Goal: Task Accomplishment & Management: Manage account settings

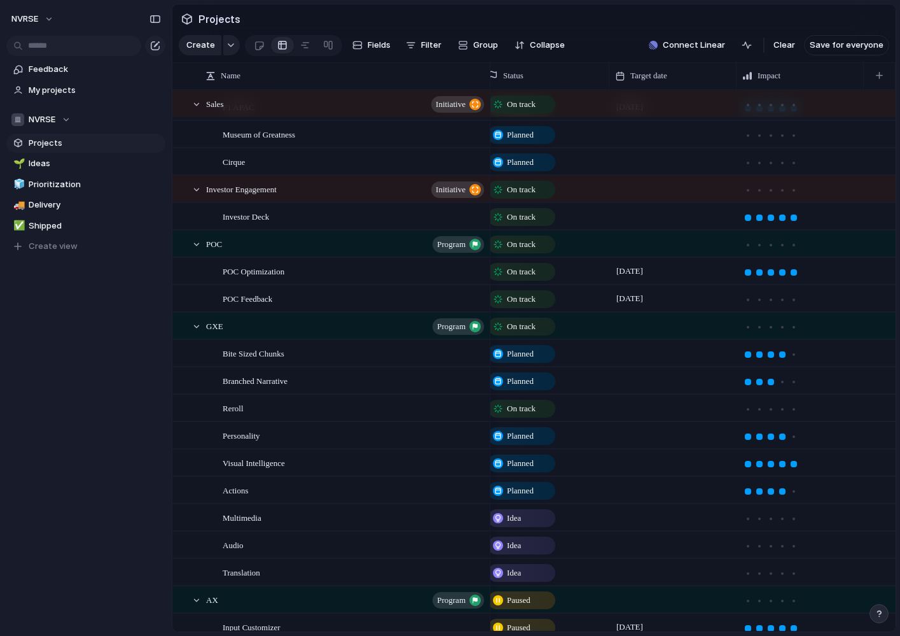
scroll to position [38, 0]
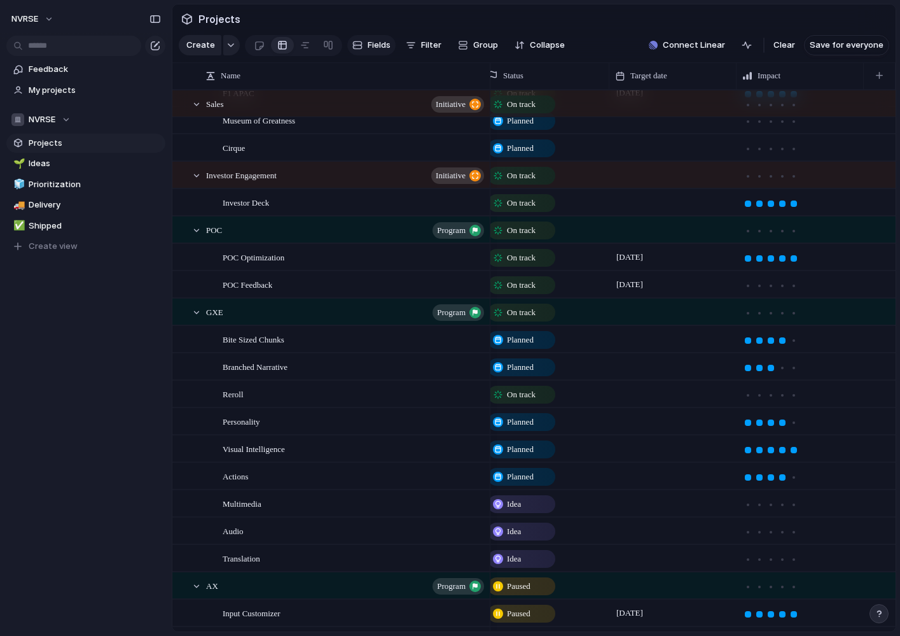
click at [372, 46] on span "Fields" at bounding box center [379, 45] width 23 height 13
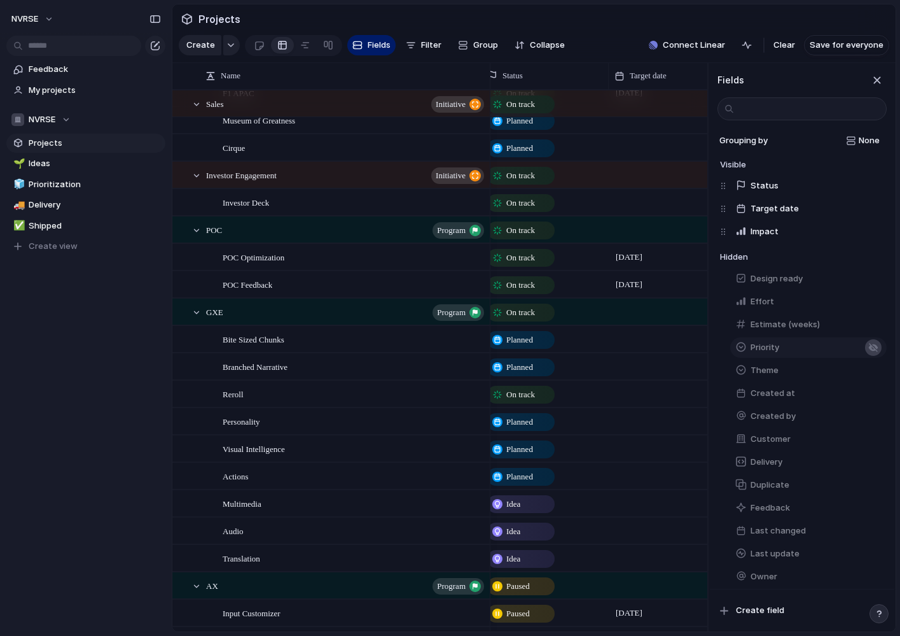
click at [873, 346] on div "button" at bounding box center [873, 347] width 10 height 10
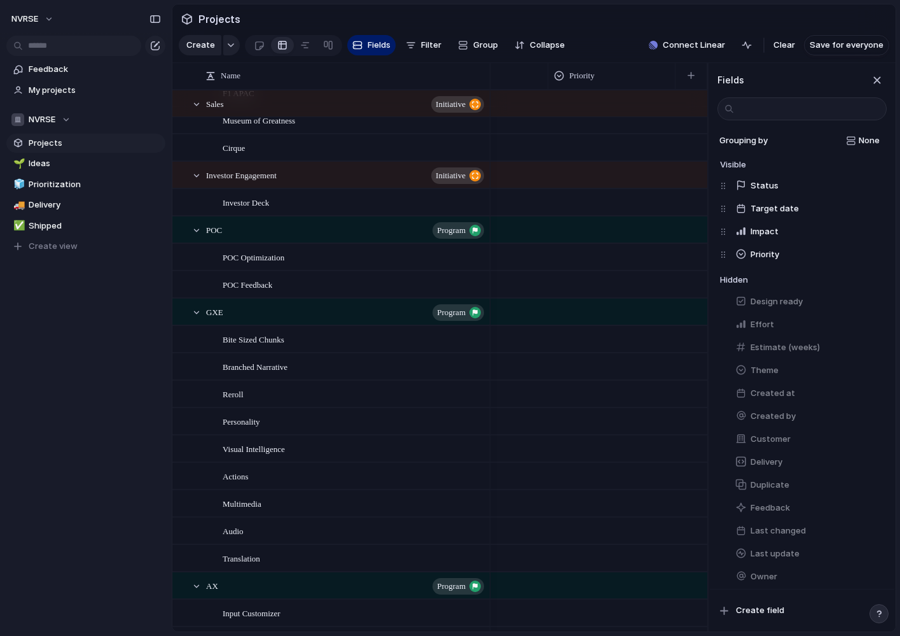
click at [603, 221] on div at bounding box center [437, 229] width 541 height 27
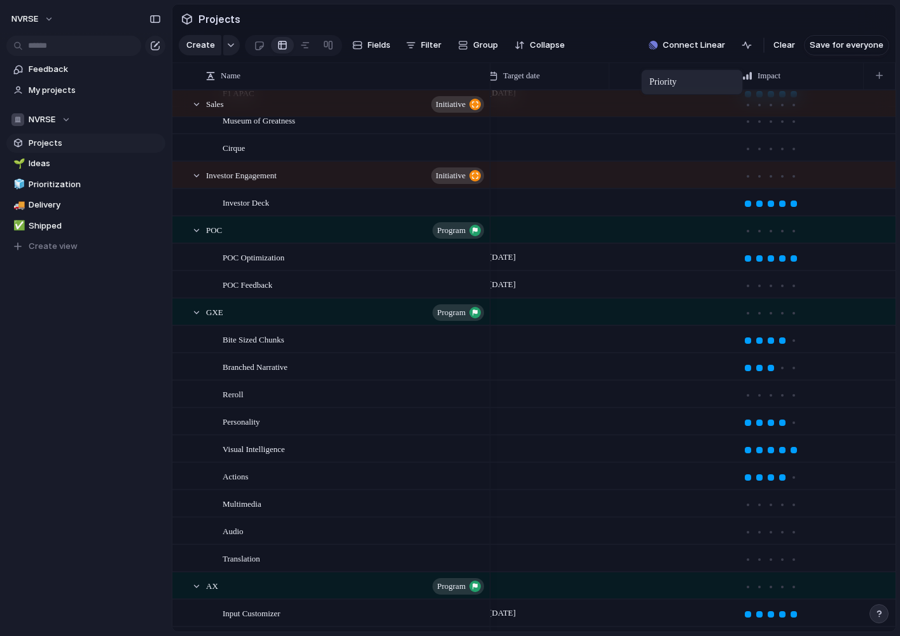
drag, startPoint x: 787, startPoint y: 73, endPoint x: 648, endPoint y: 73, distance: 139.3
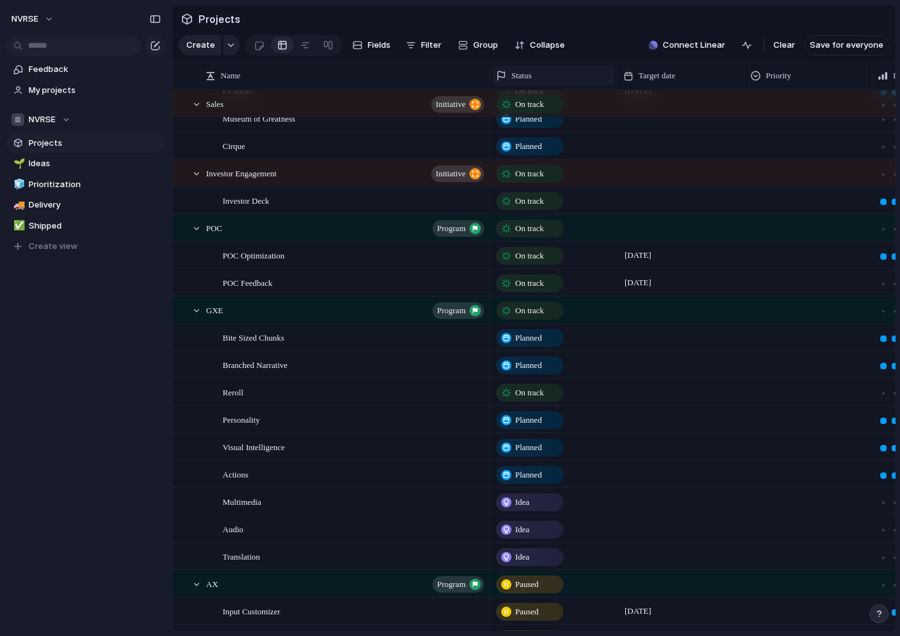
scroll to position [0, 53]
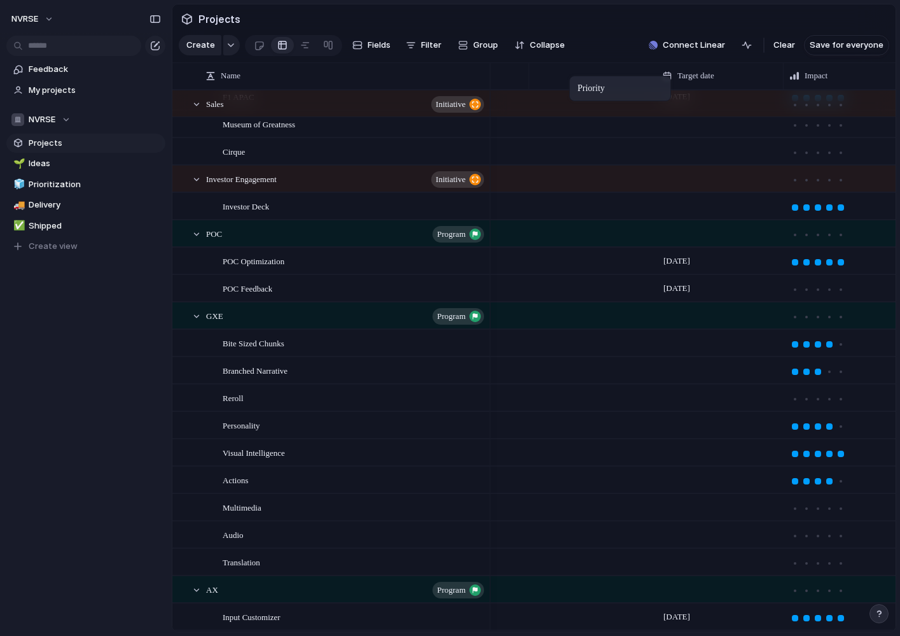
drag, startPoint x: 700, startPoint y: 76, endPoint x: 576, endPoint y: 78, distance: 124.1
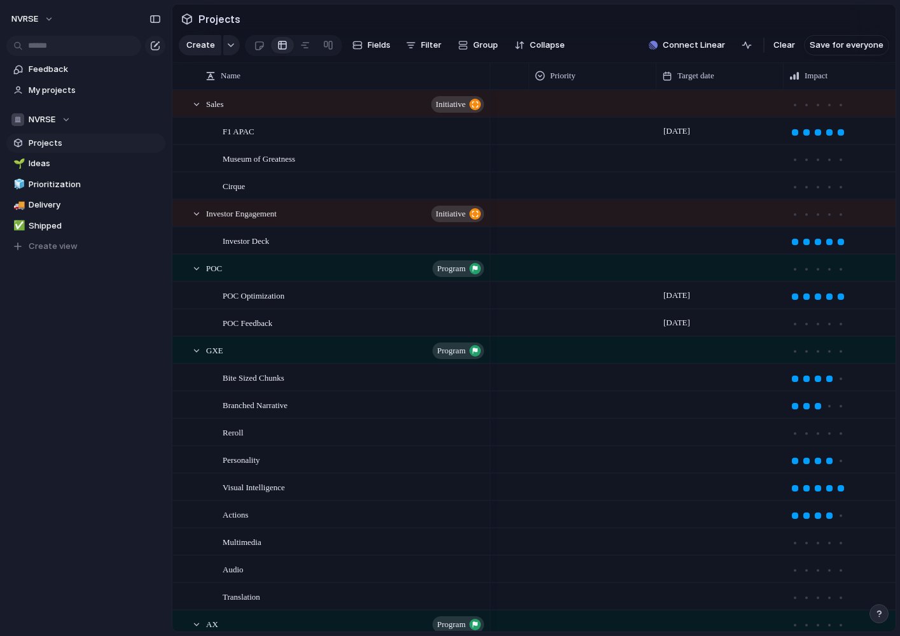
click at [552, 137] on div at bounding box center [593, 128] width 126 height 21
click at [557, 73] on div "Urgent High Medium Low" at bounding box center [450, 318] width 900 height 636
click at [573, 106] on span "Modify" at bounding box center [570, 104] width 27 height 13
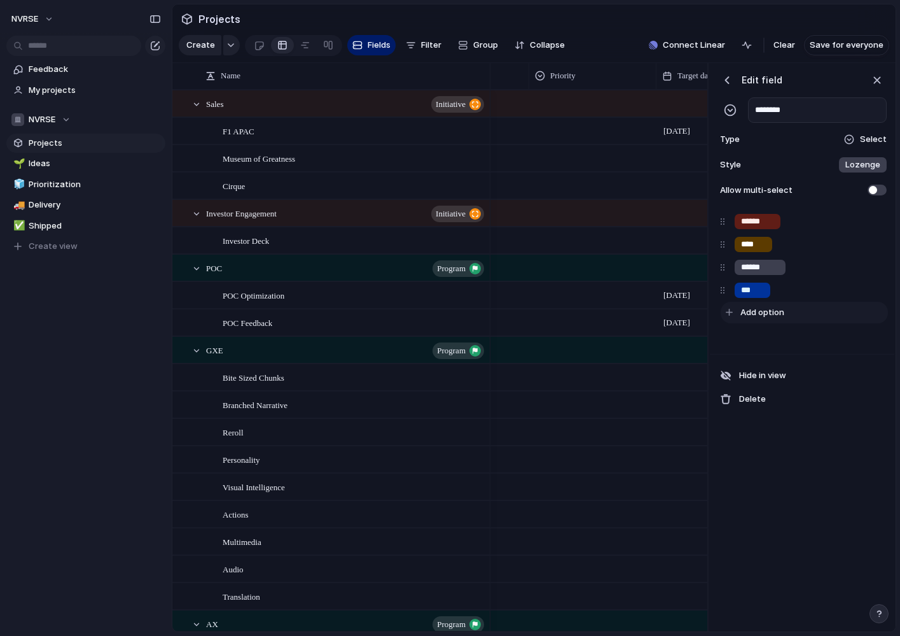
click at [761, 312] on span "Add option" at bounding box center [762, 312] width 44 height 13
type input "**"
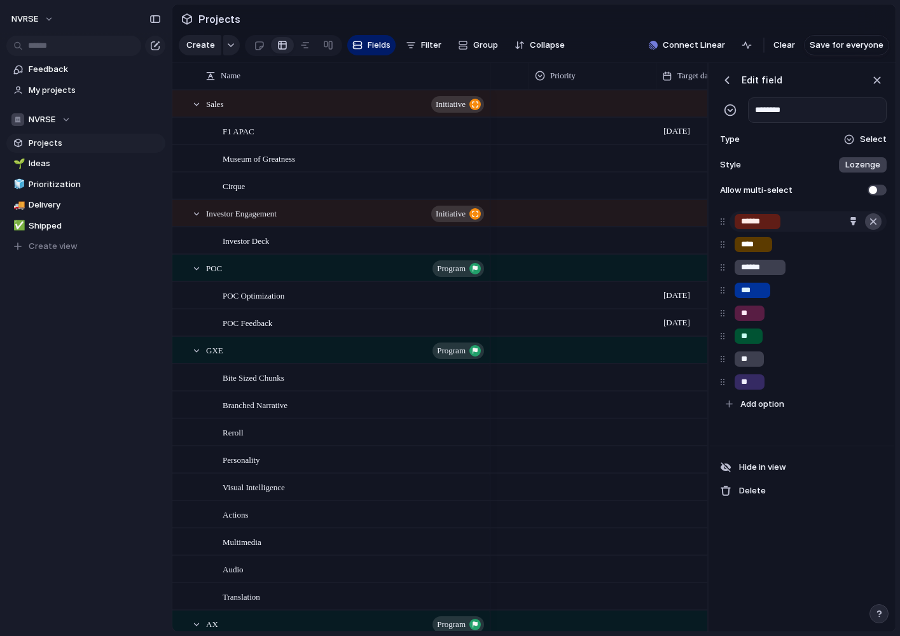
click at [875, 224] on div "button" at bounding box center [873, 221] width 13 height 17
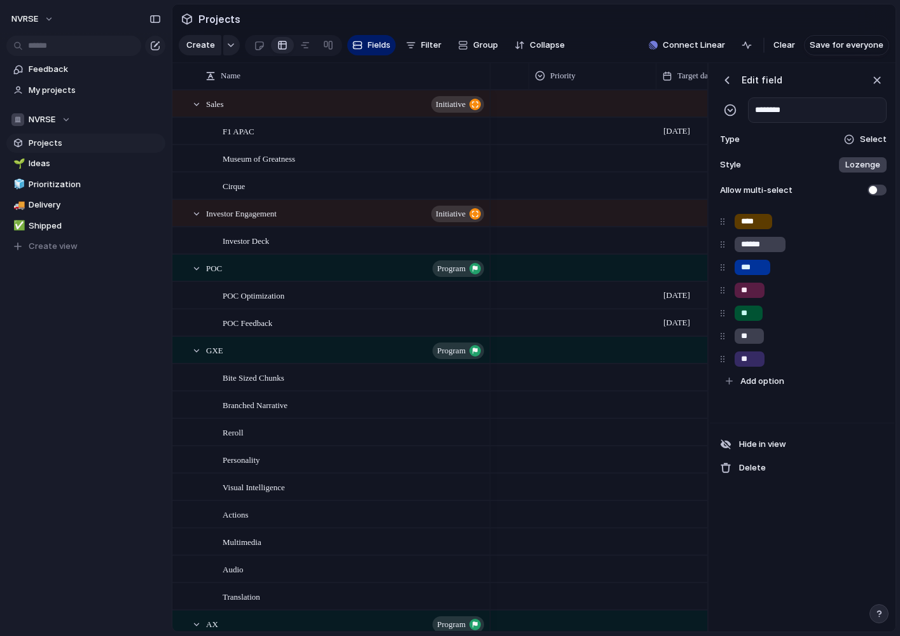
click at [875, 224] on div "button" at bounding box center [873, 221] width 13 height 17
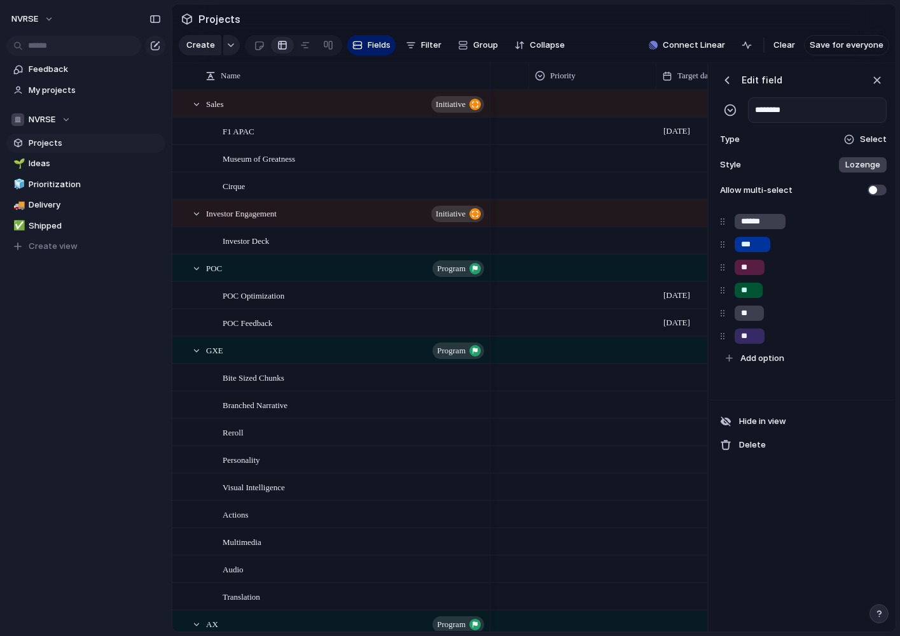
click at [875, 224] on div "button" at bounding box center [873, 221] width 13 height 17
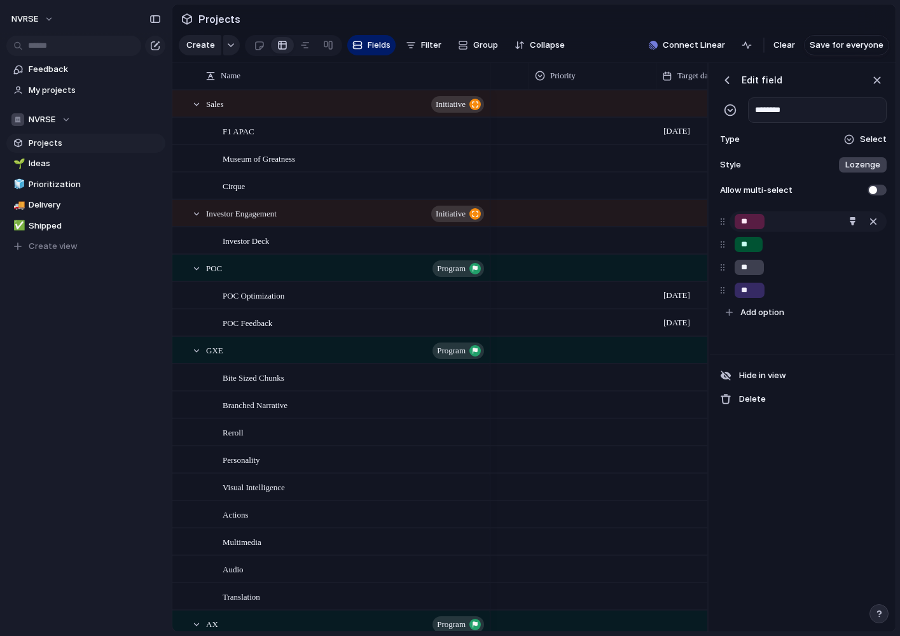
click at [790, 221] on div "**" at bounding box center [808, 221] width 157 height 20
click at [854, 221] on div "button" at bounding box center [853, 221] width 8 height 8
click at [845, 270] on button "button" at bounding box center [845, 273] width 17 height 17
click at [872, 251] on div at bounding box center [450, 318] width 900 height 636
click at [852, 243] on div "button" at bounding box center [853, 244] width 8 height 8
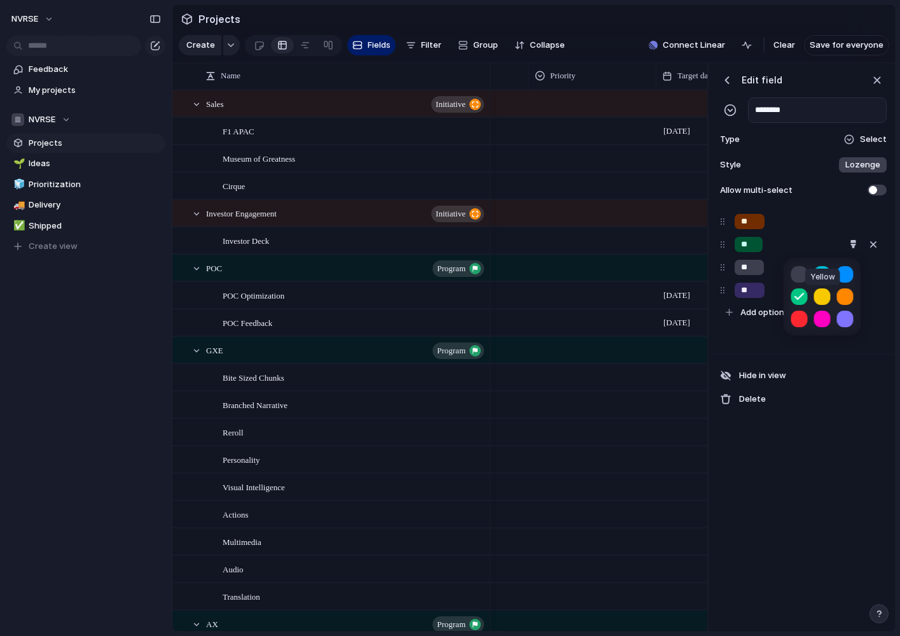
click at [822, 297] on button "button" at bounding box center [822, 296] width 17 height 17
click at [866, 290] on div at bounding box center [450, 318] width 900 height 636
click at [851, 268] on div "button" at bounding box center [853, 267] width 8 height 8
click at [844, 296] on button "button" at bounding box center [845, 297] width 17 height 17
click at [870, 296] on div at bounding box center [450, 318] width 900 height 636
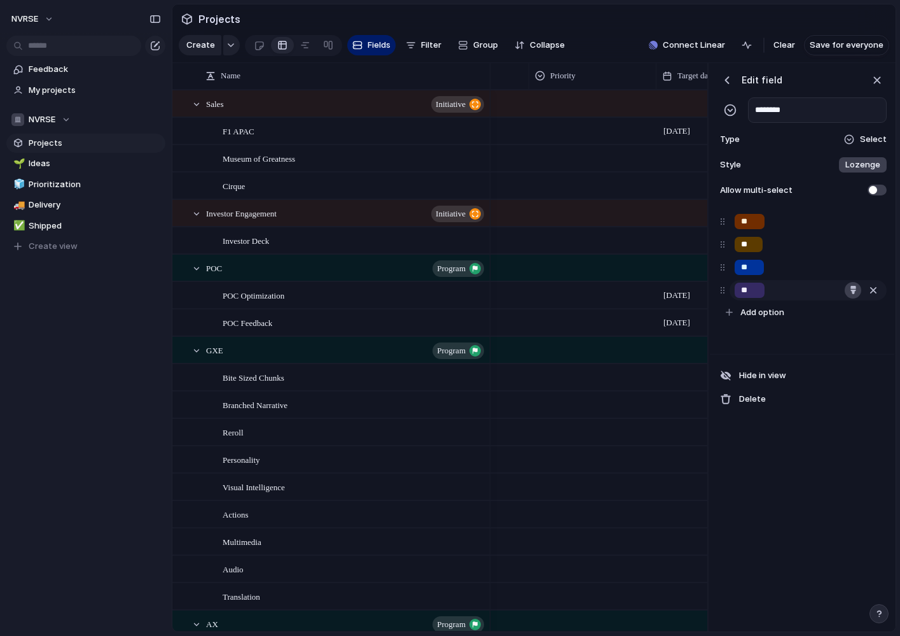
click at [852, 291] on div "button" at bounding box center [853, 290] width 8 height 8
click at [799, 482] on div at bounding box center [450, 318] width 900 height 636
click at [872, 165] on span "Lozenge" at bounding box center [862, 164] width 35 height 13
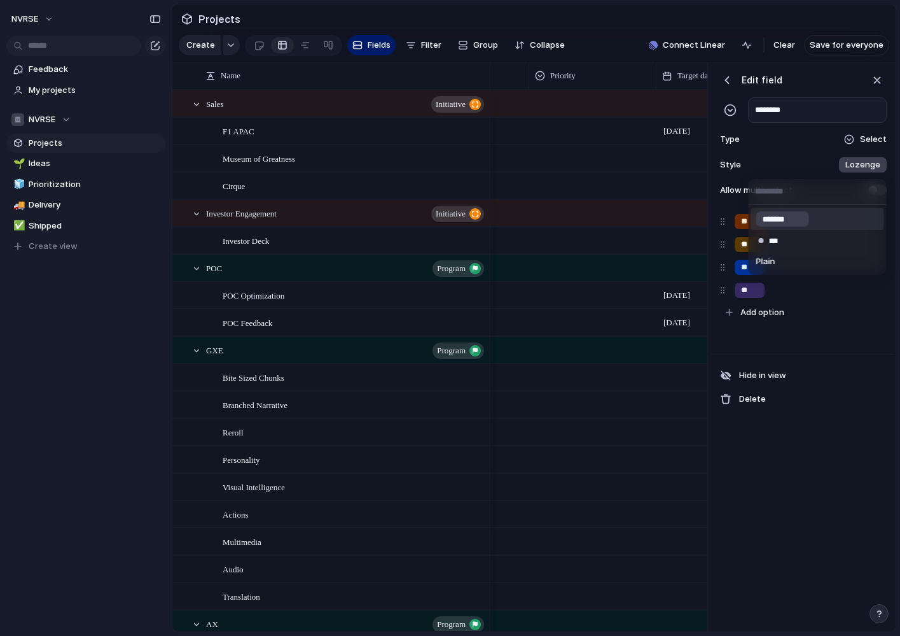
click at [872, 165] on div "******* *** Plain" at bounding box center [450, 318] width 900 height 636
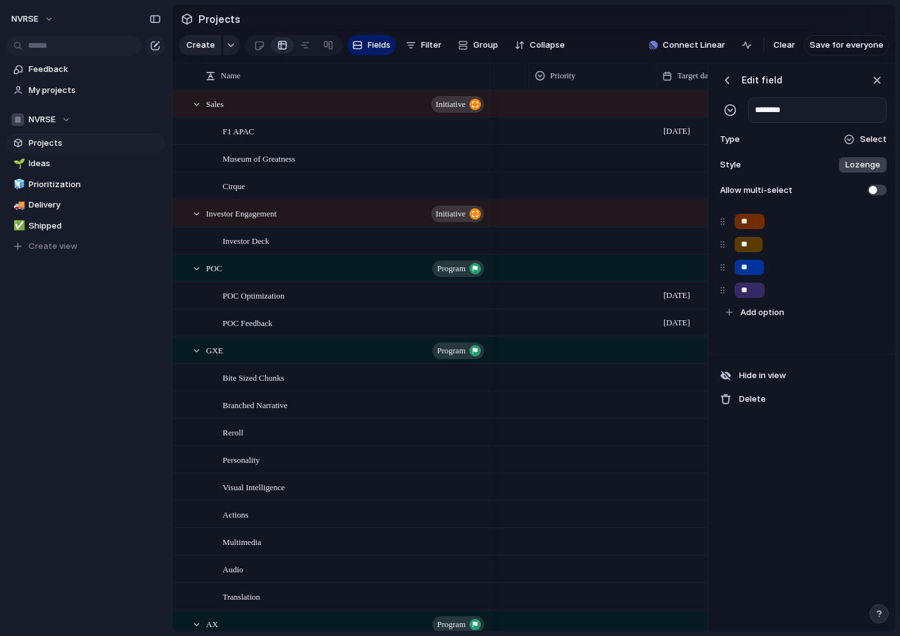
click at [847, 137] on div at bounding box center [849, 139] width 10 height 10
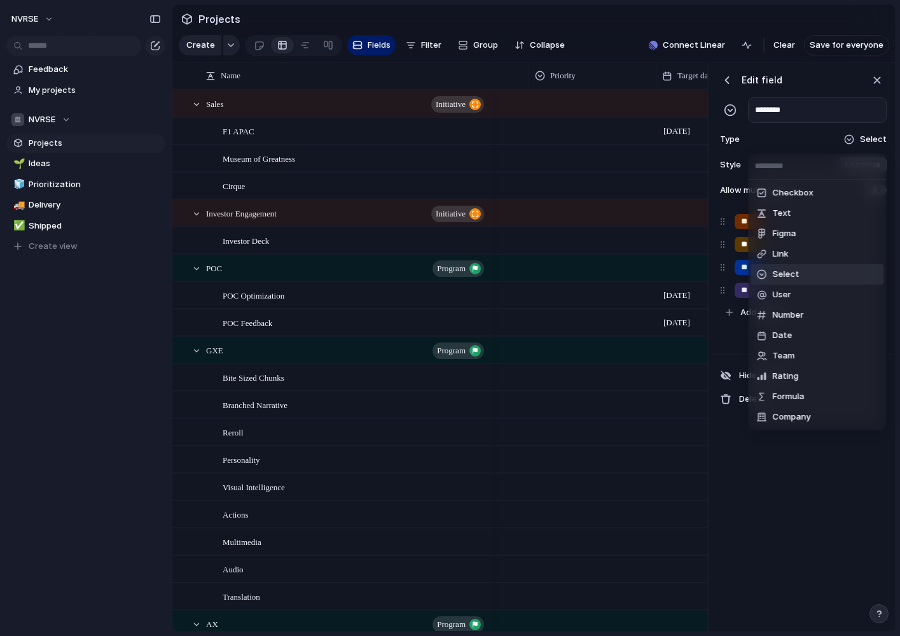
click at [847, 137] on div "Checkbox Text Figma Link Select User Number Date Team Rating Formula Company" at bounding box center [450, 318] width 900 height 636
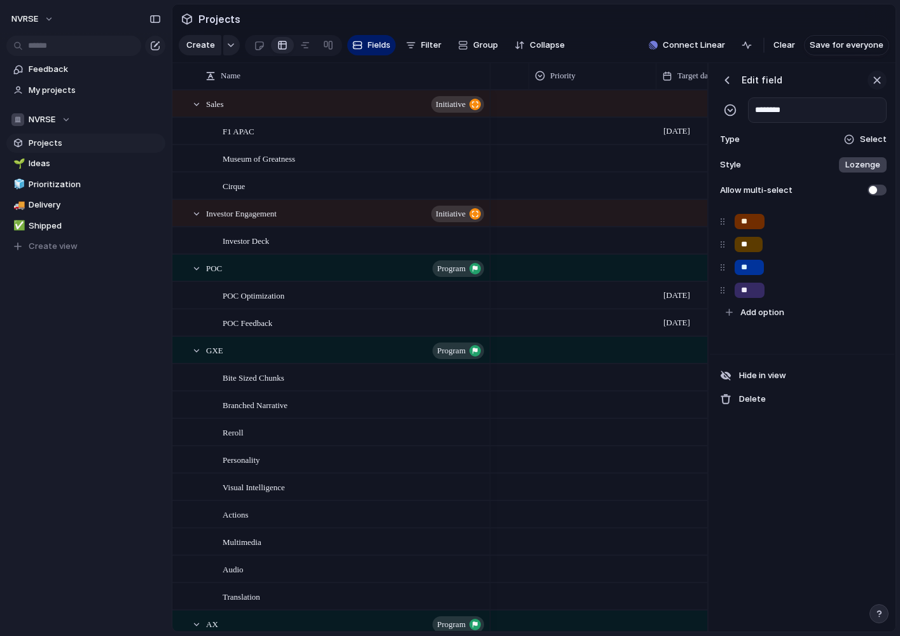
click at [876, 80] on div "button" at bounding box center [877, 80] width 14 height 14
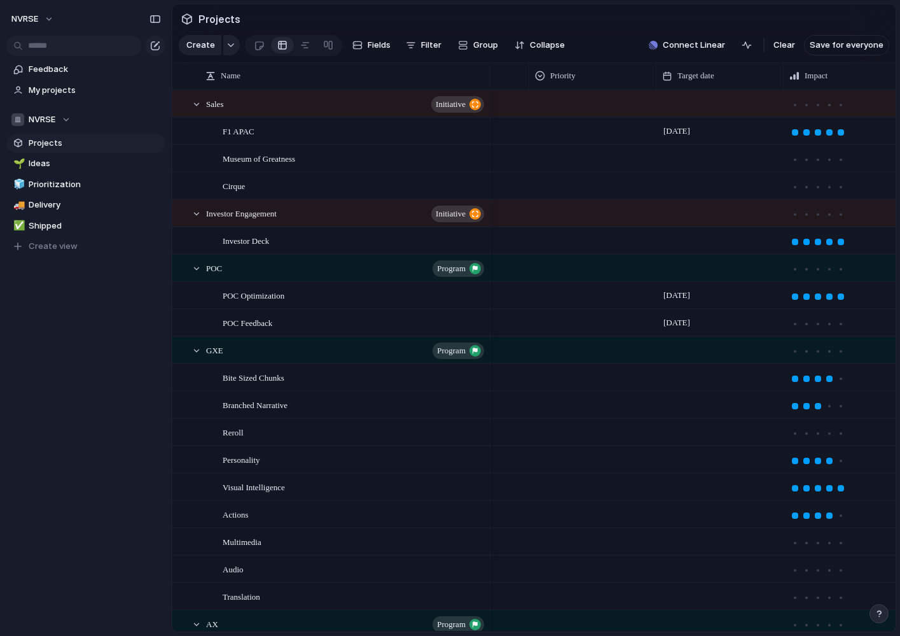
click at [581, 134] on div at bounding box center [593, 128] width 126 height 21
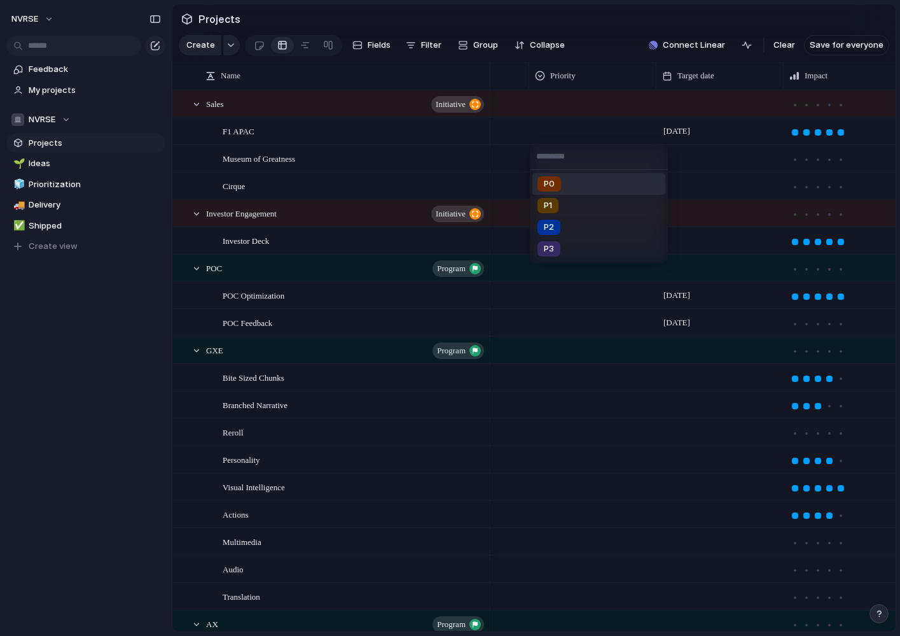
click at [573, 183] on li "P0" at bounding box center [598, 184] width 133 height 22
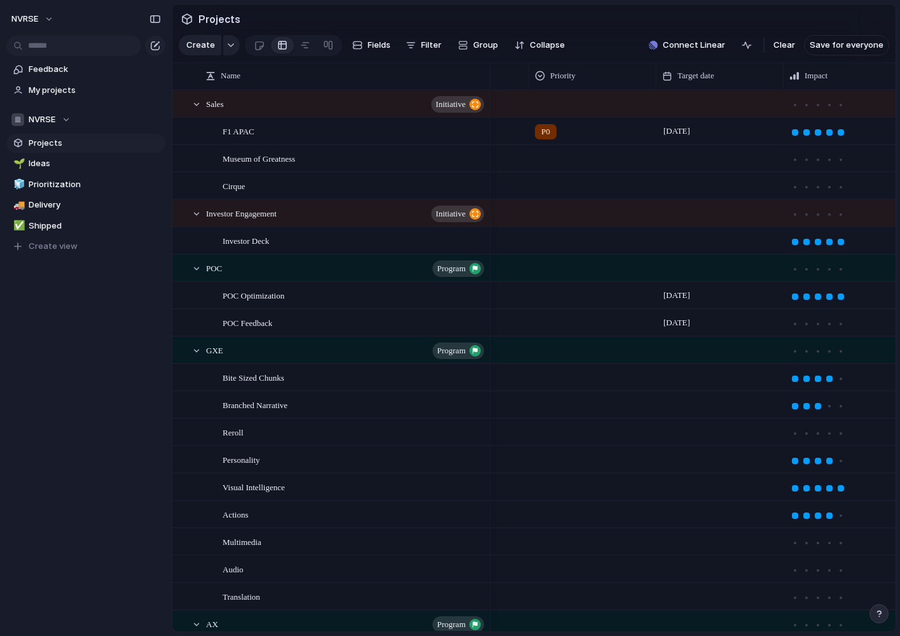
click at [561, 155] on div at bounding box center [593, 156] width 126 height 21
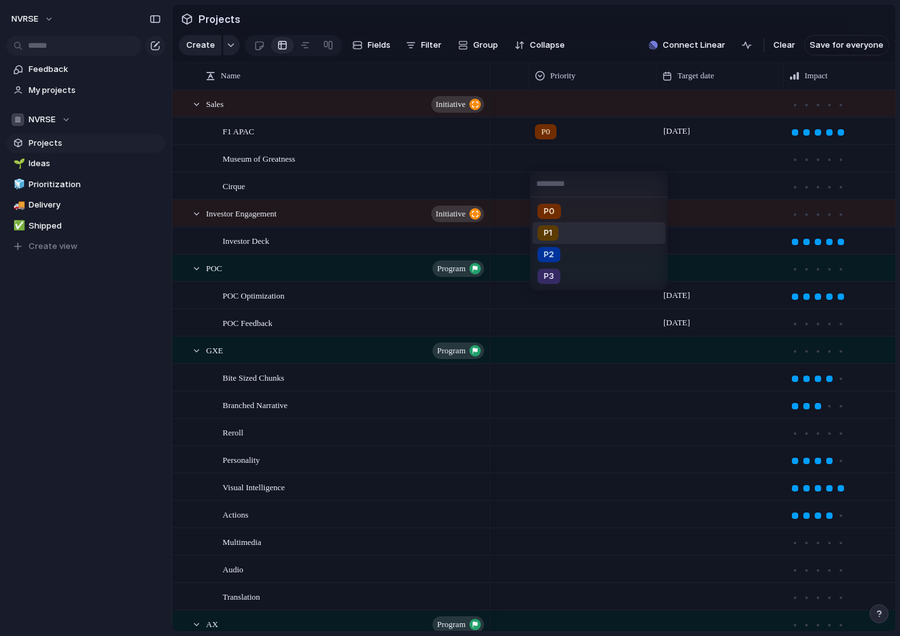
click at [558, 237] on div "P1" at bounding box center [548, 232] width 21 height 15
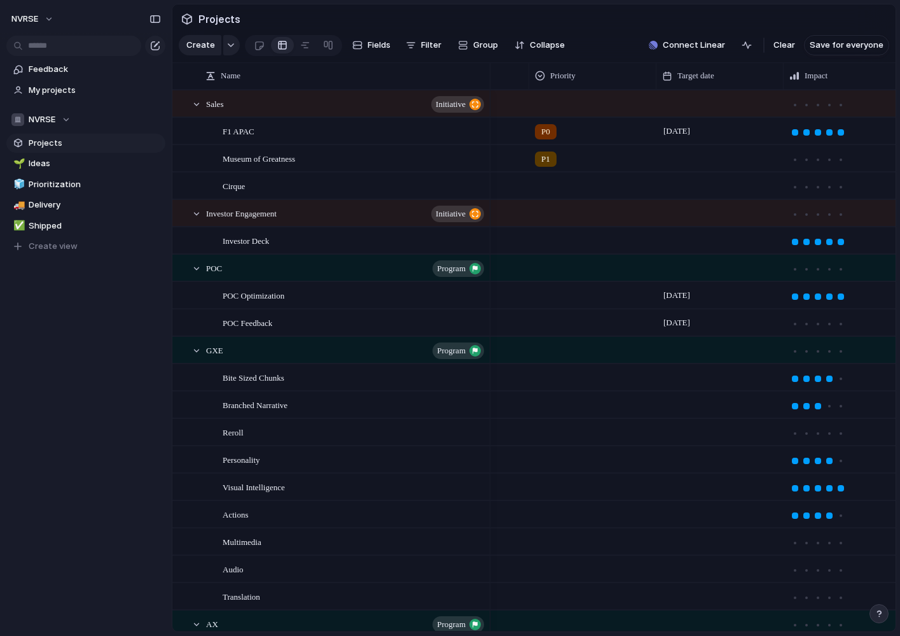
click at [552, 193] on div at bounding box center [592, 185] width 127 height 26
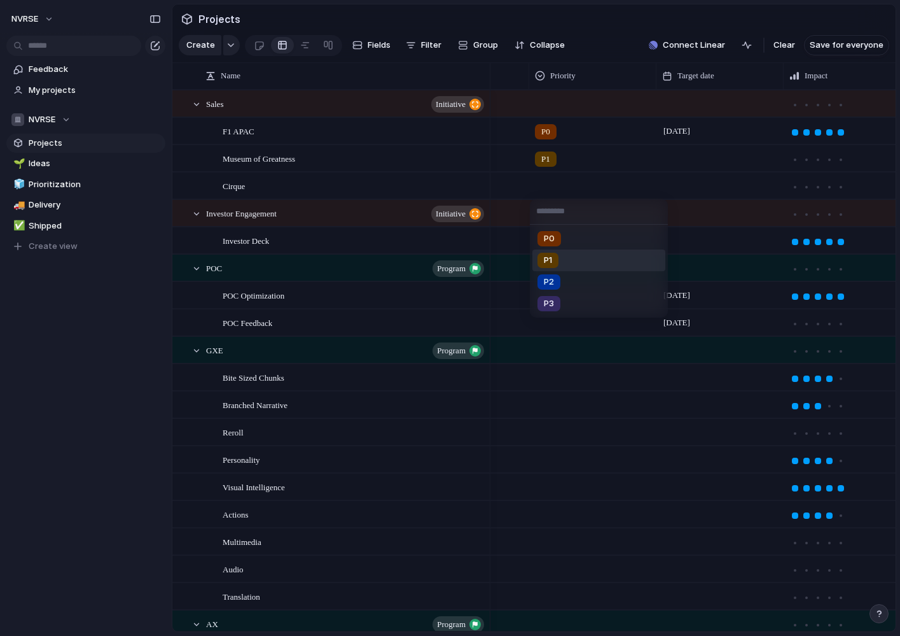
click at [551, 259] on span "P1" at bounding box center [548, 260] width 8 height 13
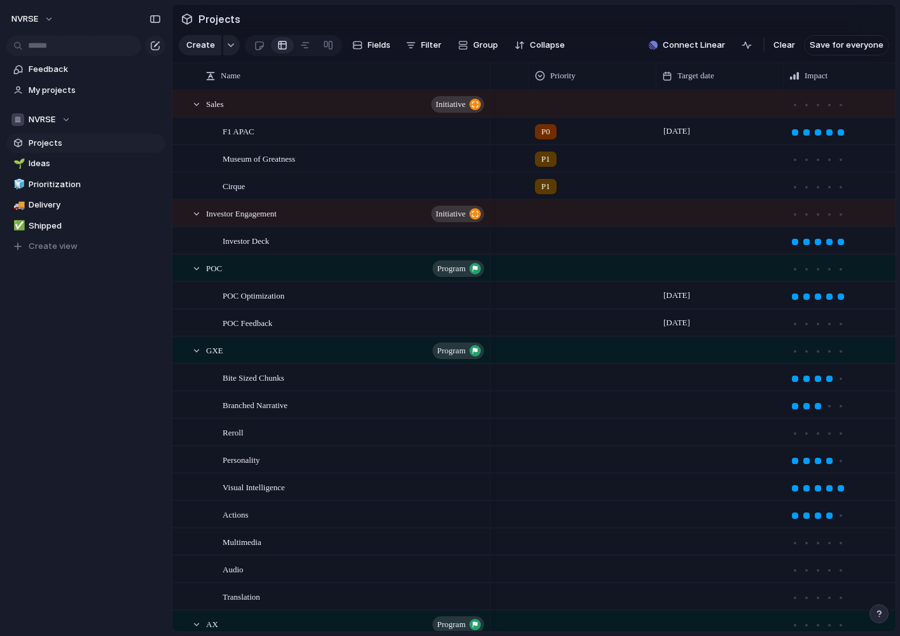
click at [551, 237] on div at bounding box center [593, 238] width 126 height 21
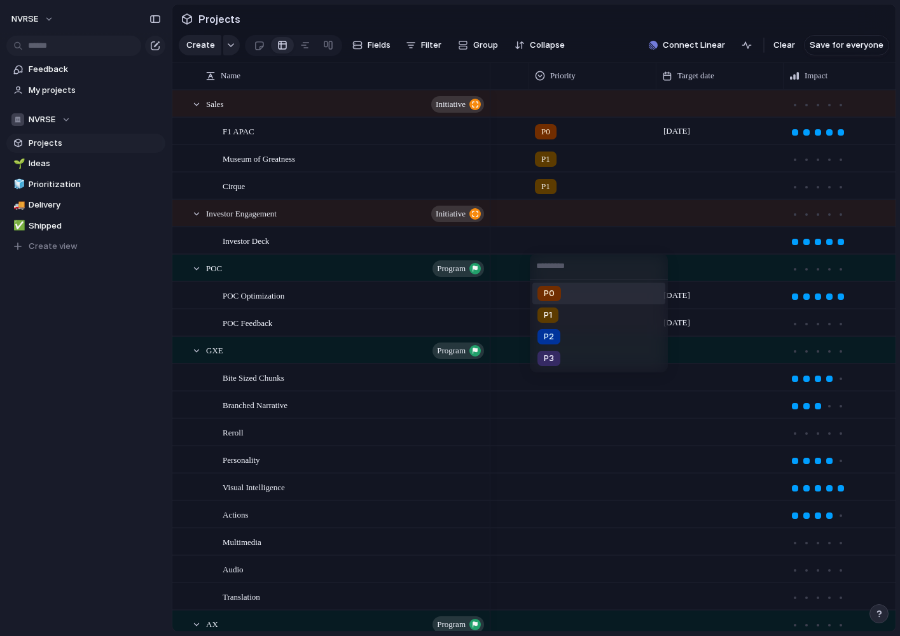
click at [554, 296] on span "P0" at bounding box center [549, 293] width 11 height 13
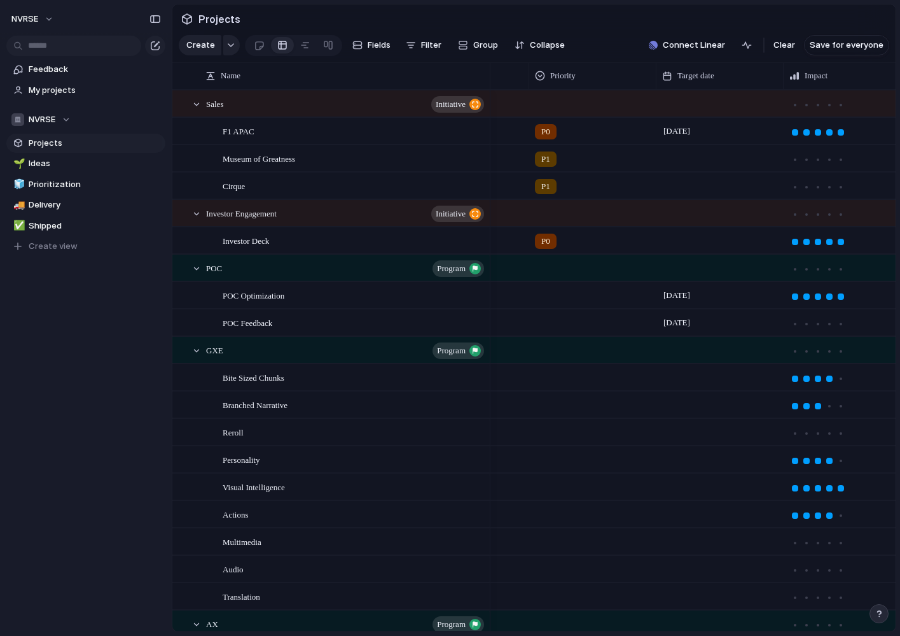
click at [546, 291] on div at bounding box center [593, 292] width 126 height 21
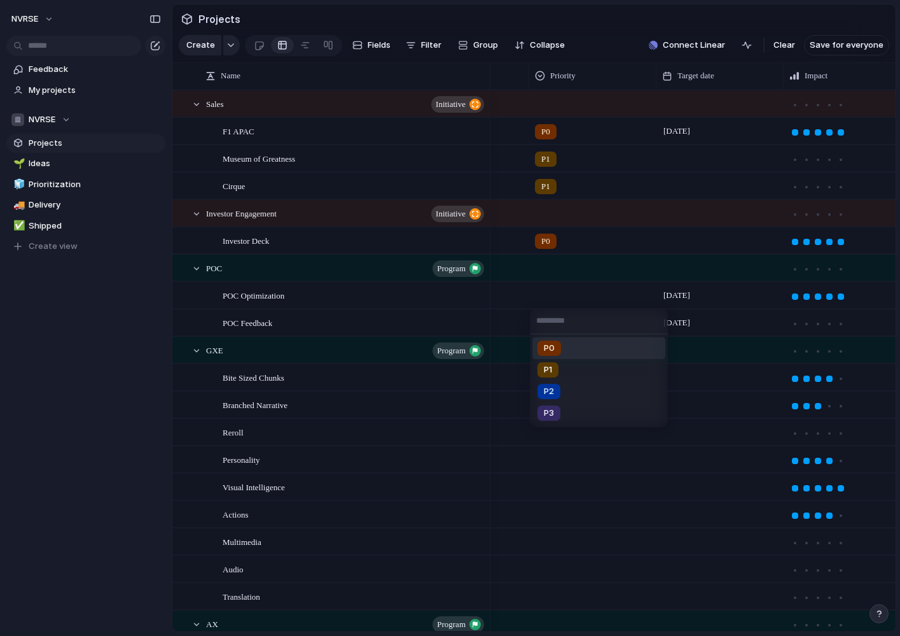
click at [559, 344] on div "P0" at bounding box center [550, 347] width 24 height 15
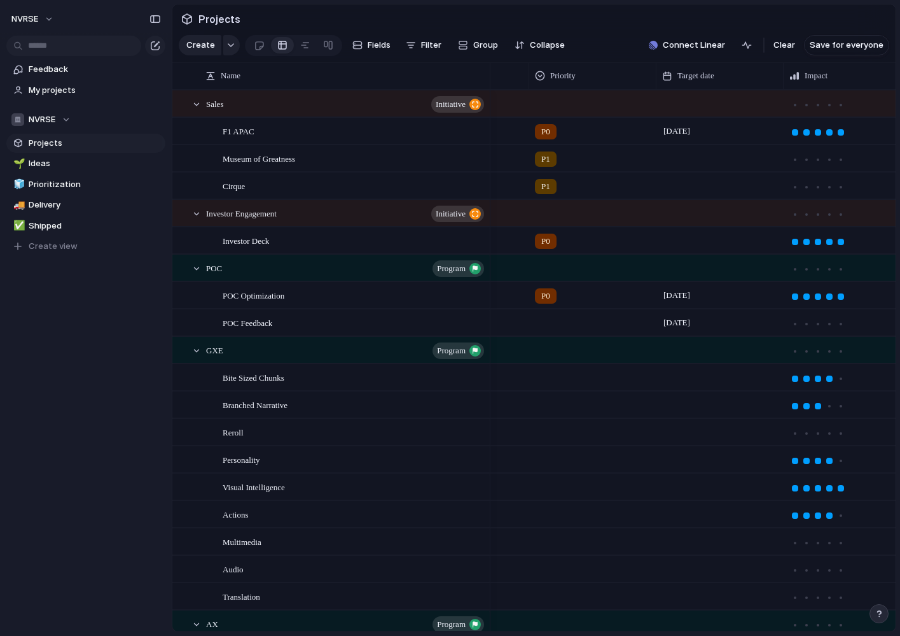
click at [550, 320] on div at bounding box center [593, 320] width 126 height 21
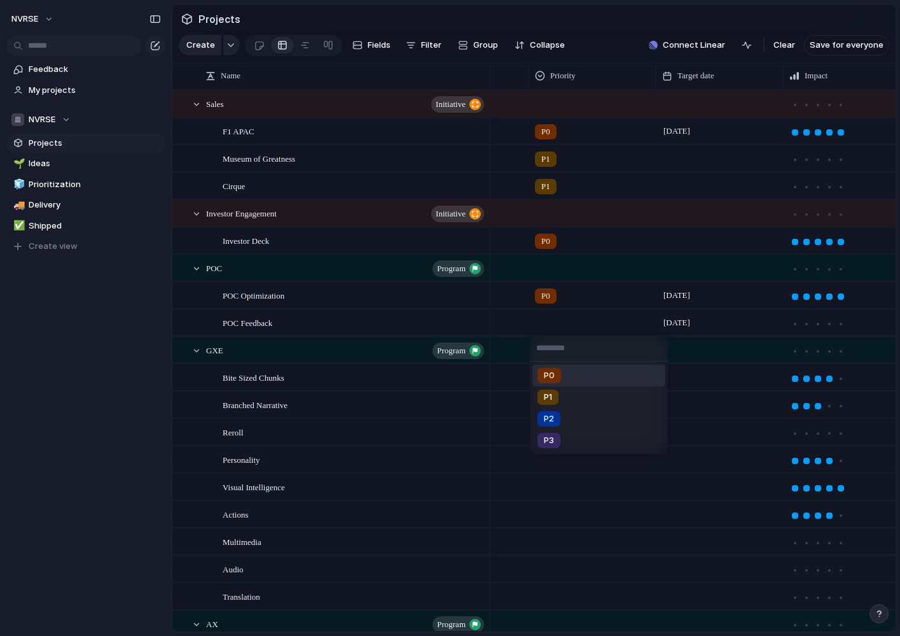
click at [553, 371] on span "P0" at bounding box center [549, 375] width 11 height 13
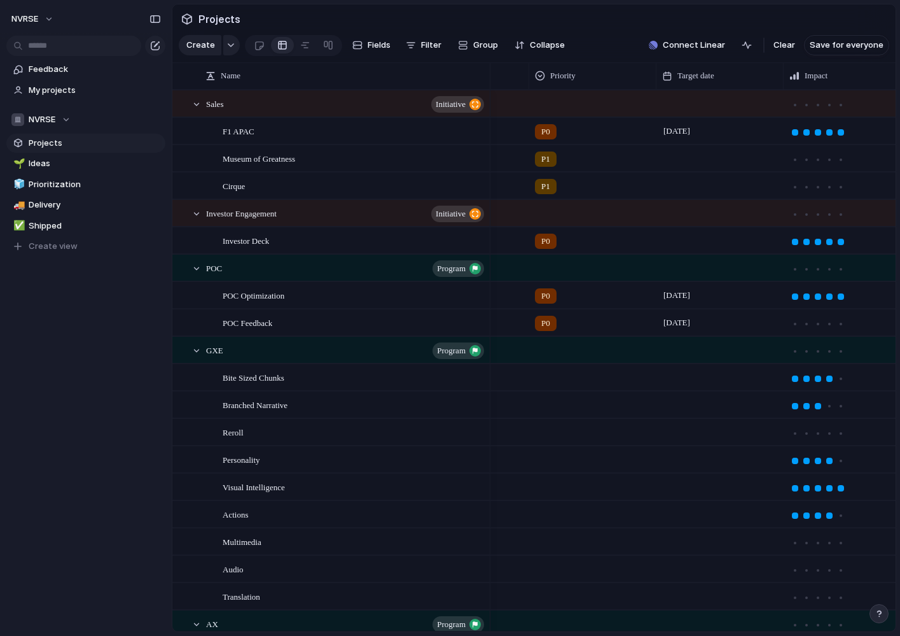
click at [551, 378] on div at bounding box center [593, 375] width 126 height 21
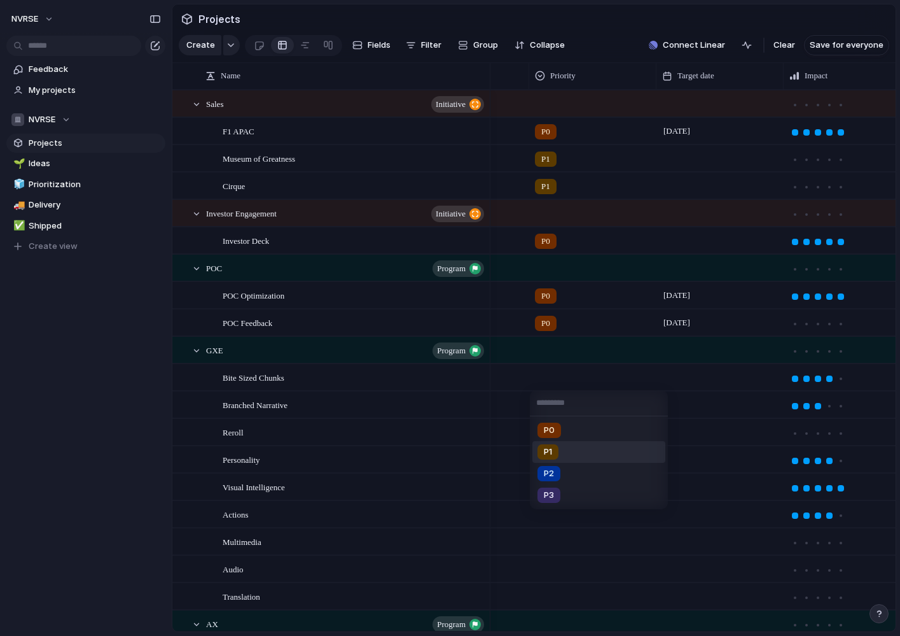
click at [551, 456] on span "P1" at bounding box center [548, 451] width 8 height 13
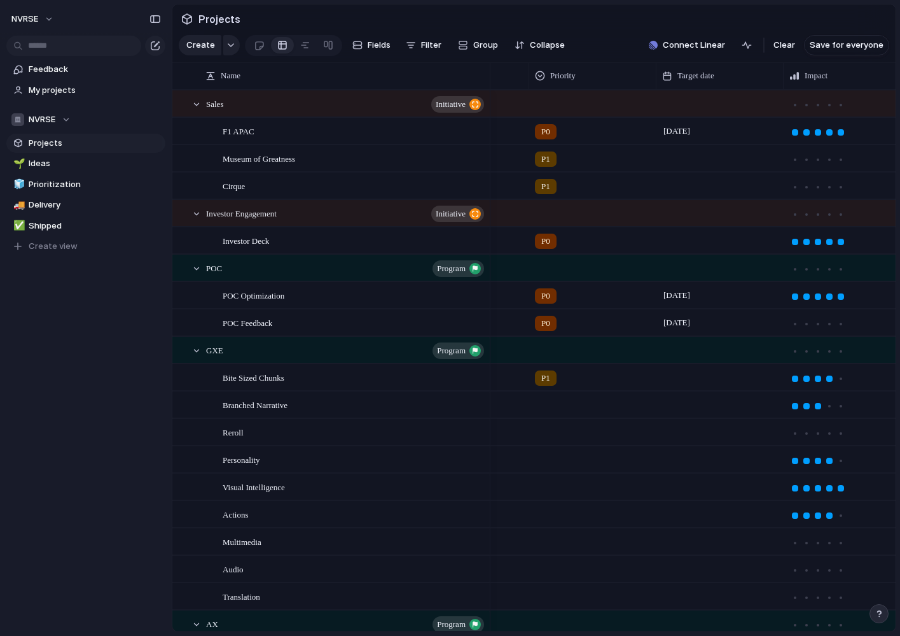
click at [548, 405] on div at bounding box center [593, 402] width 126 height 21
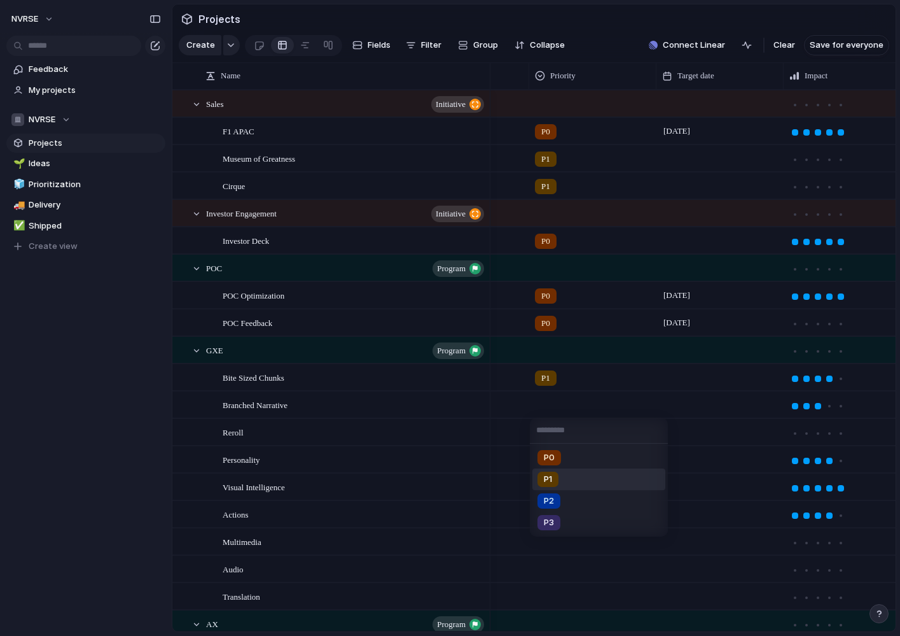
click at [552, 475] on span "P1" at bounding box center [548, 479] width 8 height 13
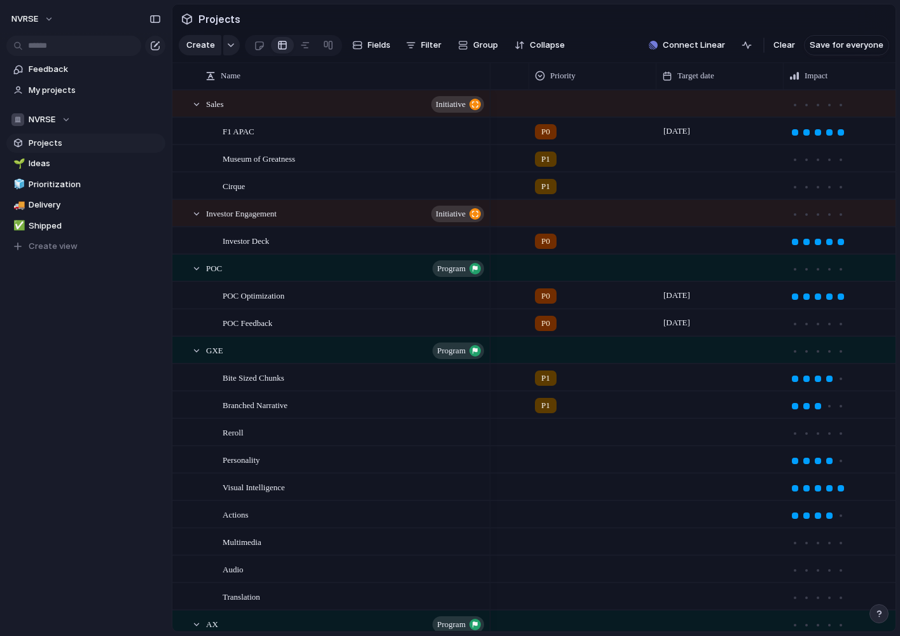
click at [552, 431] on div at bounding box center [593, 429] width 126 height 21
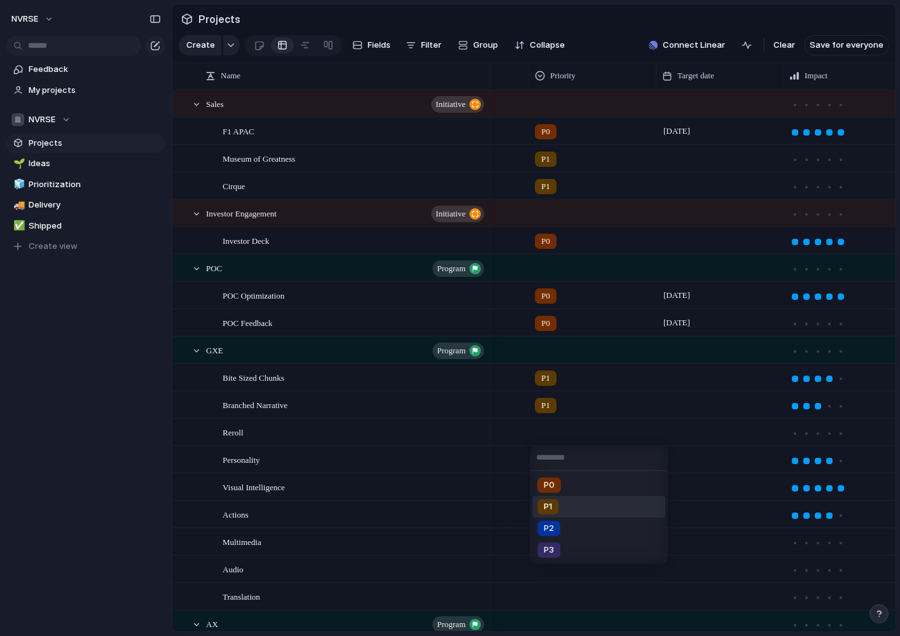
click at [556, 508] on div "P1" at bounding box center [548, 506] width 21 height 15
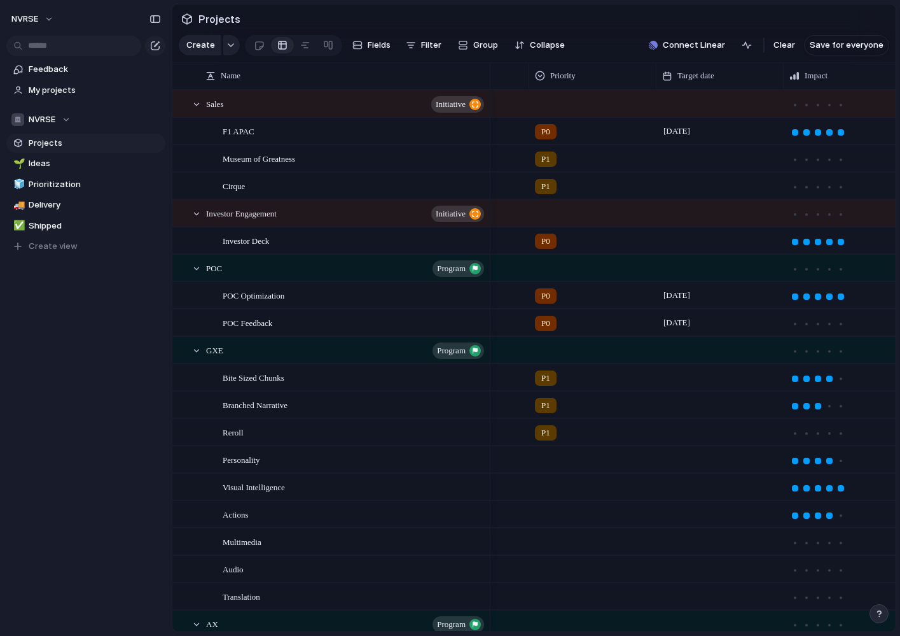
click at [552, 458] on div at bounding box center [593, 457] width 126 height 21
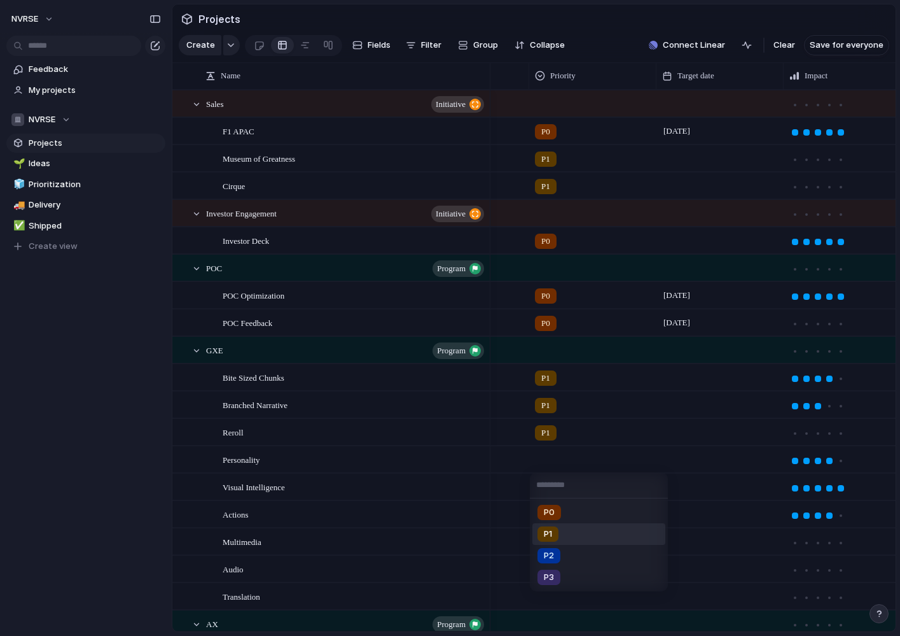
click at [555, 534] on div "P1" at bounding box center [548, 533] width 21 height 15
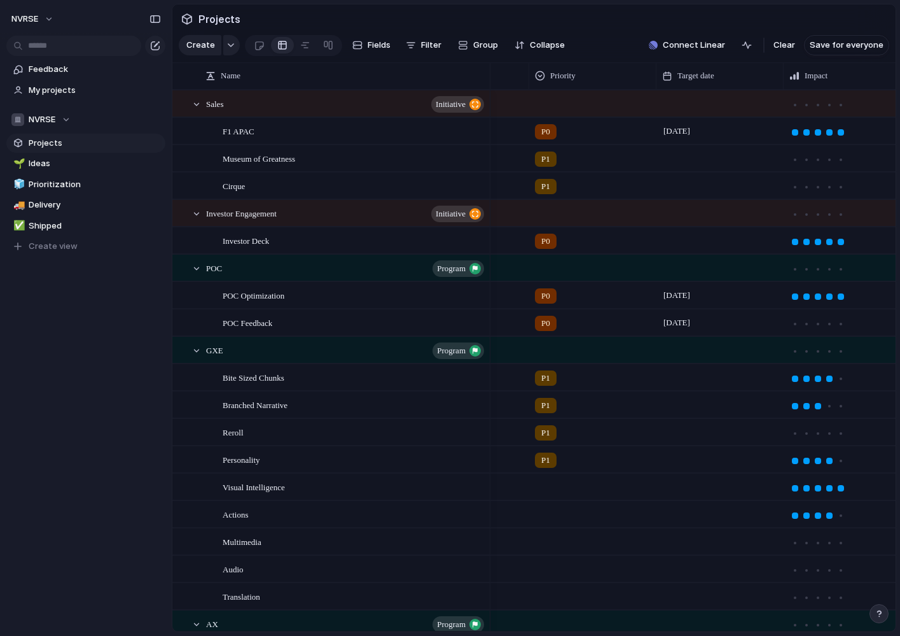
click at [546, 490] on div at bounding box center [593, 484] width 126 height 21
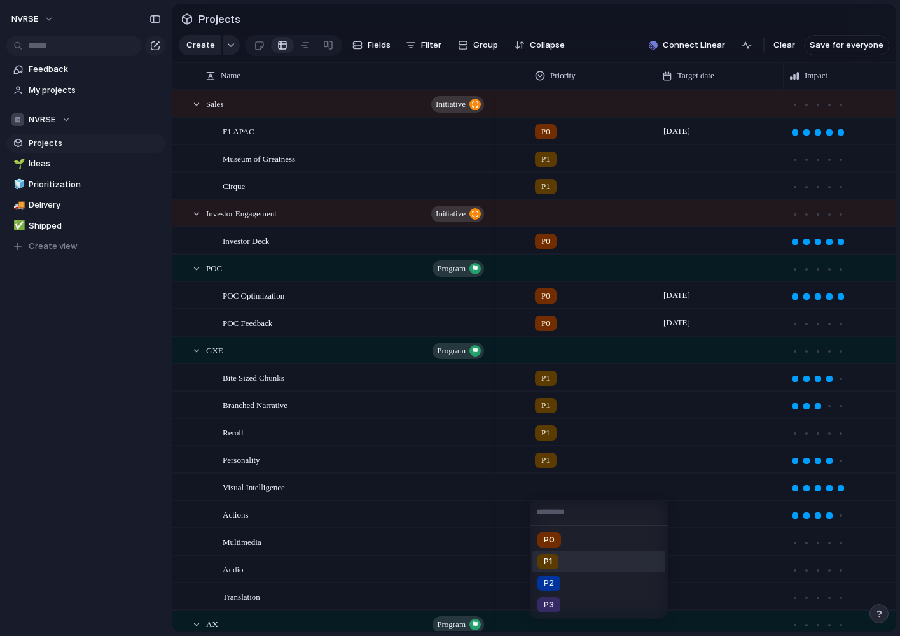
click at [546, 561] on span "P1" at bounding box center [548, 561] width 8 height 13
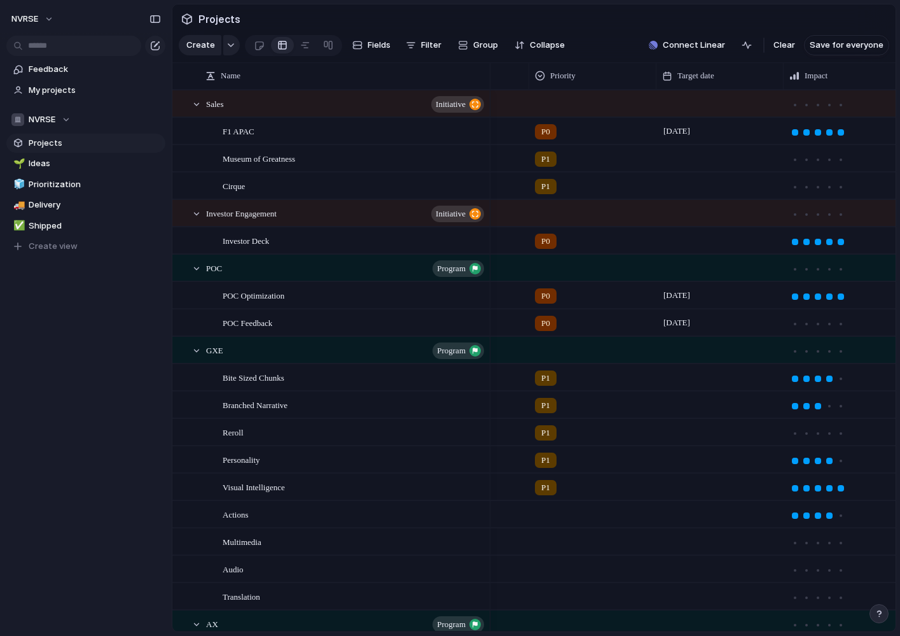
click at [546, 517] on div at bounding box center [593, 511] width 126 height 21
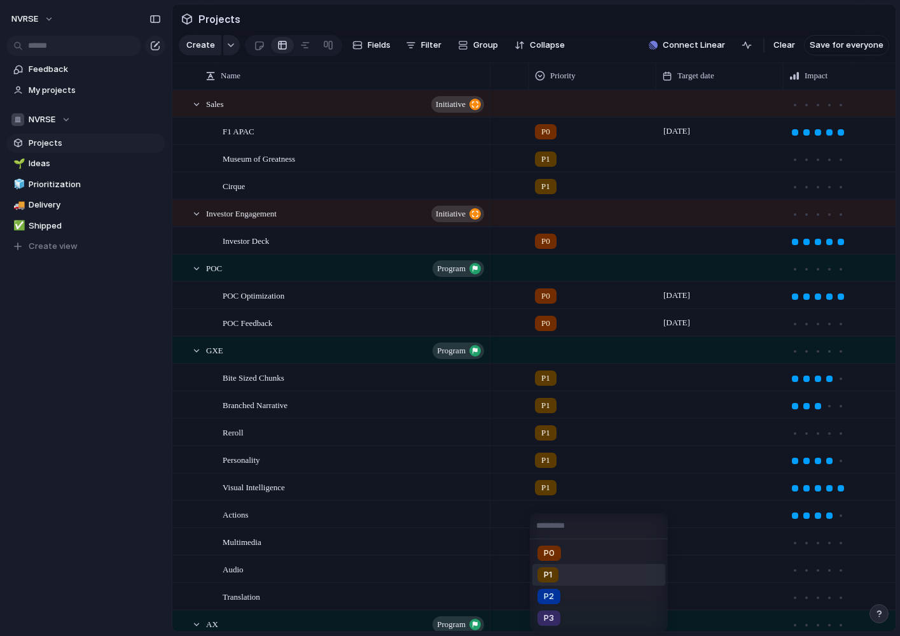
click at [555, 580] on div "P1" at bounding box center [548, 574] width 21 height 15
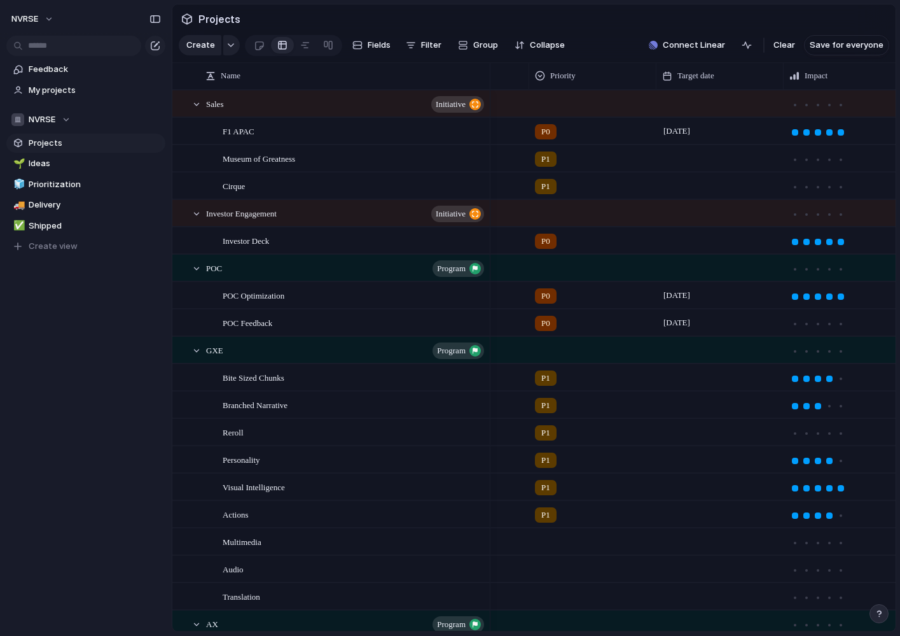
click at [546, 523] on div "P1" at bounding box center [592, 514] width 127 height 26
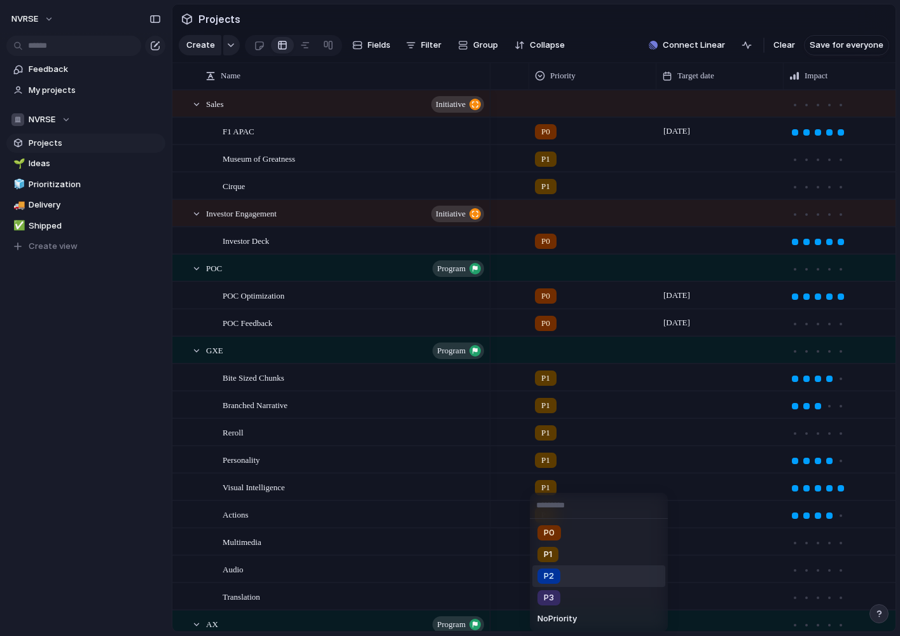
click at [557, 580] on div "P2" at bounding box center [549, 575] width 23 height 15
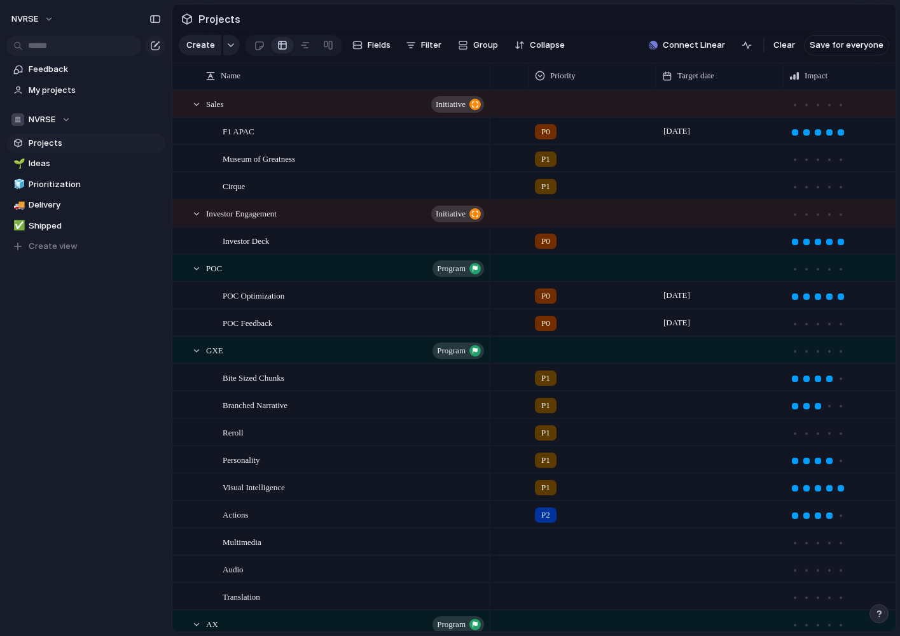
click at [557, 543] on div at bounding box center [593, 539] width 126 height 21
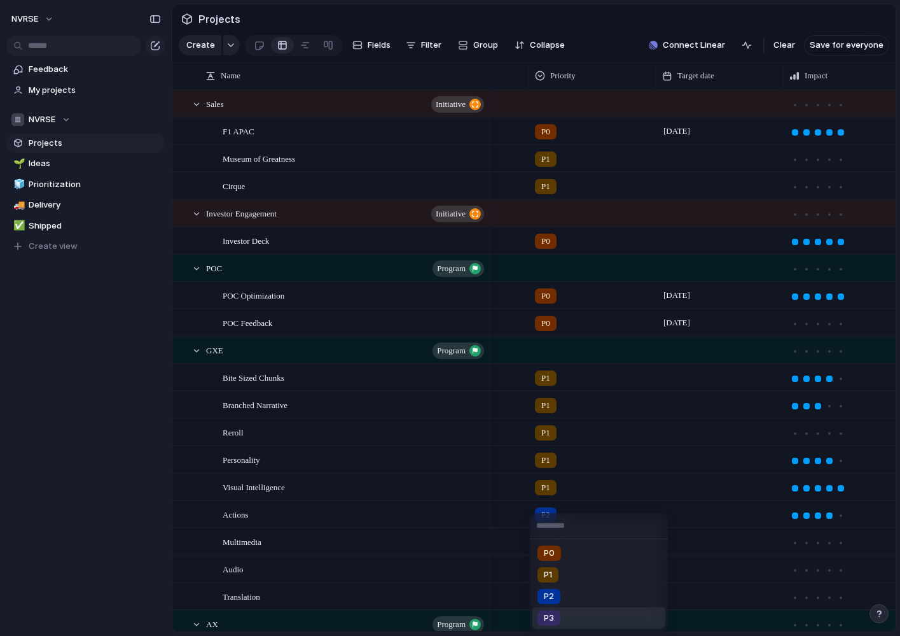
click at [554, 616] on span "P3" at bounding box center [549, 617] width 10 height 13
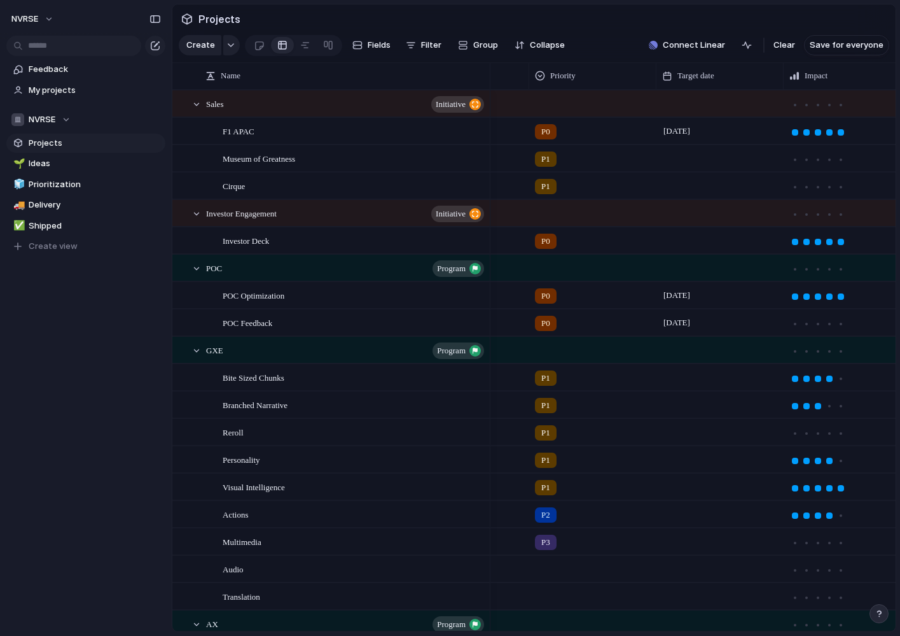
click at [550, 571] on div at bounding box center [593, 566] width 126 height 21
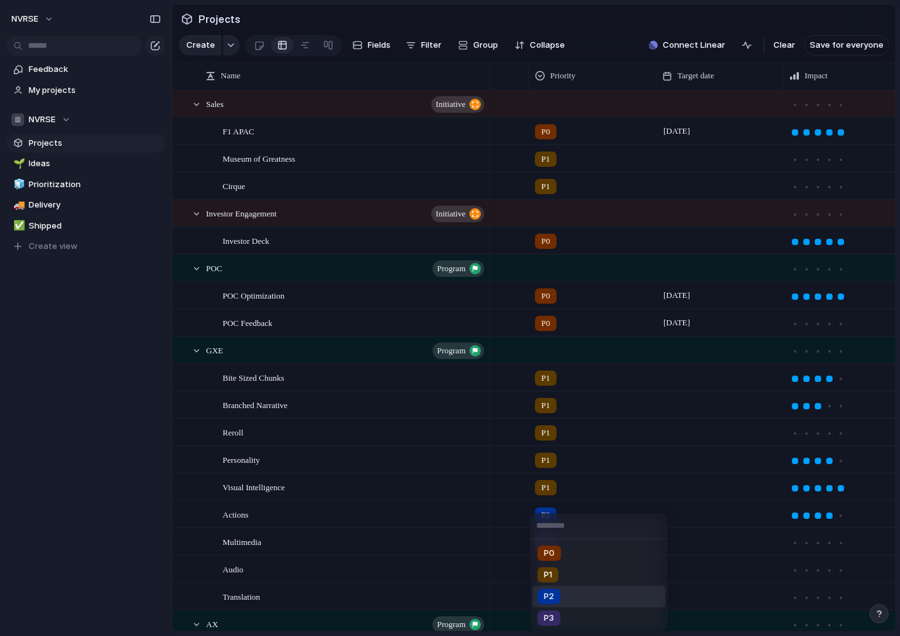
click at [553, 597] on span "P2" at bounding box center [549, 596] width 10 height 13
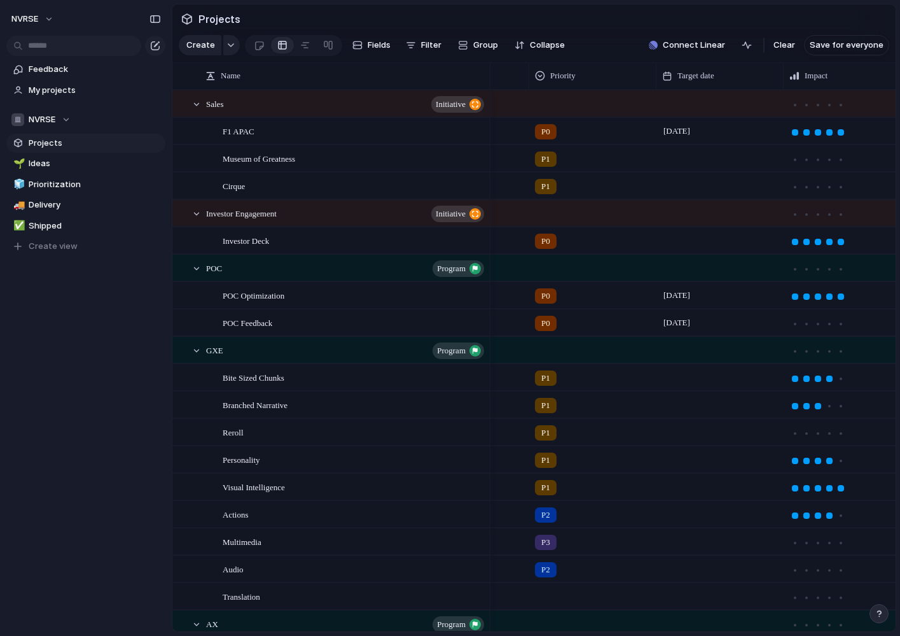
click at [547, 589] on div at bounding box center [593, 593] width 126 height 21
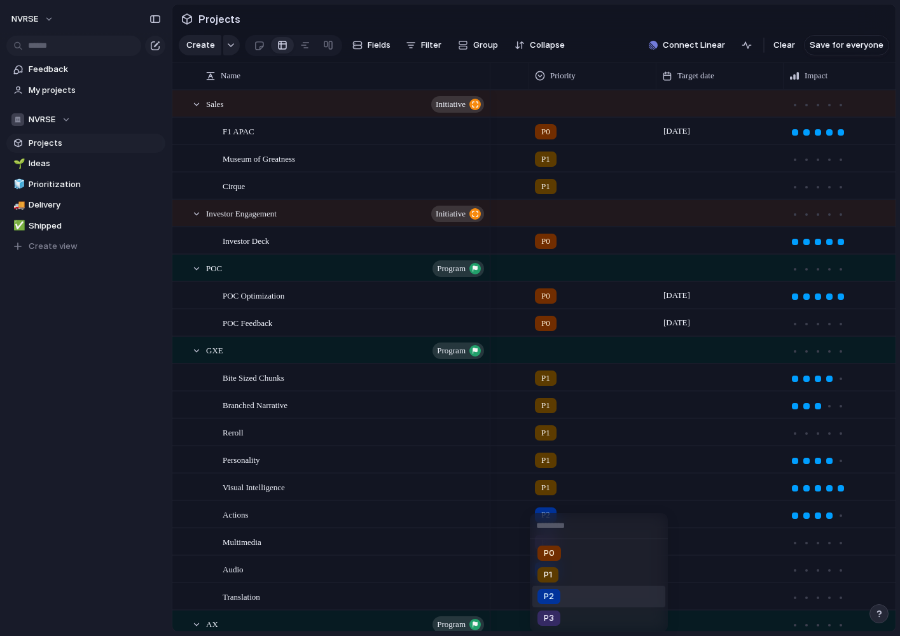
click at [555, 599] on div "P2" at bounding box center [549, 595] width 23 height 15
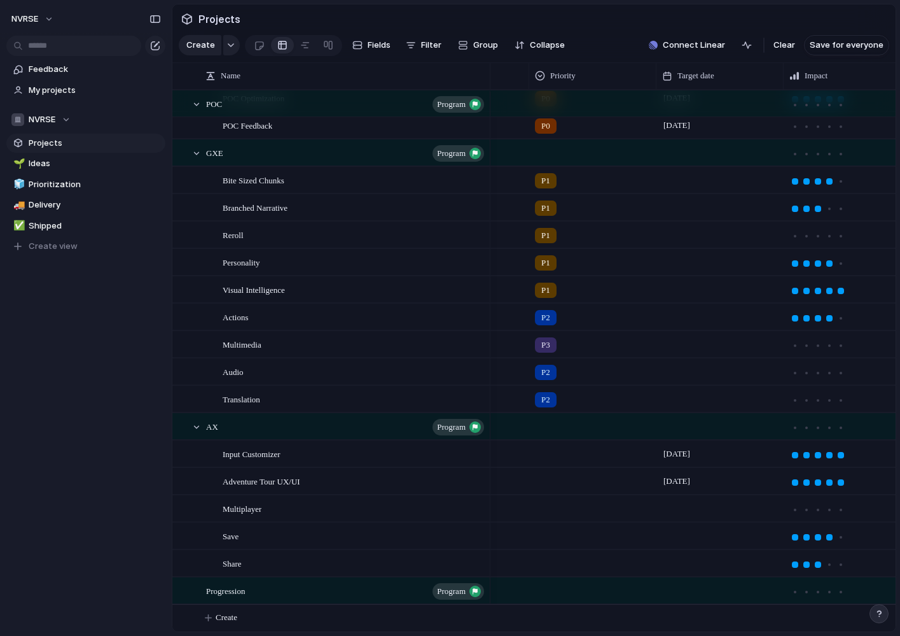
scroll to position [198, 0]
click at [557, 457] on div at bounding box center [593, 451] width 126 height 21
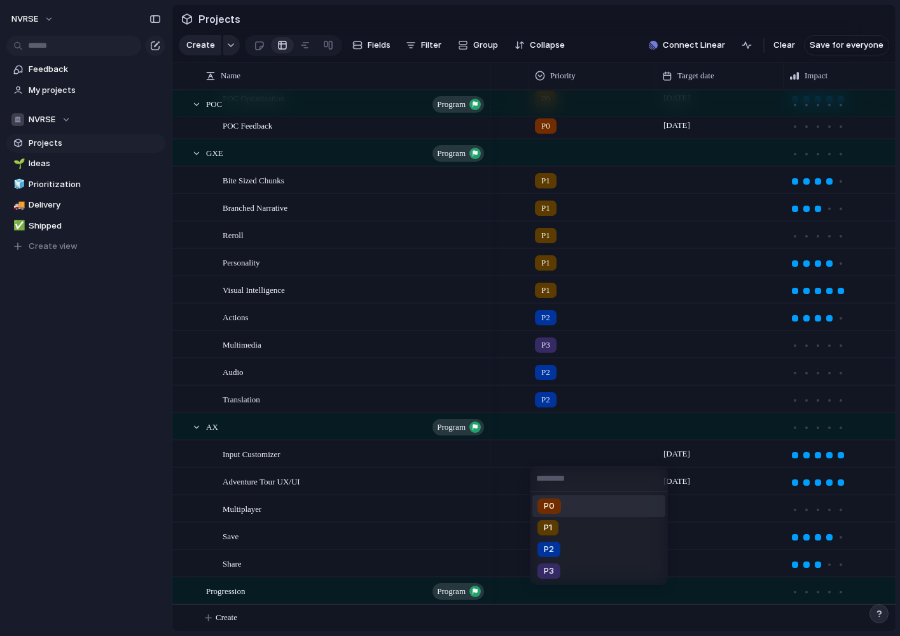
click at [553, 504] on span "P0" at bounding box center [549, 505] width 11 height 13
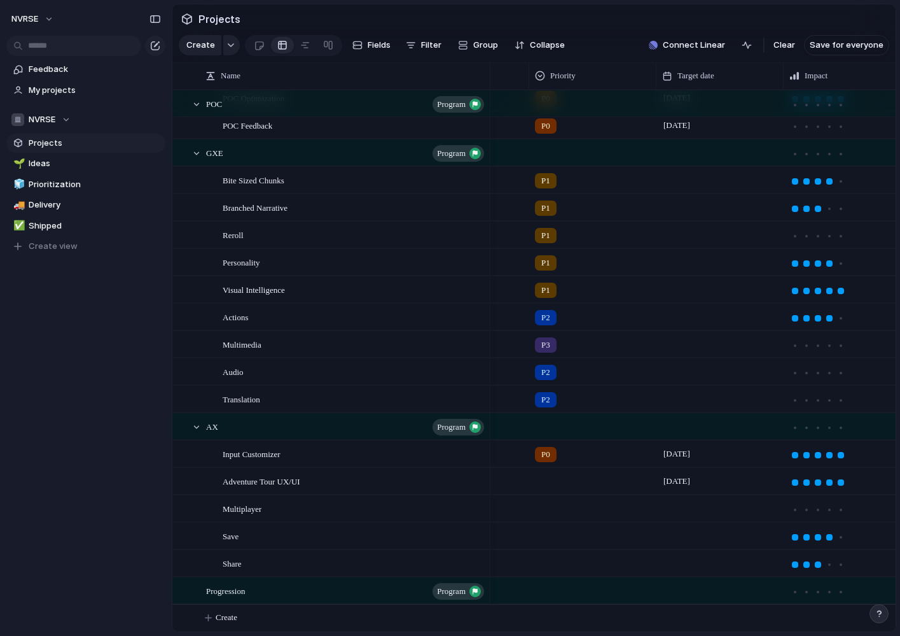
click at [546, 476] on div at bounding box center [593, 478] width 126 height 21
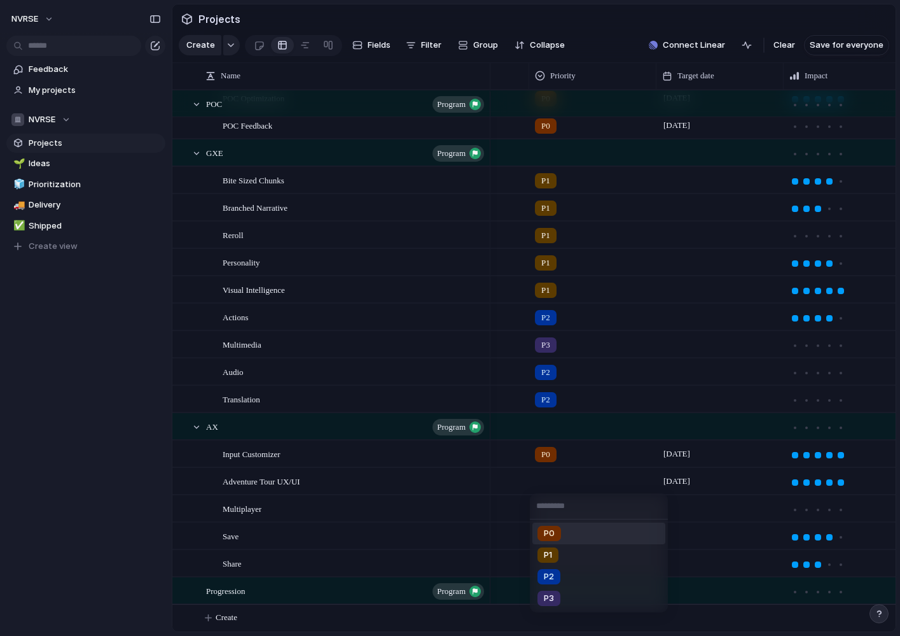
click at [546, 528] on span "P0" at bounding box center [549, 533] width 11 height 13
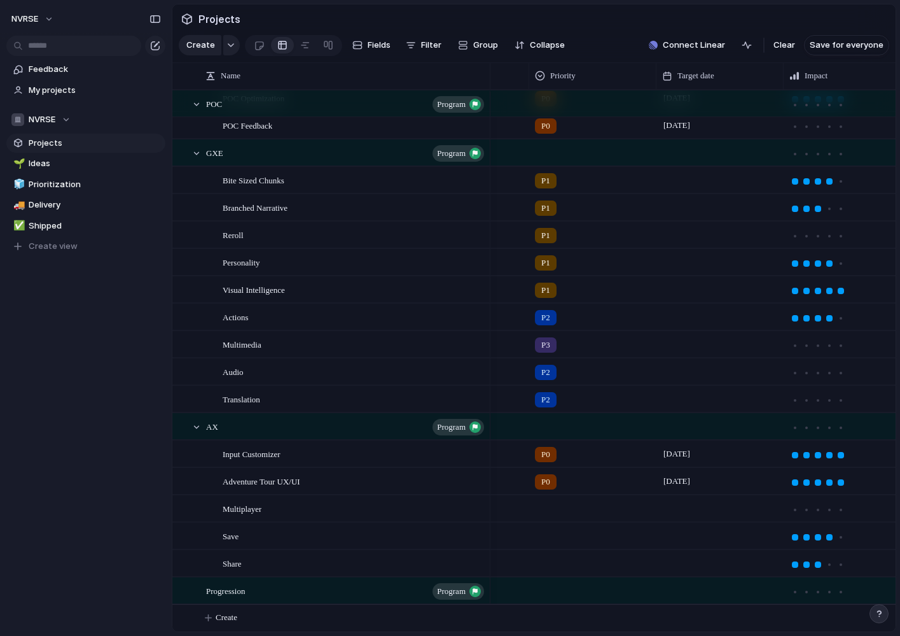
click at [549, 509] on div at bounding box center [593, 506] width 126 height 21
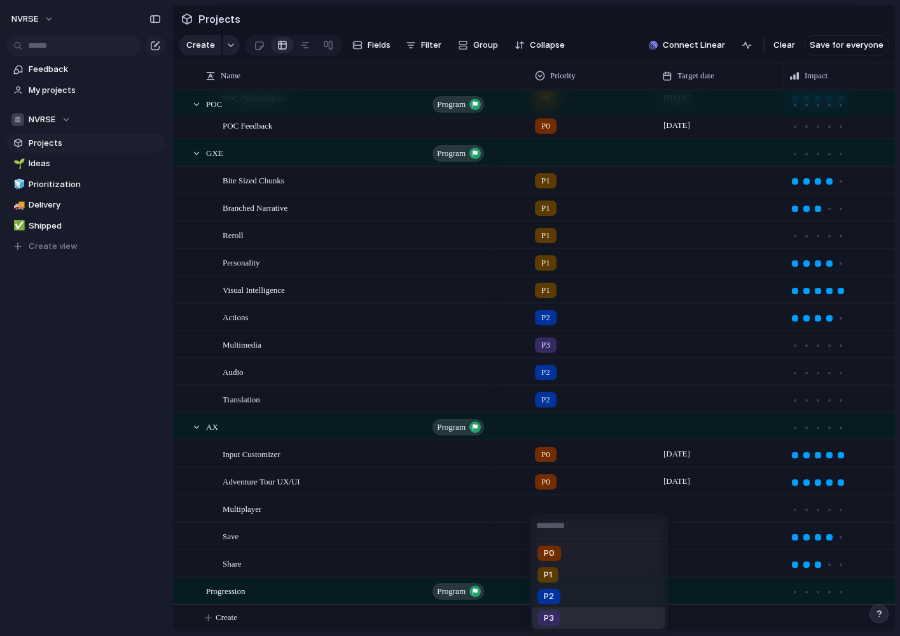
click at [550, 615] on span "P3" at bounding box center [549, 617] width 10 height 13
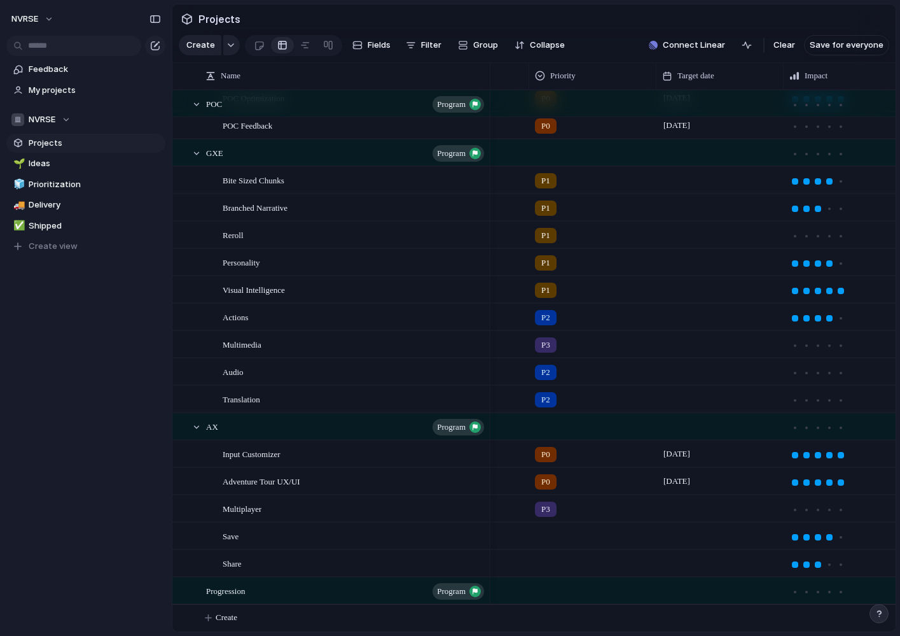
click at [544, 536] on div at bounding box center [593, 533] width 126 height 21
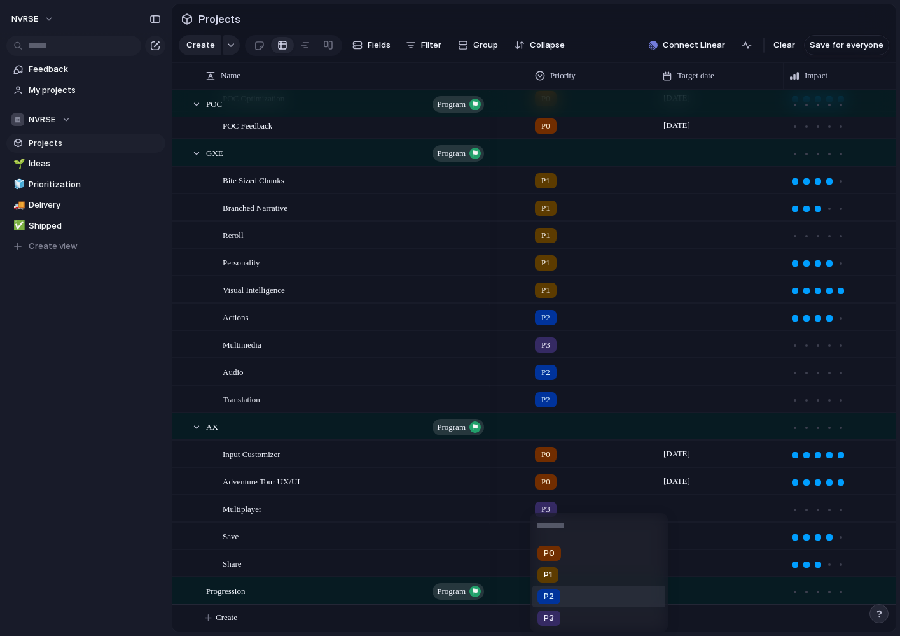
click at [554, 596] on span "P2" at bounding box center [549, 596] width 10 height 13
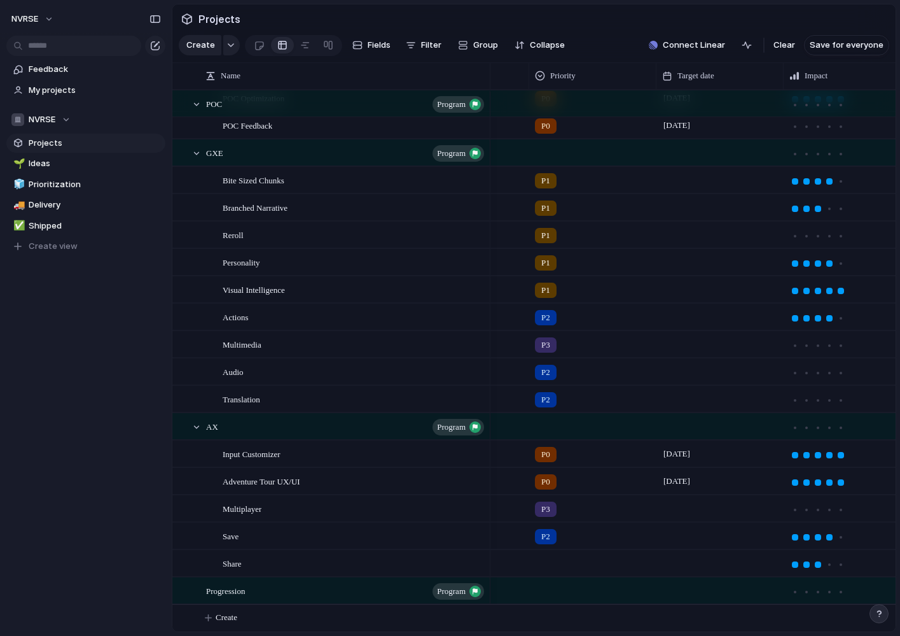
click at [550, 559] on div at bounding box center [593, 560] width 126 height 21
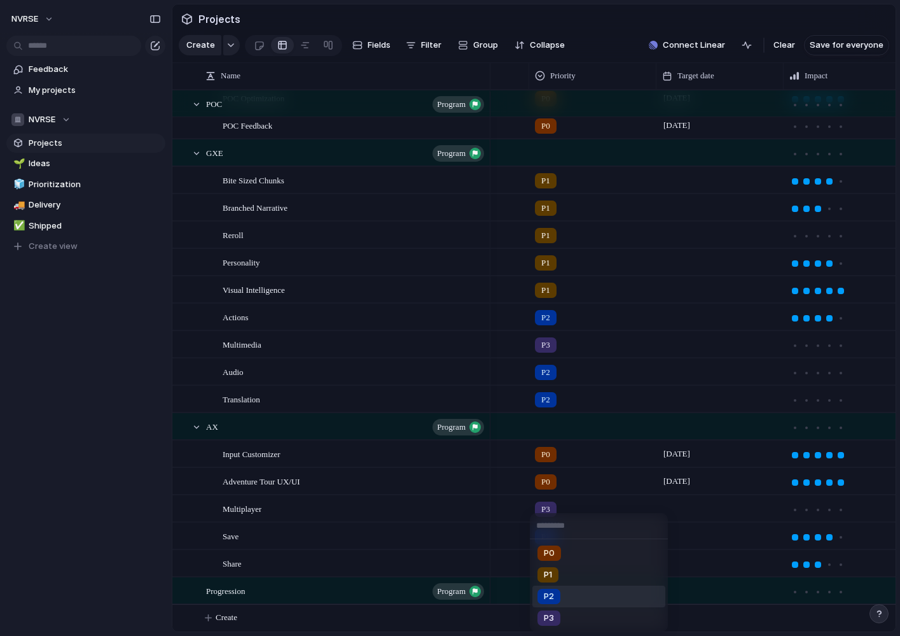
click at [550, 597] on span "P2" at bounding box center [549, 596] width 10 height 13
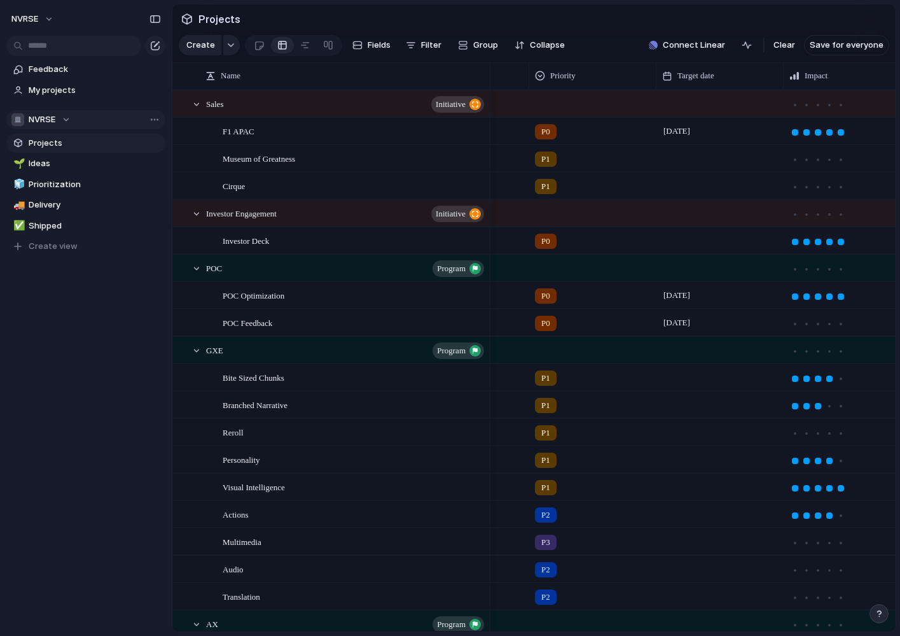
scroll to position [0, 0]
click at [57, 184] on span "Prioritization" at bounding box center [95, 184] width 132 height 13
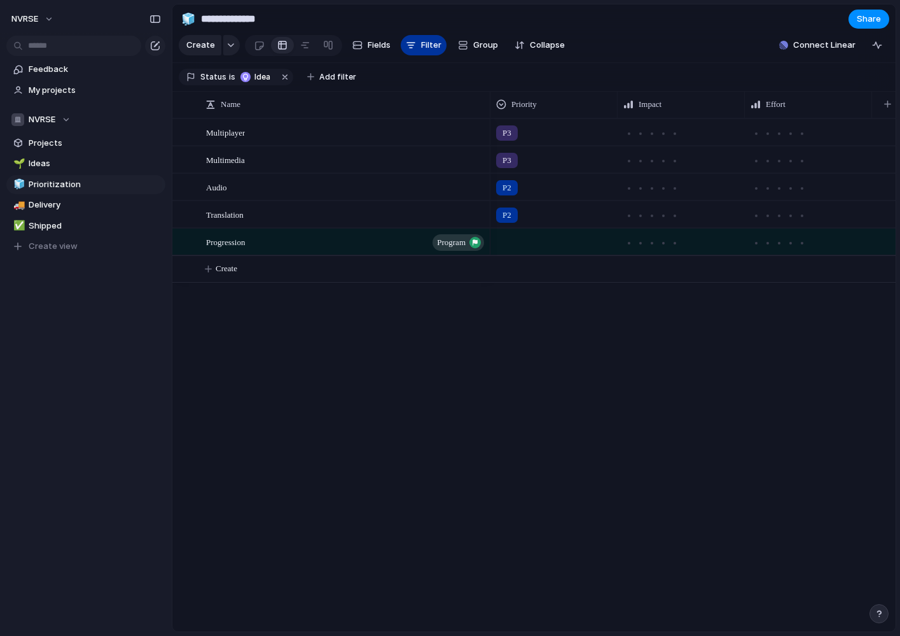
click at [414, 49] on div "button" at bounding box center [411, 45] width 10 height 10
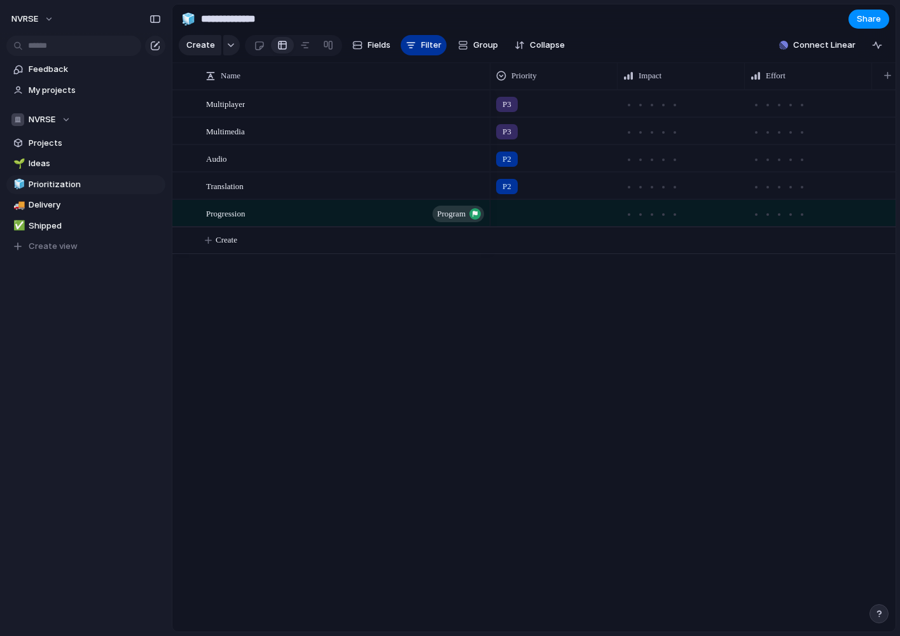
click at [414, 49] on div "button" at bounding box center [411, 45] width 10 height 10
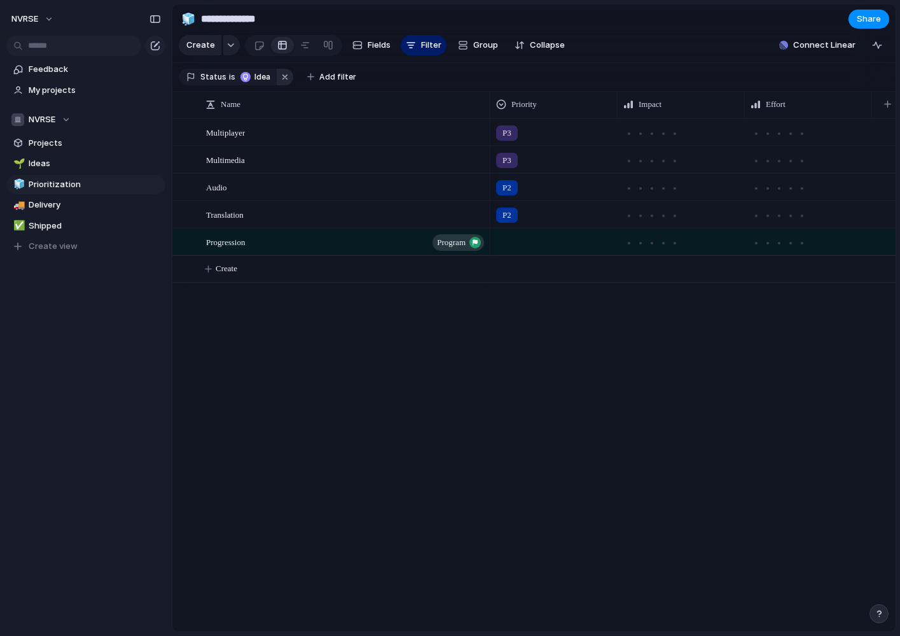
click at [281, 79] on button "button" at bounding box center [285, 77] width 17 height 17
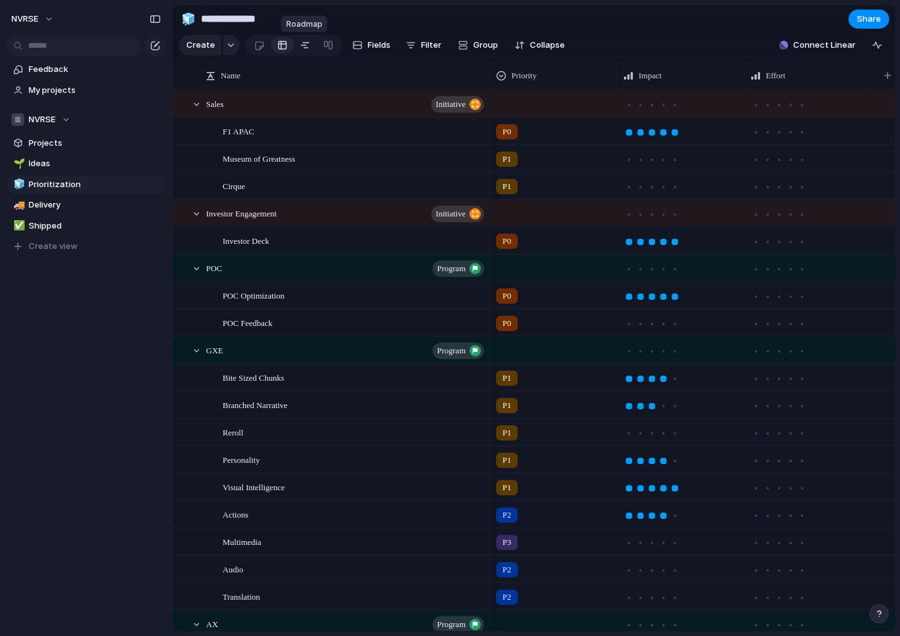
click at [302, 46] on div at bounding box center [305, 45] width 10 height 20
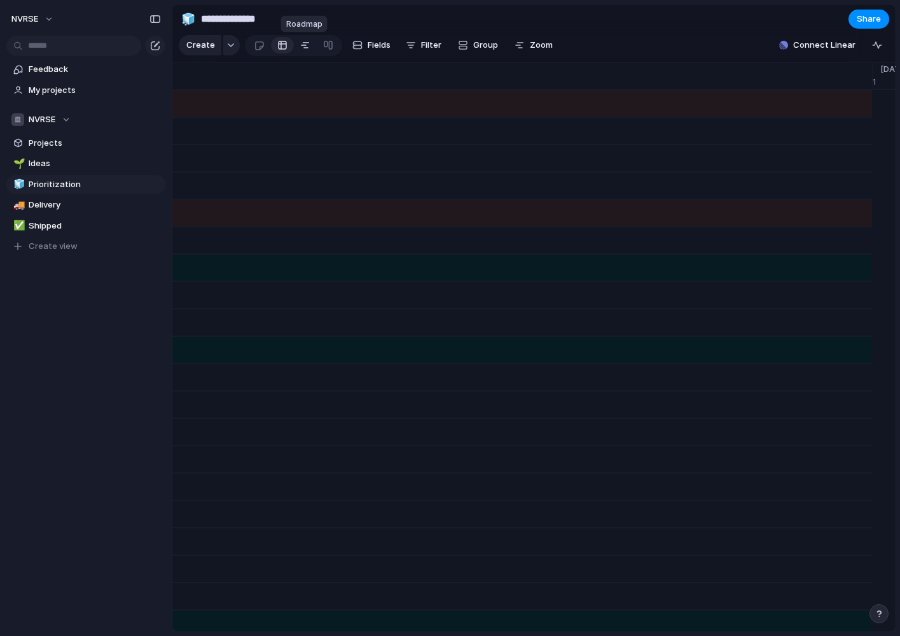
scroll to position [0, 8470]
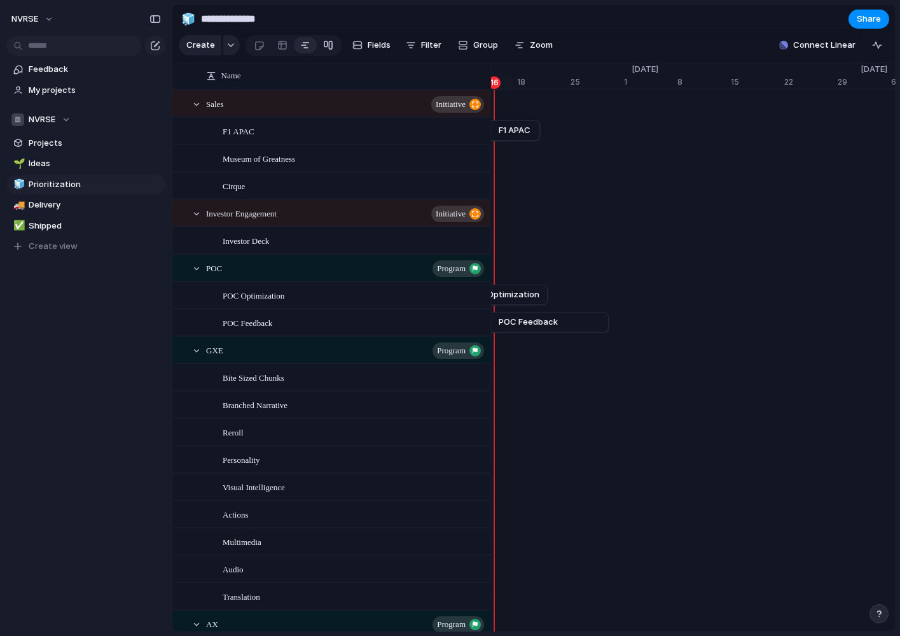
click at [323, 45] on div at bounding box center [328, 45] width 10 height 20
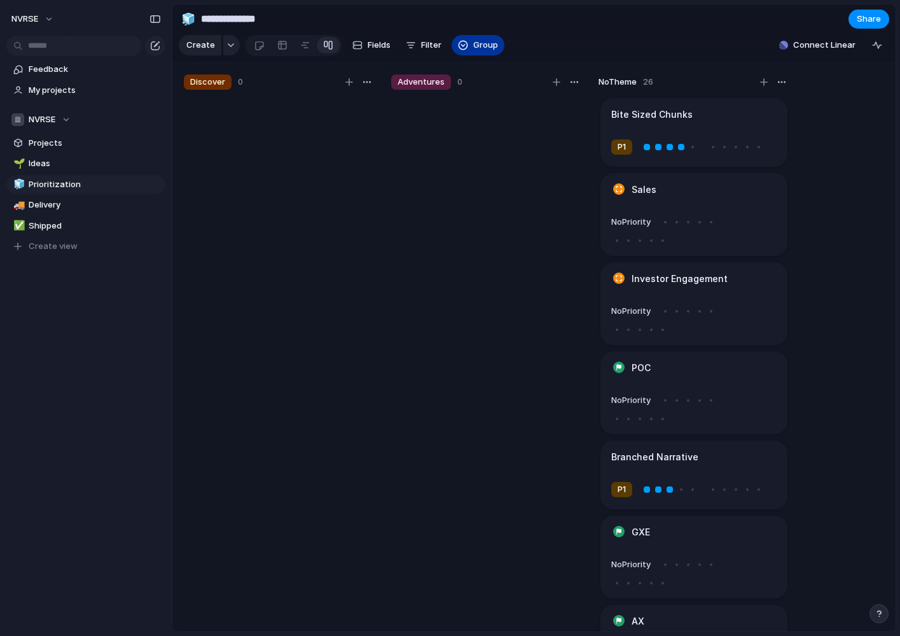
click at [473, 45] on span "Group" at bounding box center [485, 45] width 25 height 13
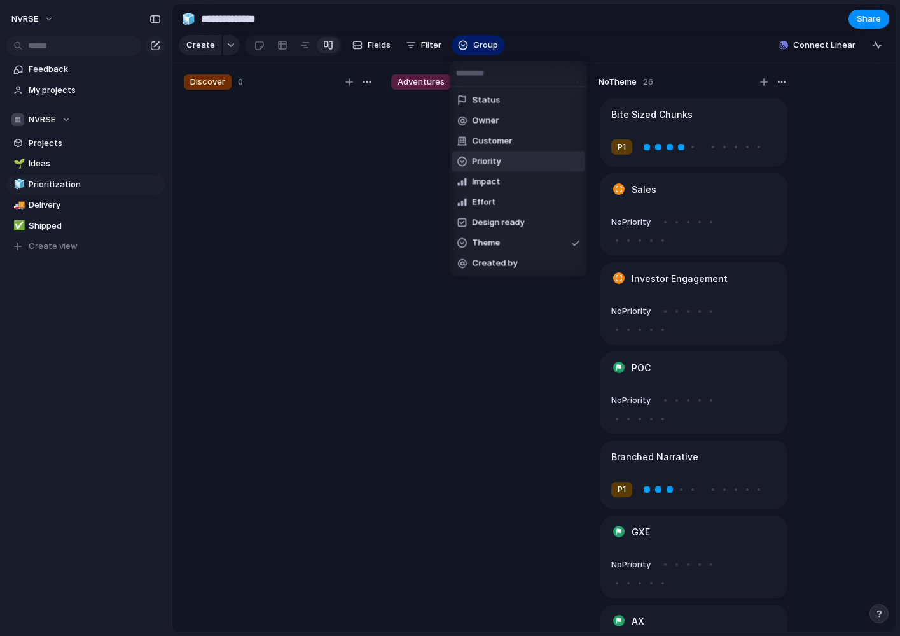
click at [497, 168] on li "Priority" at bounding box center [518, 161] width 133 height 20
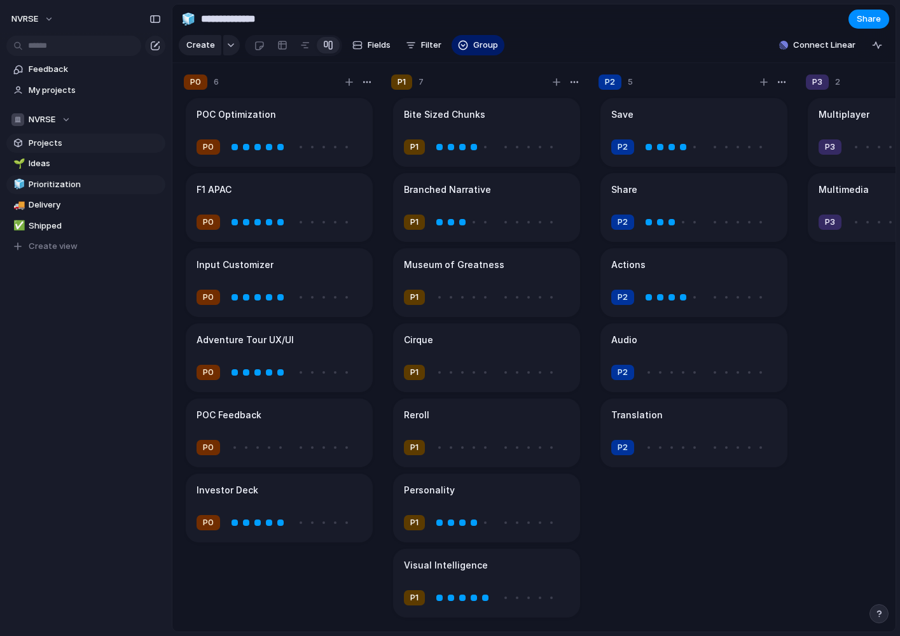
click at [55, 144] on span "Projects" at bounding box center [95, 143] width 132 height 13
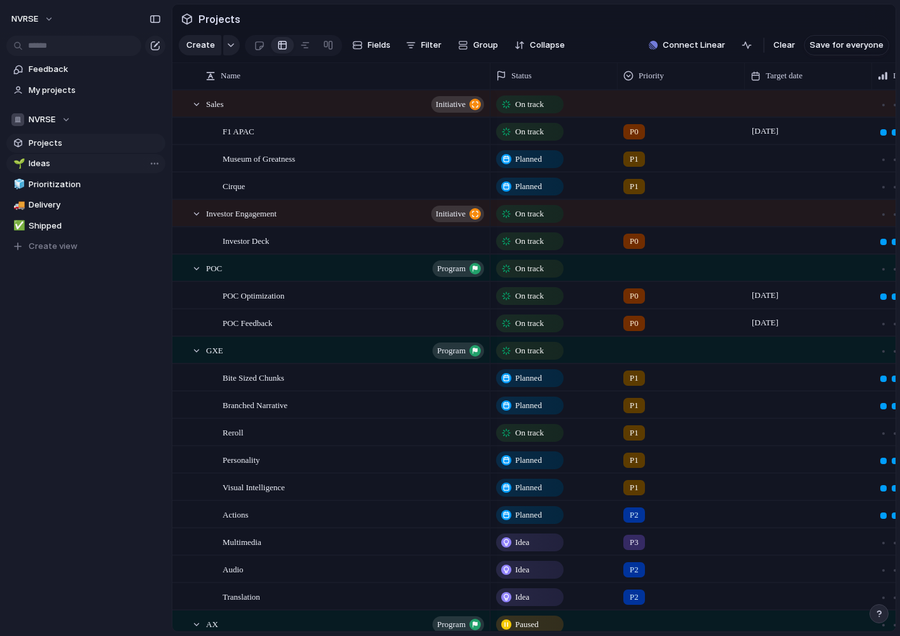
click at [47, 168] on span "Ideas" at bounding box center [95, 163] width 132 height 13
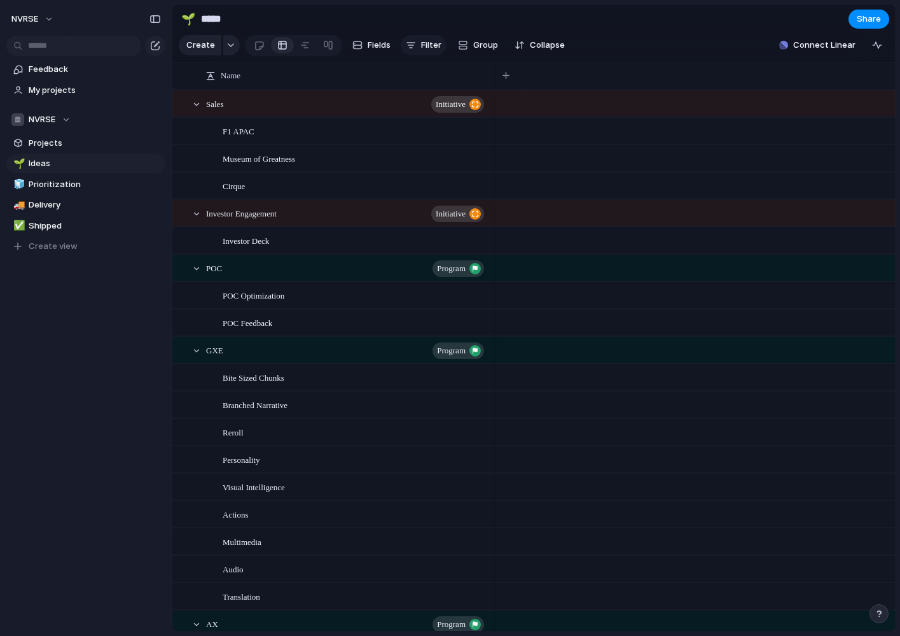
click at [433, 43] on span "Filter" at bounding box center [431, 45] width 20 height 13
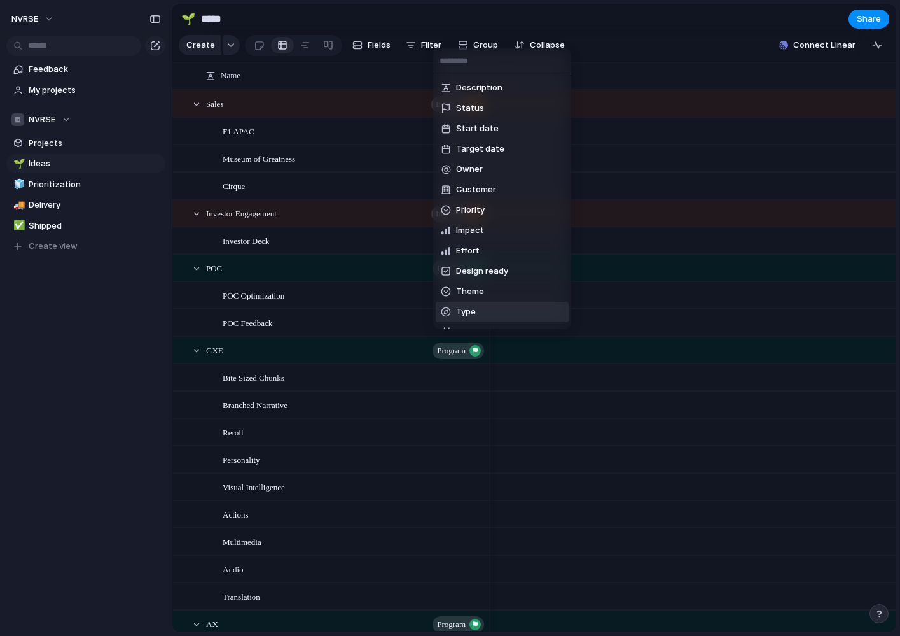
click at [468, 312] on span "Type" at bounding box center [466, 311] width 20 height 13
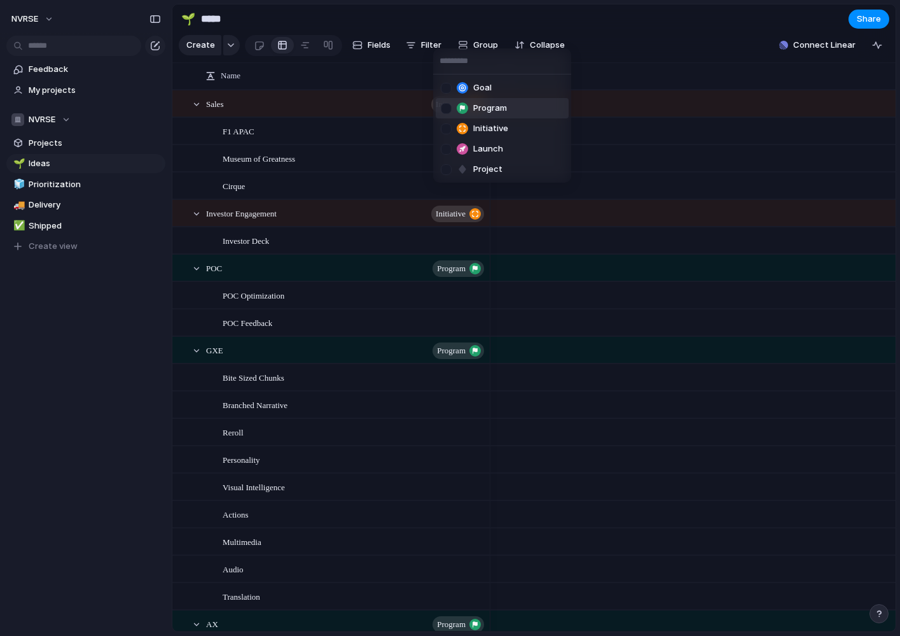
click at [665, 110] on div "Goal Program Initiative Launch Project" at bounding box center [450, 318] width 900 height 636
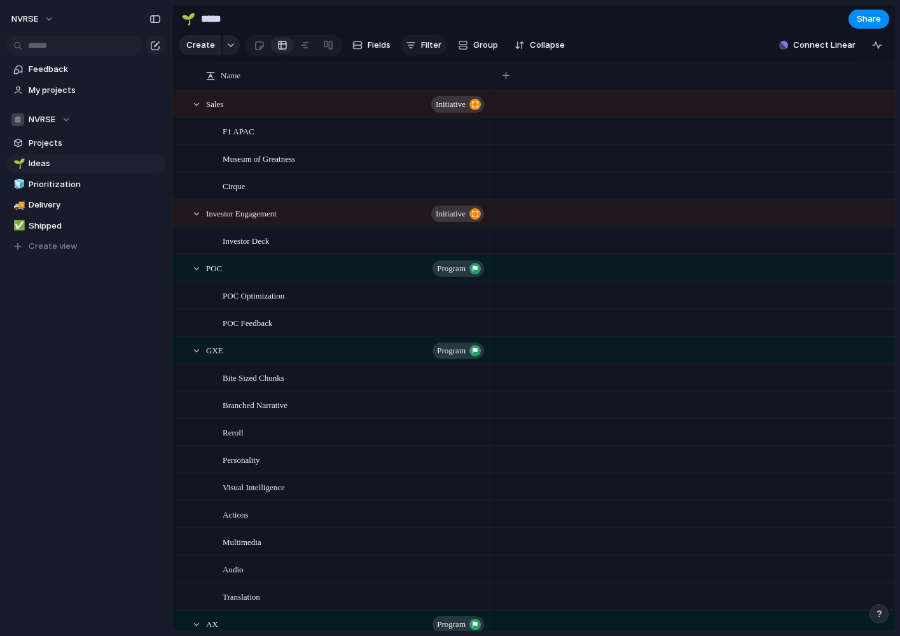
click at [424, 41] on span "Filter" at bounding box center [431, 45] width 20 height 13
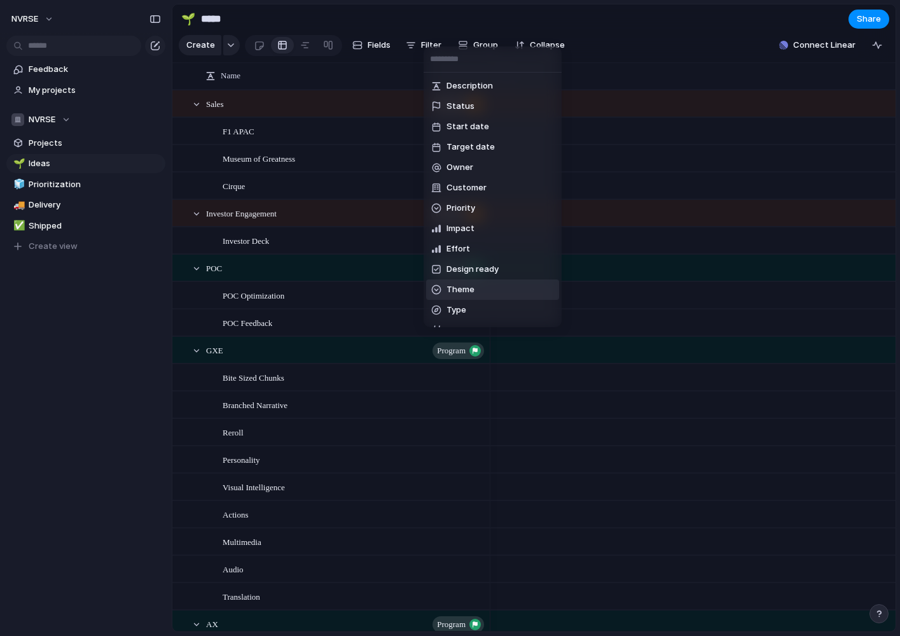
click at [461, 289] on span "Theme" at bounding box center [461, 289] width 28 height 13
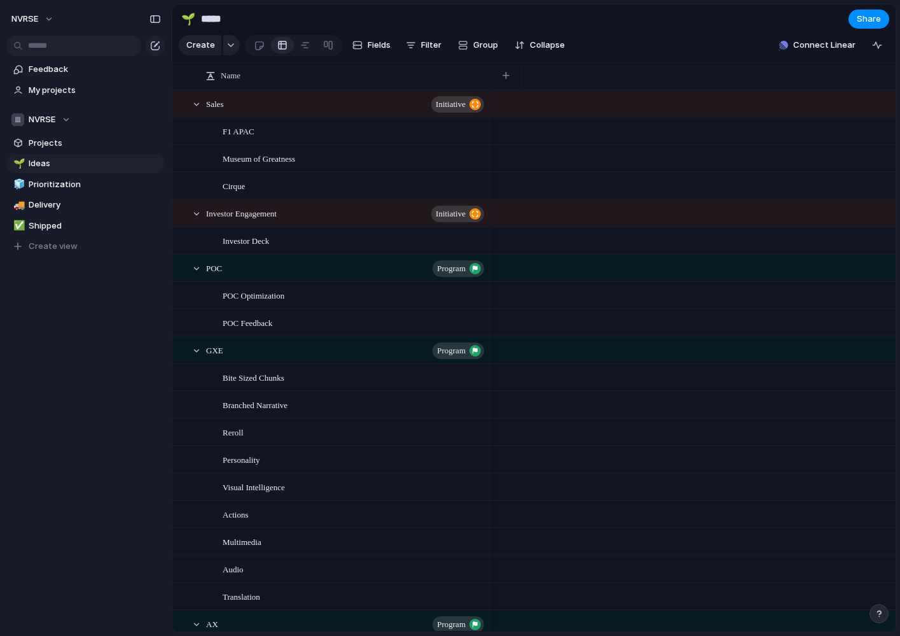
click at [408, 48] on div "Discover Adventures No Theme" at bounding box center [450, 318] width 900 height 636
click at [45, 138] on span "Projects" at bounding box center [95, 143] width 132 height 13
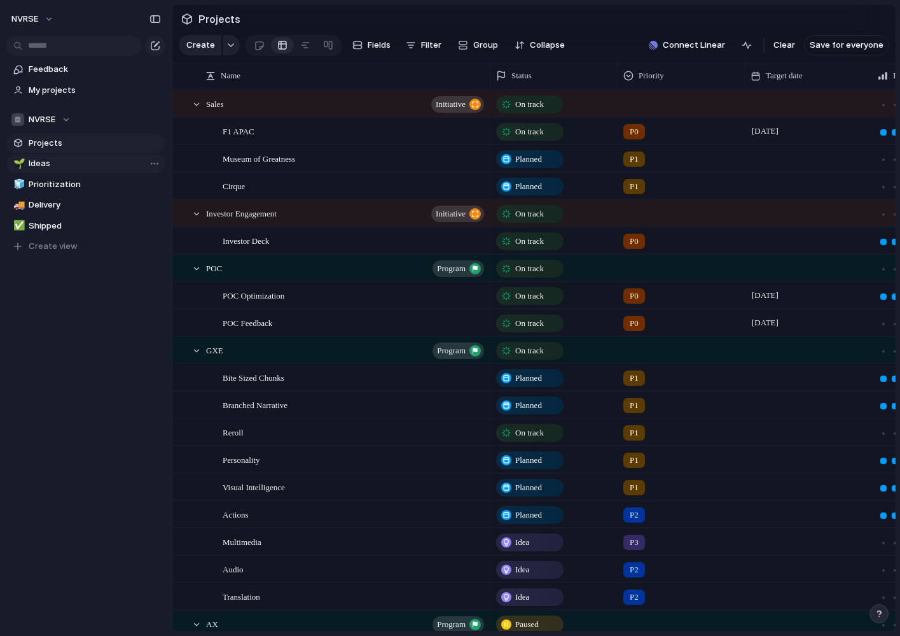
click at [36, 164] on span "Ideas" at bounding box center [95, 163] width 132 height 13
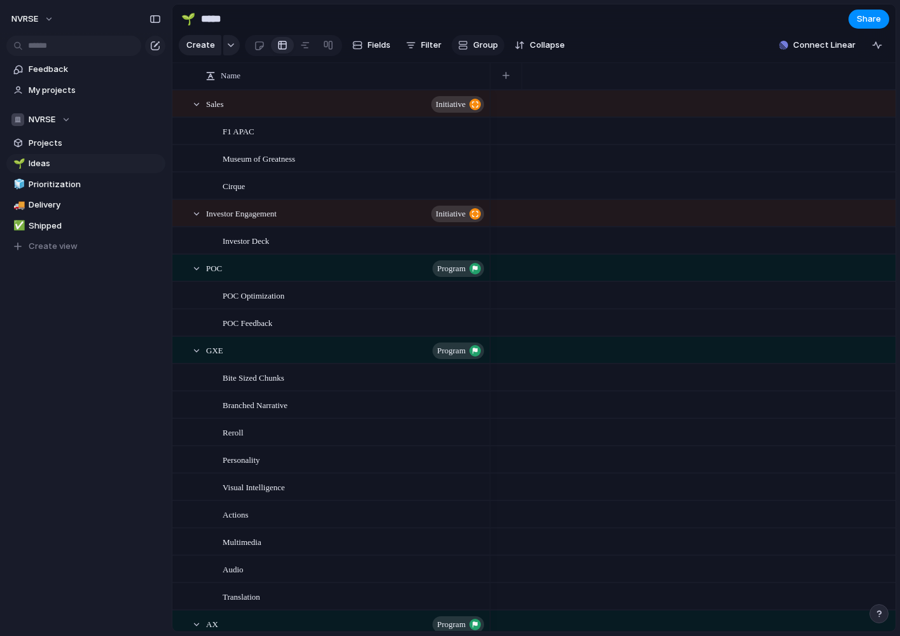
click at [480, 46] on span "Group" at bounding box center [485, 45] width 25 height 13
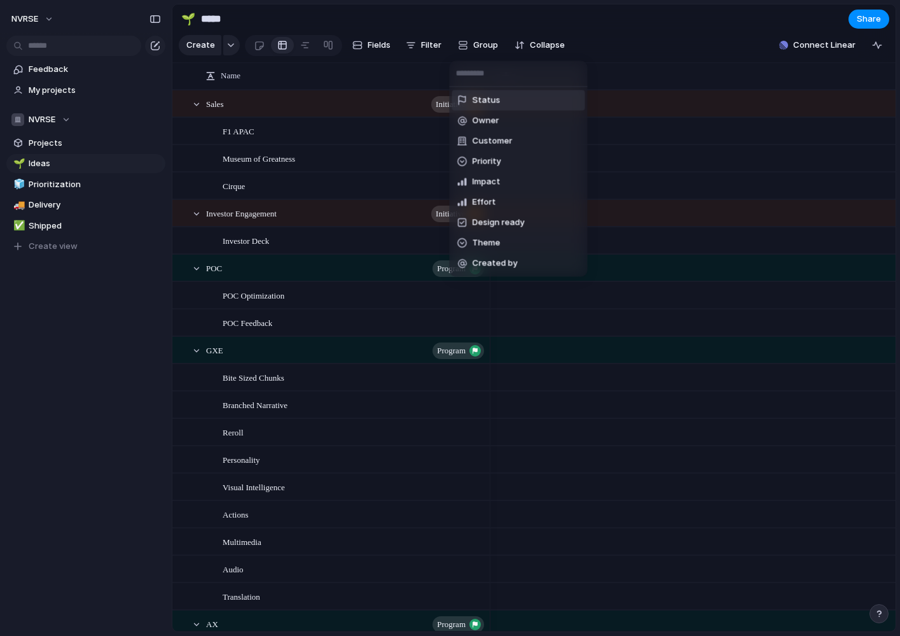
click at [499, 93] on li "Status" at bounding box center [518, 100] width 133 height 20
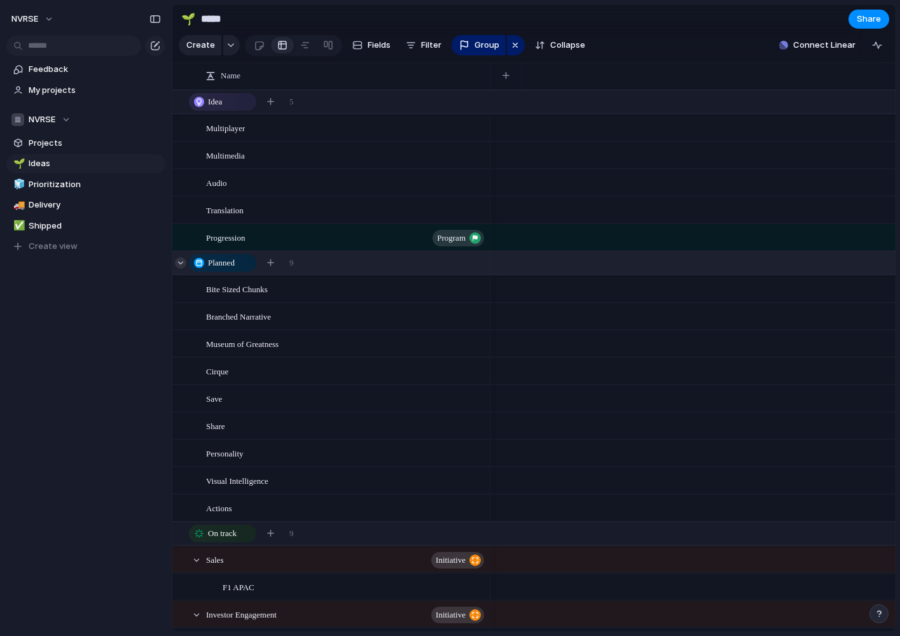
click at [181, 264] on div at bounding box center [180, 262] width 11 height 11
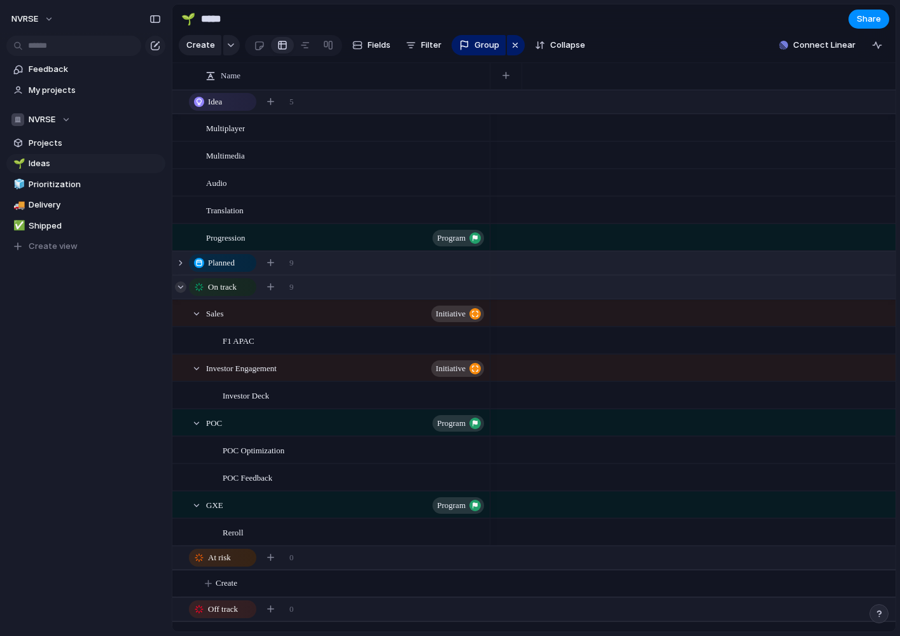
click at [180, 286] on div at bounding box center [180, 286] width 11 height 11
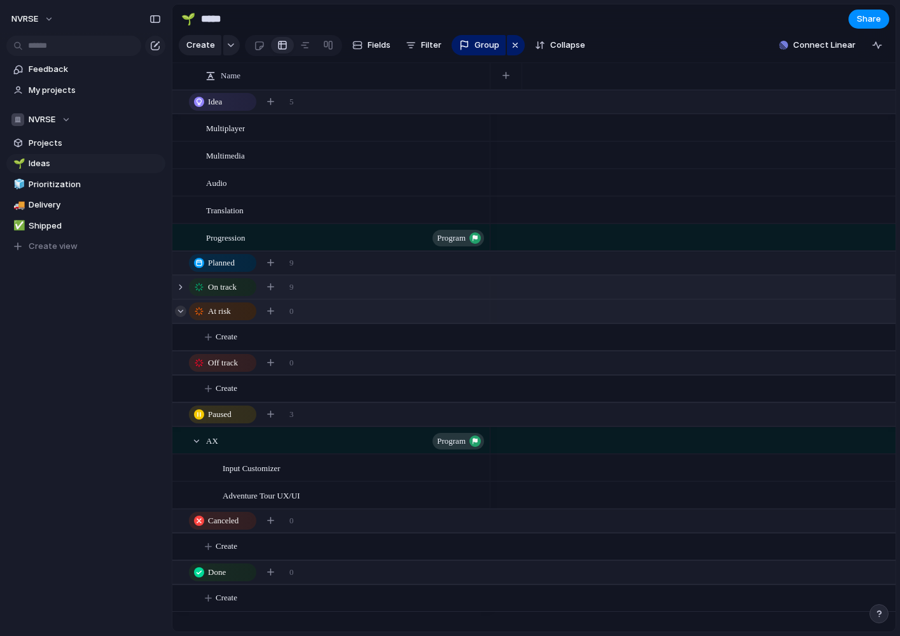
click at [181, 311] on div at bounding box center [180, 310] width 11 height 11
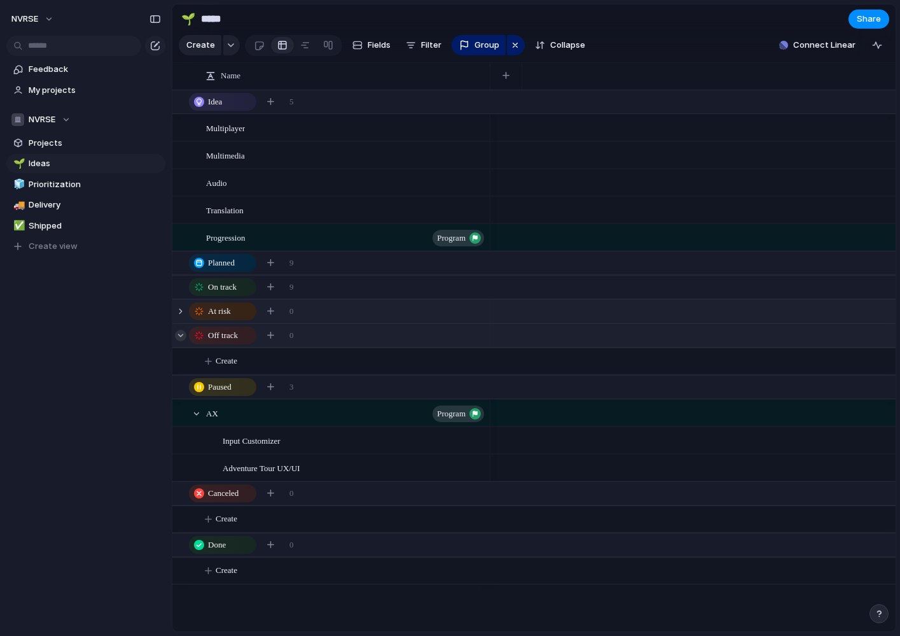
click at [180, 338] on div at bounding box center [180, 335] width 11 height 11
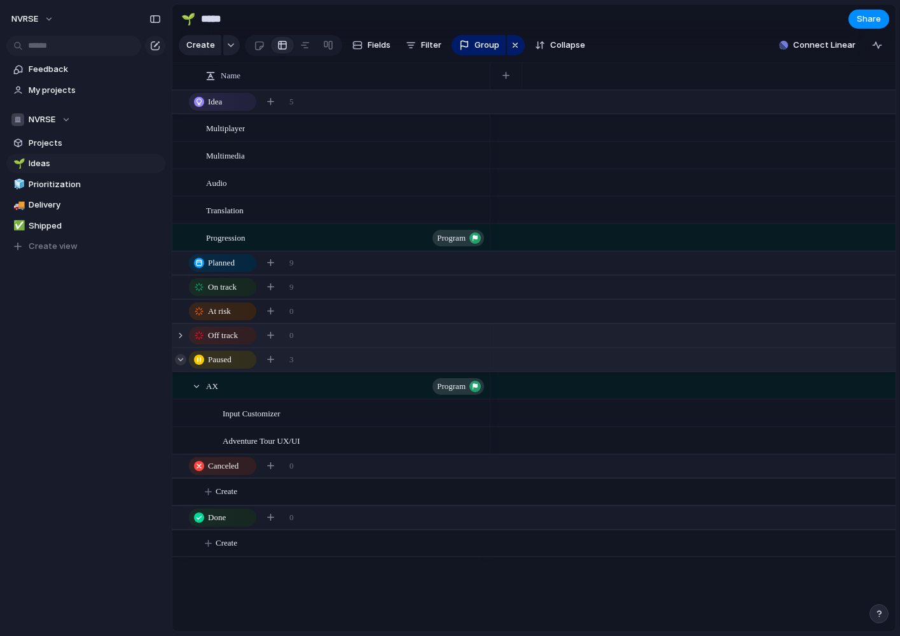
click at [182, 361] on div at bounding box center [180, 359] width 11 height 11
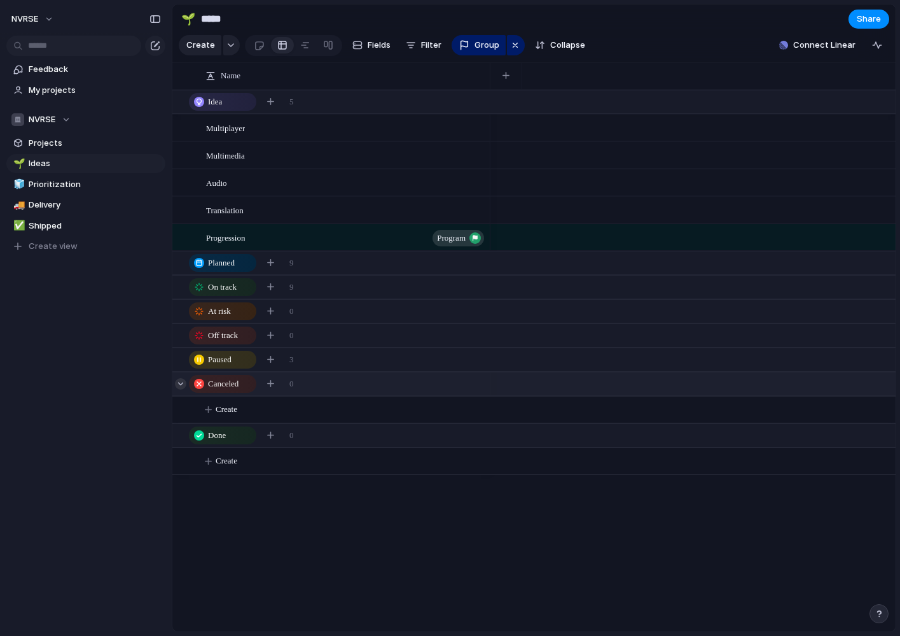
click at [182, 383] on div at bounding box center [180, 383] width 11 height 11
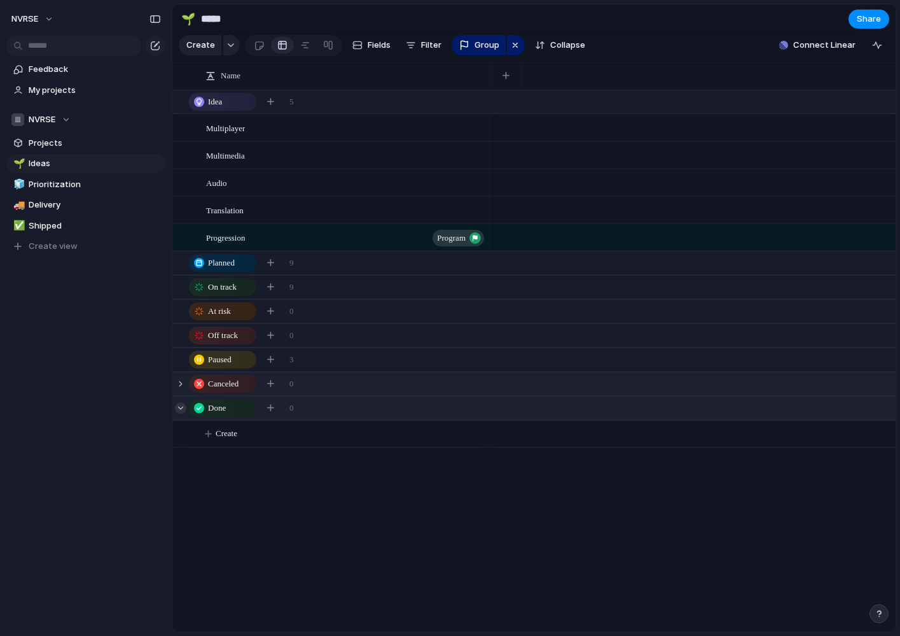
click at [182, 410] on div at bounding box center [180, 407] width 11 height 11
click at [256, 43] on div at bounding box center [259, 45] width 11 height 21
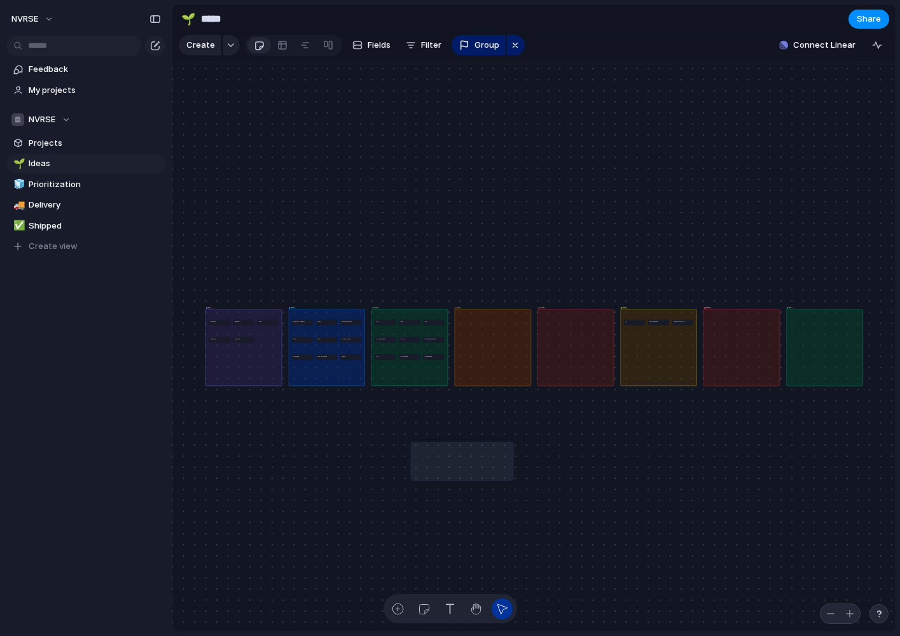
drag, startPoint x: 412, startPoint y: 479, endPoint x: 557, endPoint y: 429, distance: 153.9
click at [827, 614] on div "button" at bounding box center [831, 613] width 10 height 10
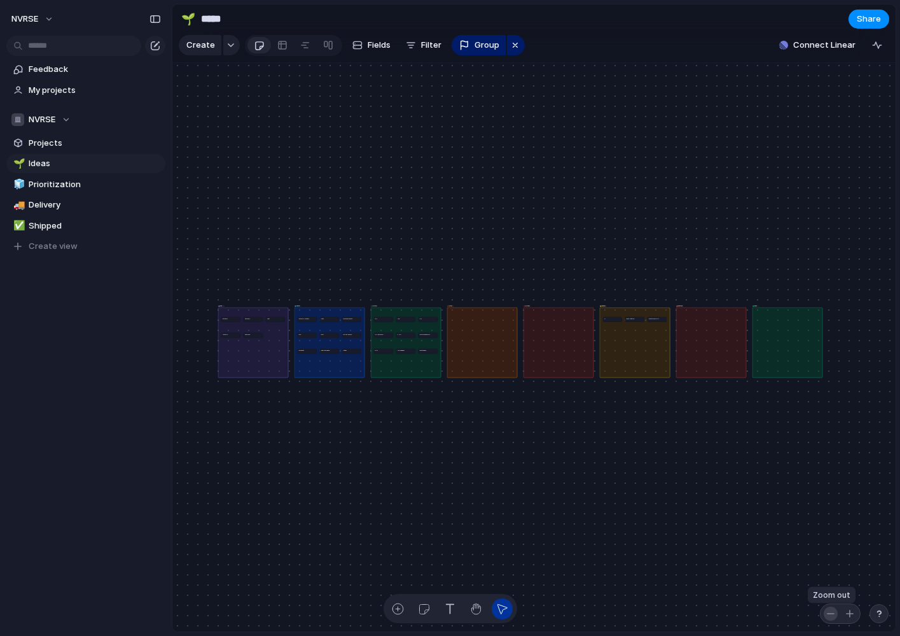
click at [827, 614] on div "button" at bounding box center [831, 613] width 10 height 10
click at [848, 615] on div "button" at bounding box center [850, 613] width 10 height 10
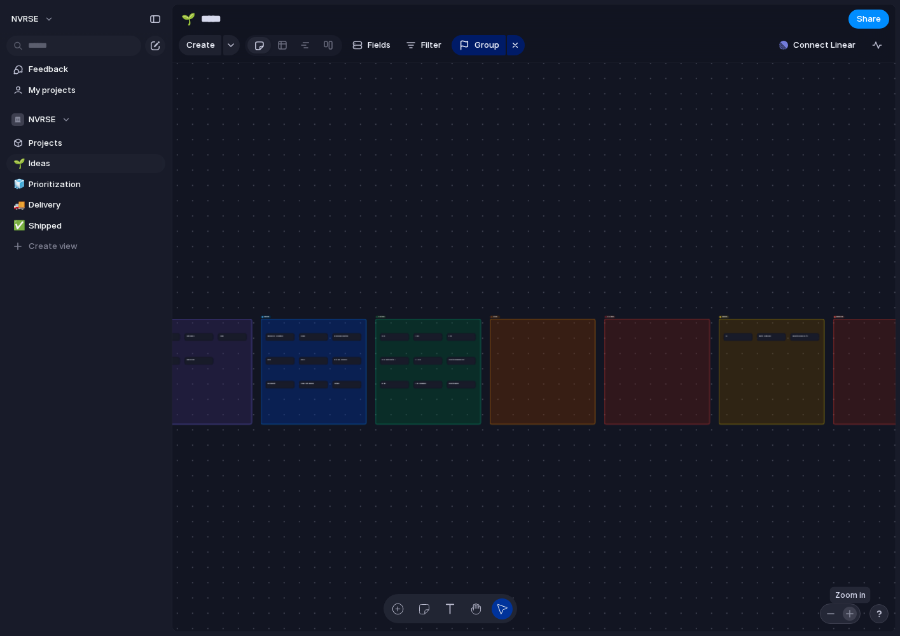
click at [848, 615] on div "button" at bounding box center [850, 613] width 10 height 10
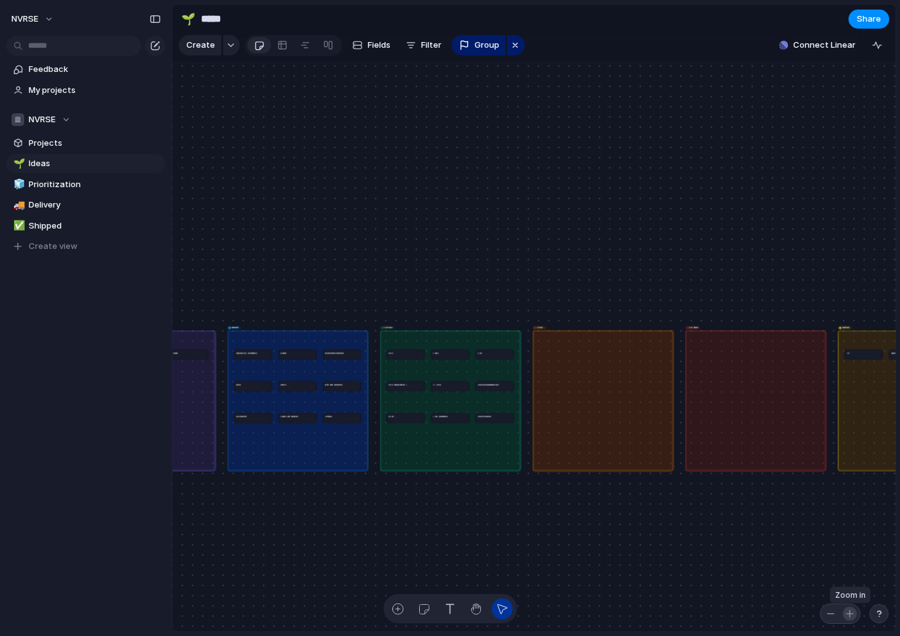
click at [848, 615] on div "button" at bounding box center [850, 613] width 10 height 10
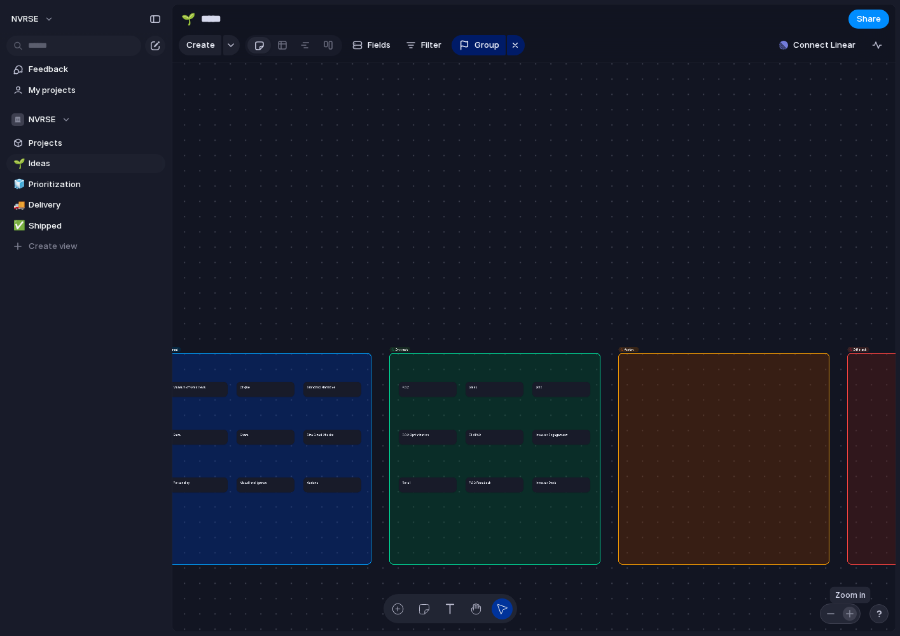
click at [848, 615] on div "button" at bounding box center [850, 613] width 10 height 10
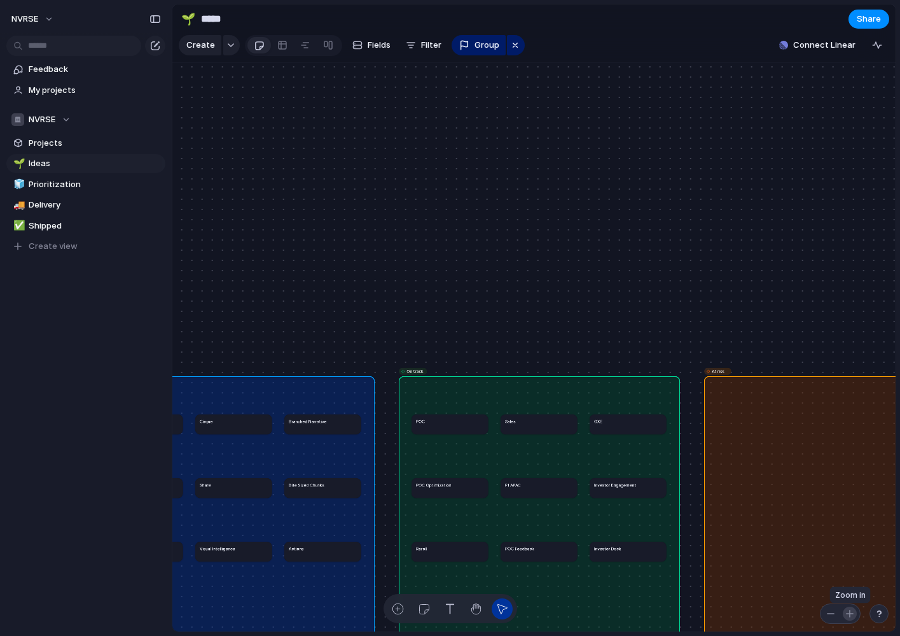
click at [848, 615] on div "button" at bounding box center [850, 613] width 10 height 10
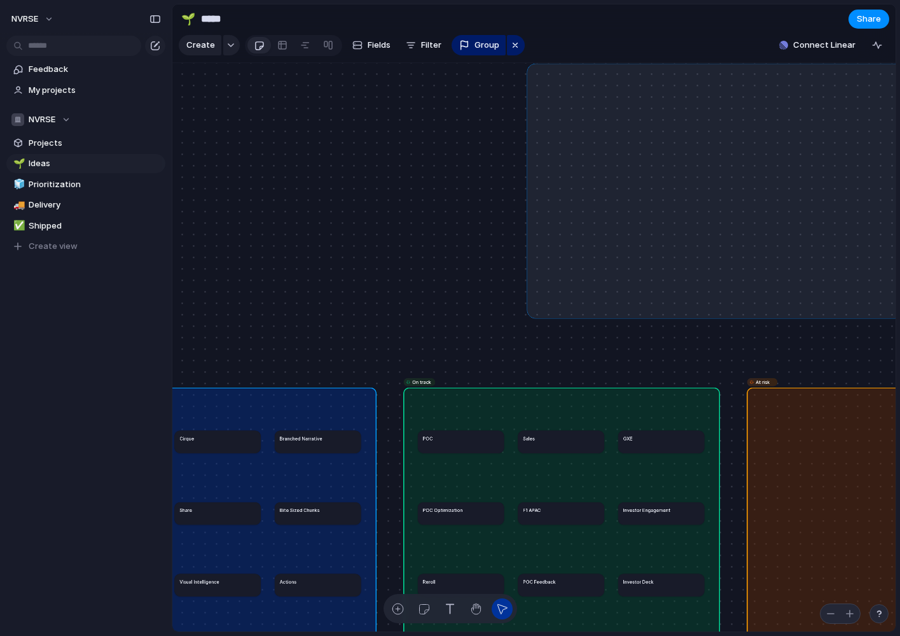
drag, startPoint x: 531, startPoint y: 314, endPoint x: 900, endPoint y: 66, distance: 445.0
click at [900, 66] on div "🌱 ***** Share Create Fields Filter Group Zoom Connect Linear Clear Save for eve…" at bounding box center [536, 318] width 728 height 636
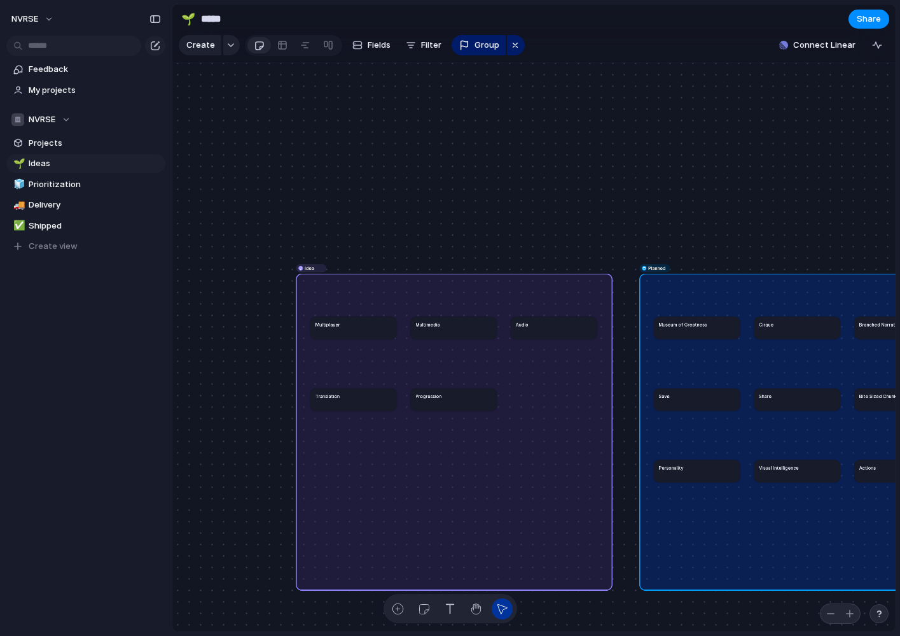
click at [310, 266] on span "Idea" at bounding box center [310, 267] width 10 height 7
click at [377, 44] on span "Fields" at bounding box center [379, 45] width 23 height 13
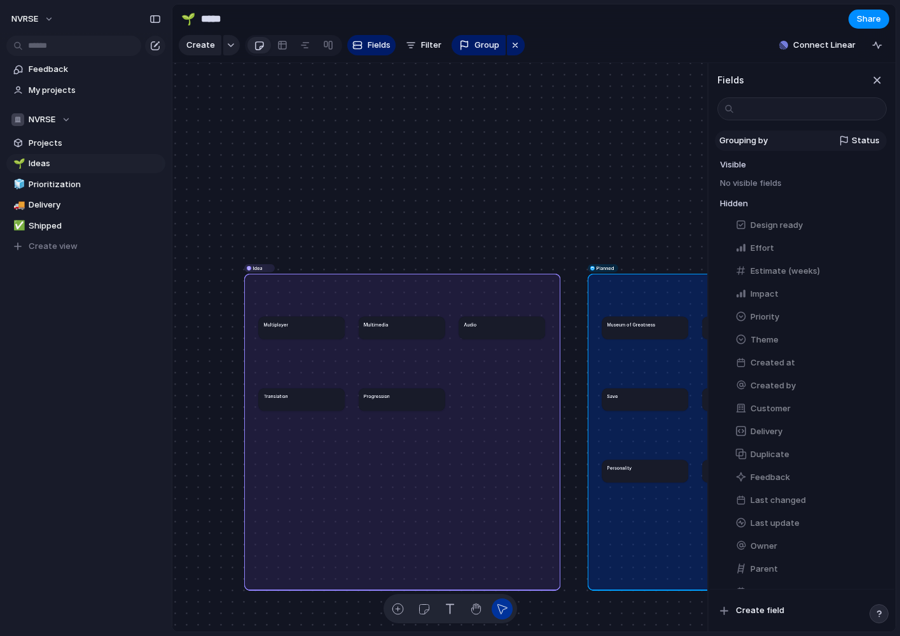
click at [857, 142] on span "Status" at bounding box center [866, 140] width 28 height 13
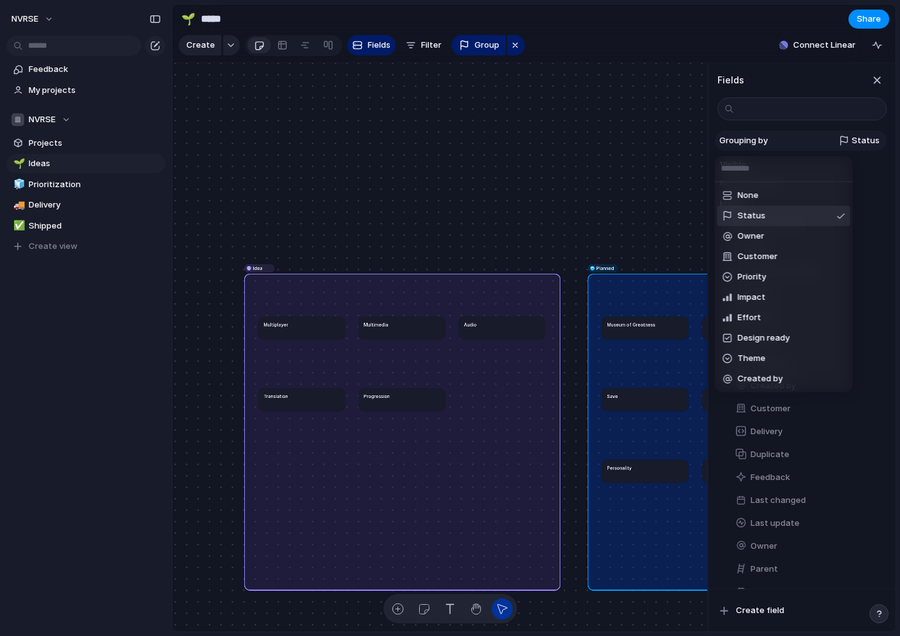
click at [857, 142] on div "None Status Owner Customer Priority Impact Effort Design ready Theme Created by" at bounding box center [450, 318] width 900 height 636
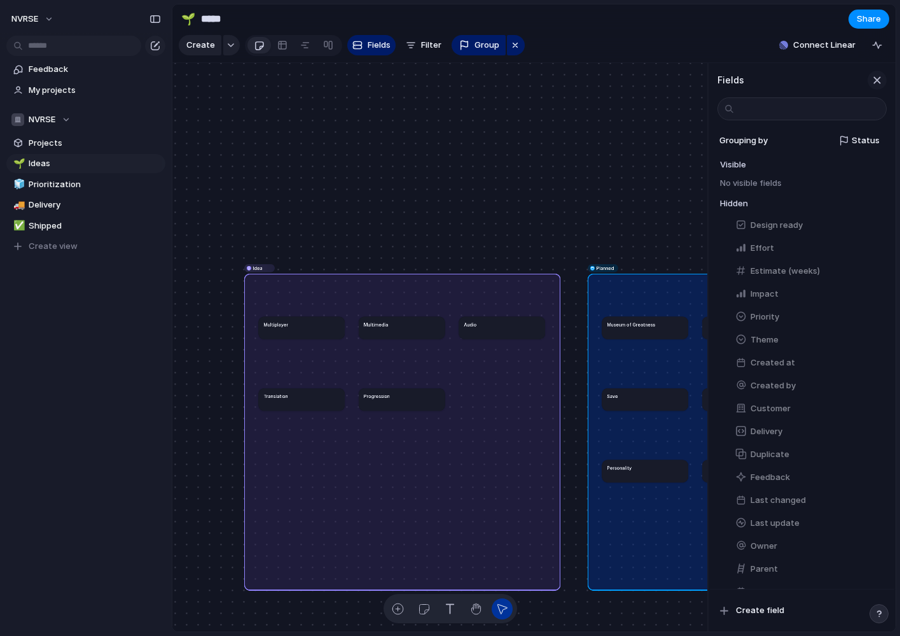
click at [873, 76] on div "button" at bounding box center [877, 80] width 14 height 14
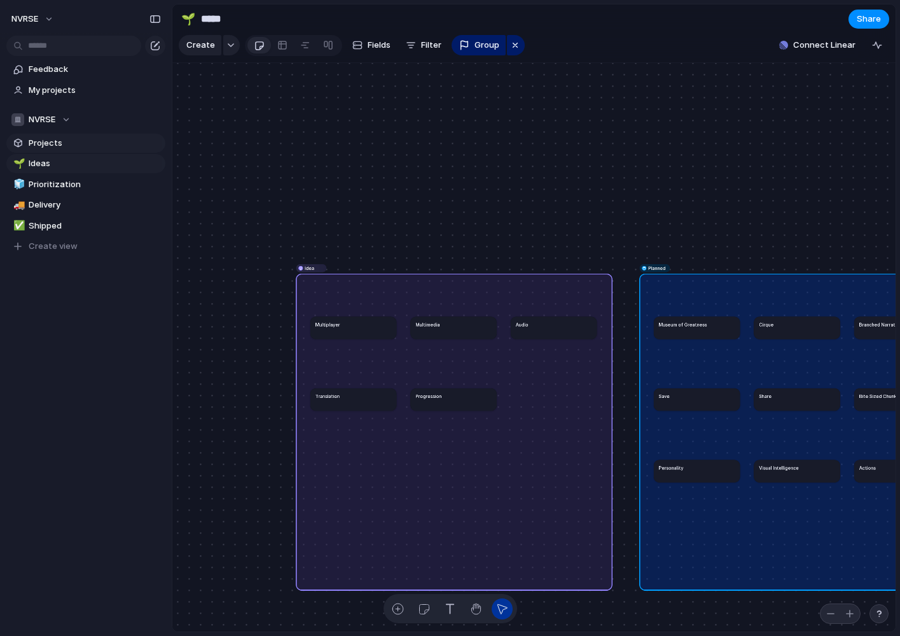
click at [52, 143] on span "Projects" at bounding box center [95, 143] width 132 height 13
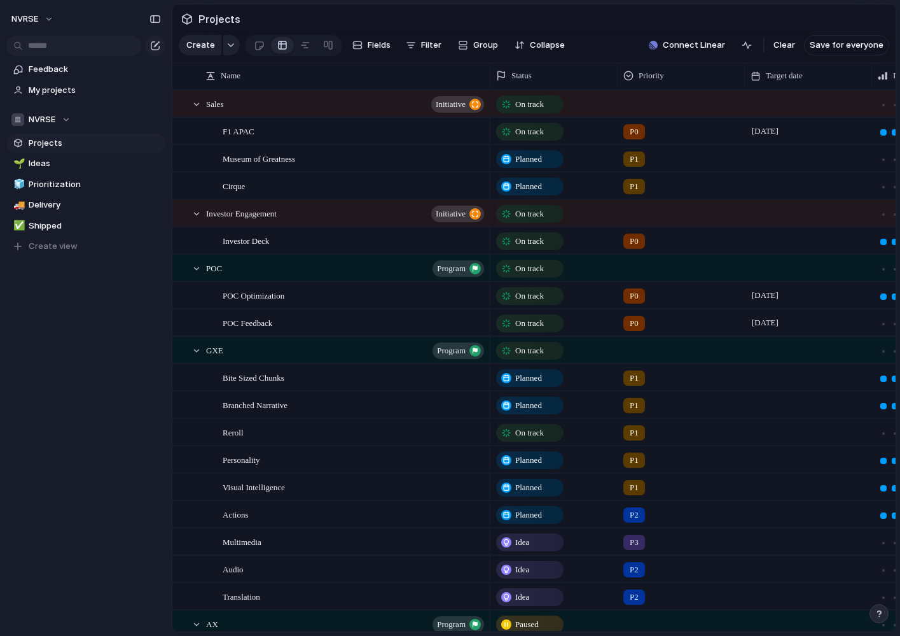
click at [539, 104] on span "On track" at bounding box center [529, 104] width 29 height 13
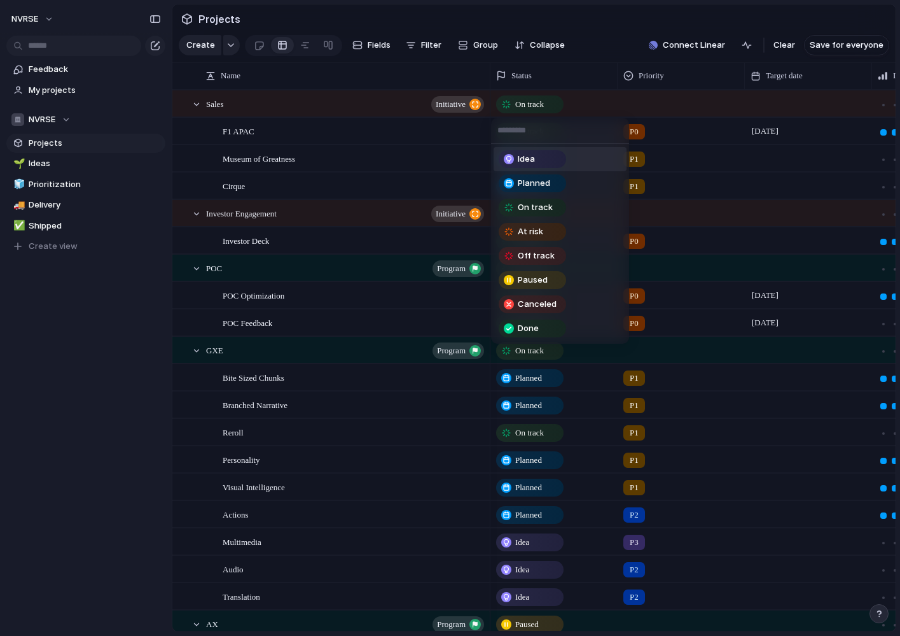
click at [517, 77] on div "Idea Planned On track At risk Off track Paused Canceled Done" at bounding box center [450, 318] width 900 height 636
click at [543, 74] on div "Idea Planned On track At risk Off track Paused Canceled Done" at bounding box center [450, 318] width 900 height 636
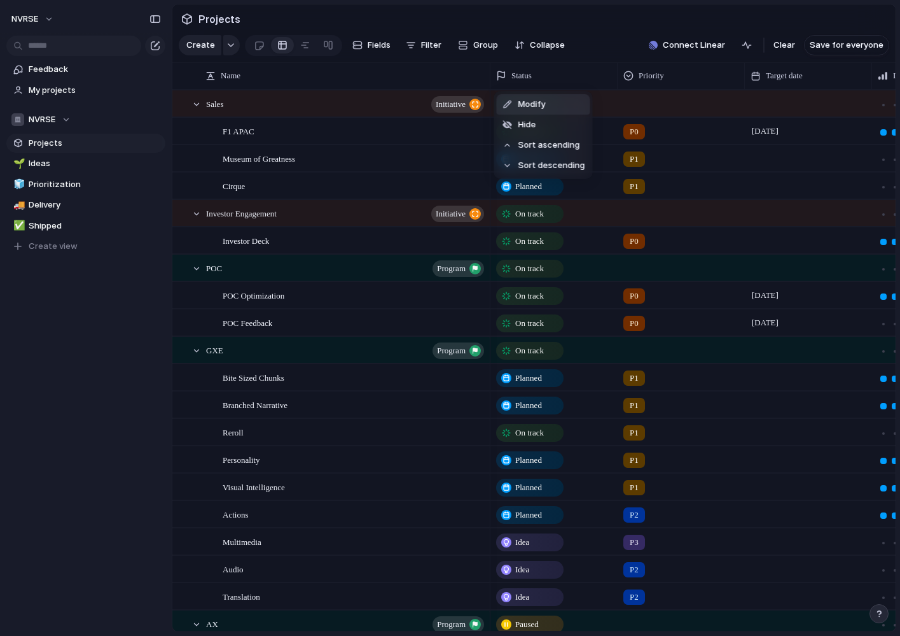
click at [524, 105] on span "Modify" at bounding box center [531, 104] width 27 height 13
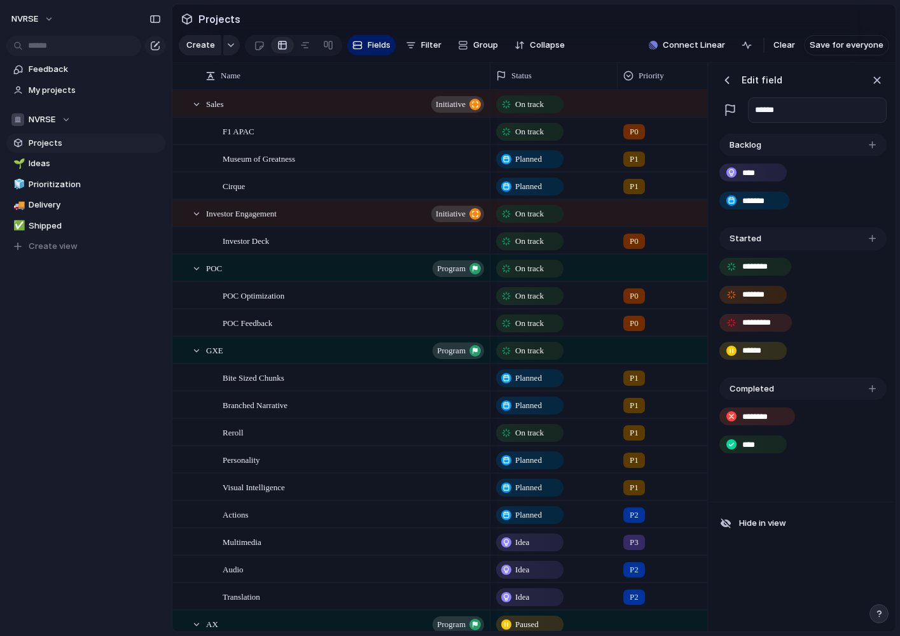
click at [871, 142] on div "button" at bounding box center [872, 144] width 7 height 7
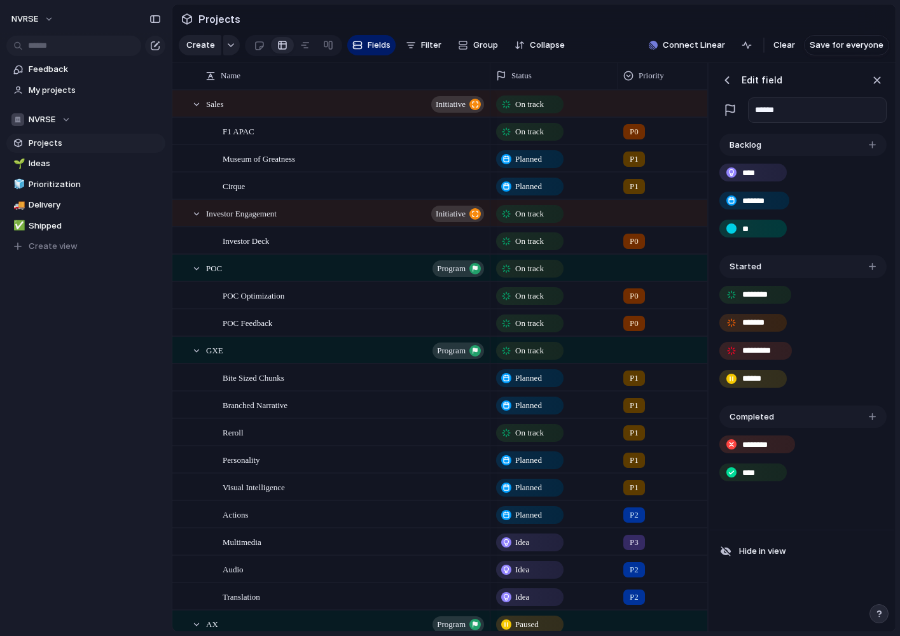
type input "*"
type input "****"
click at [758, 177] on input "****" at bounding box center [754, 173] width 24 height 13
click at [746, 173] on input "****" at bounding box center [754, 173] width 24 height 13
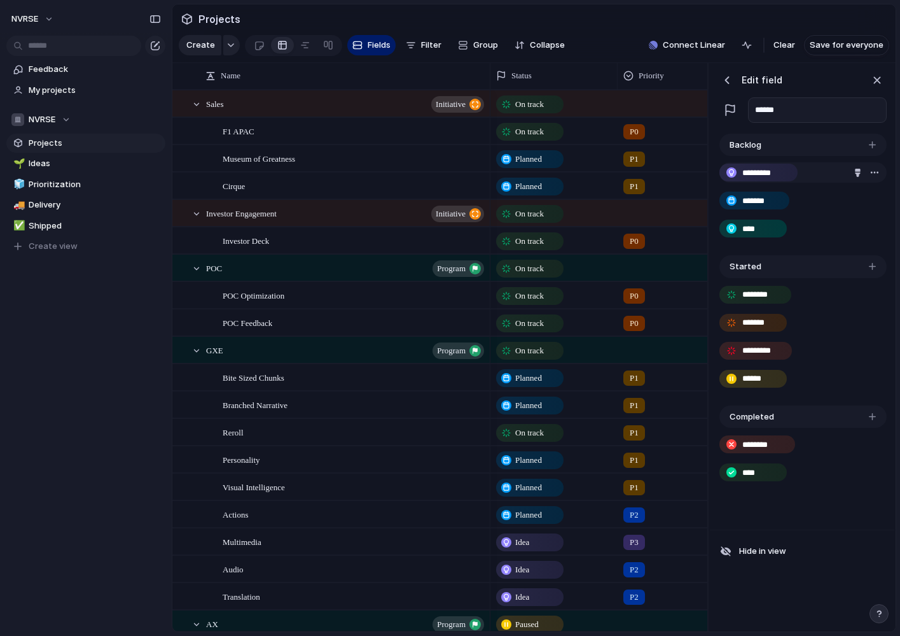
type input "*********"
click at [582, 197] on div "Planned" at bounding box center [553, 185] width 127 height 26
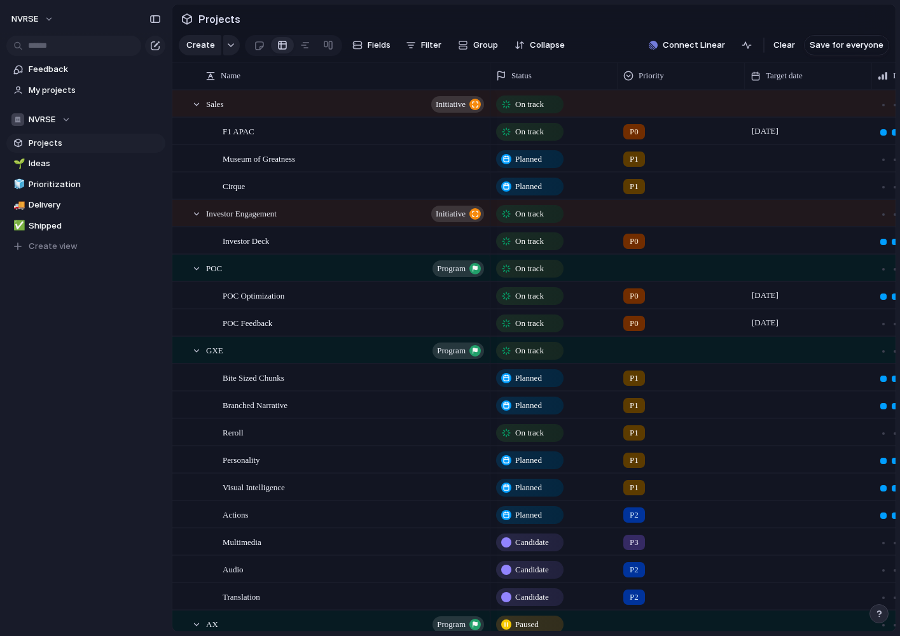
click at [42, 165] on div "Candidate Planned Idea On track At risk Off track Paused Canceled Done" at bounding box center [450, 318] width 900 height 636
click at [31, 163] on span "Ideas" at bounding box center [95, 163] width 132 height 13
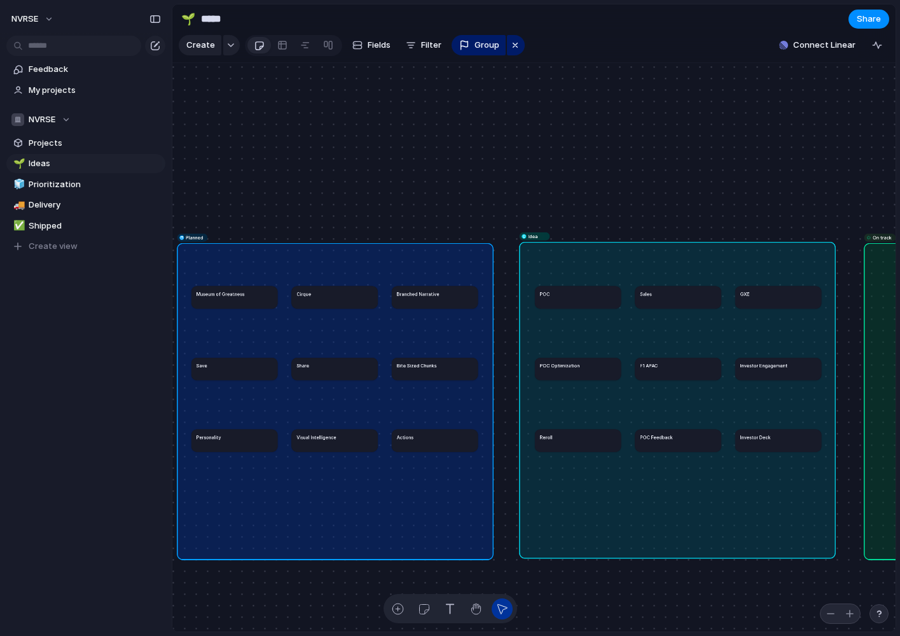
click at [536, 235] on span "Idea" at bounding box center [533, 235] width 10 height 7
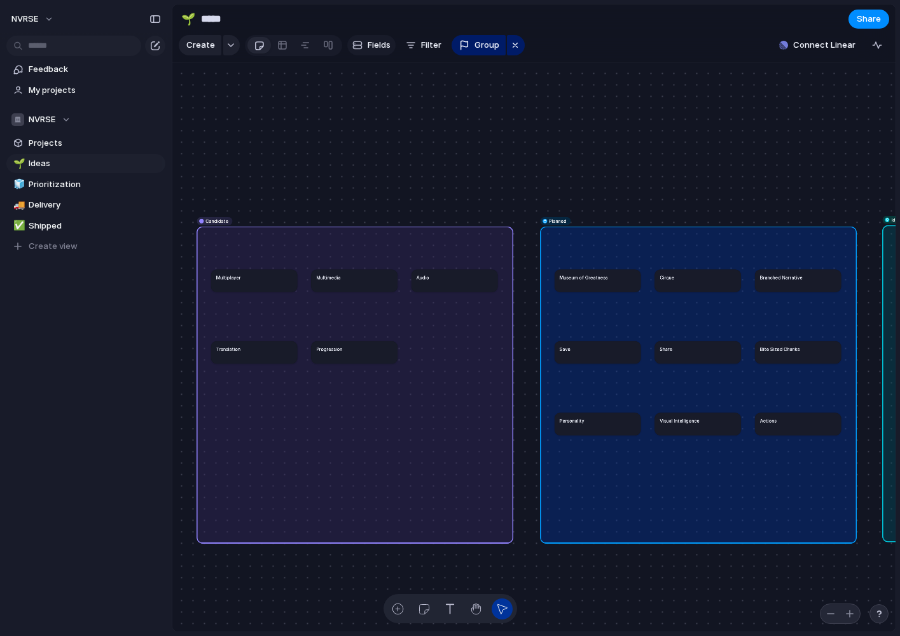
click at [379, 48] on span "Fields" at bounding box center [379, 45] width 23 height 13
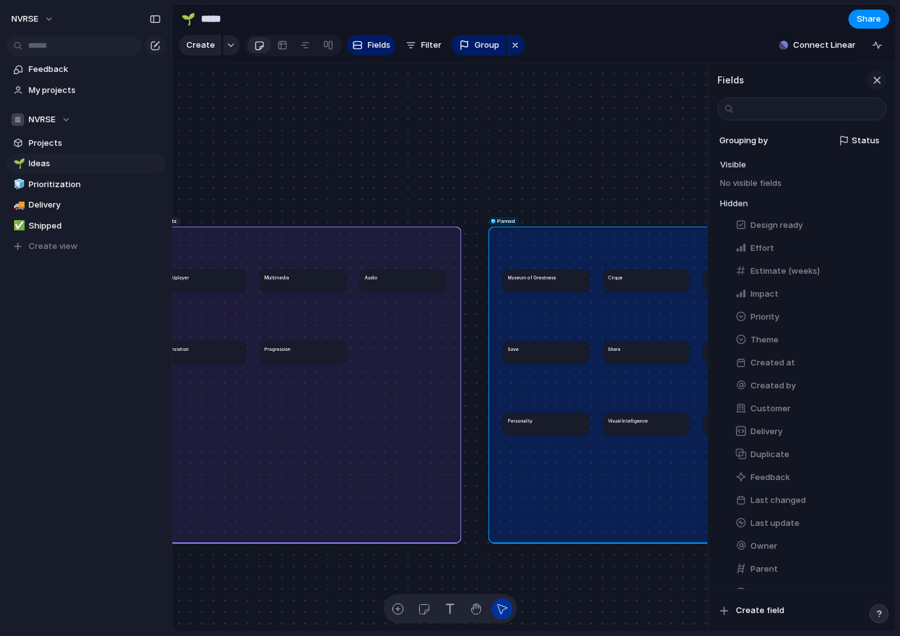
click at [880, 78] on div "button" at bounding box center [877, 80] width 14 height 14
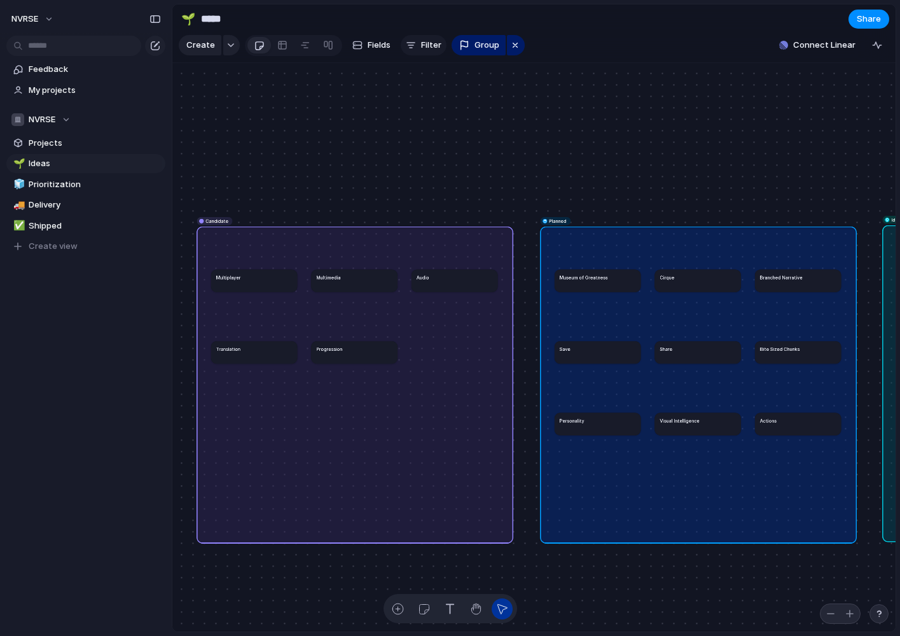
click at [416, 46] on button "Filter" at bounding box center [424, 45] width 46 height 20
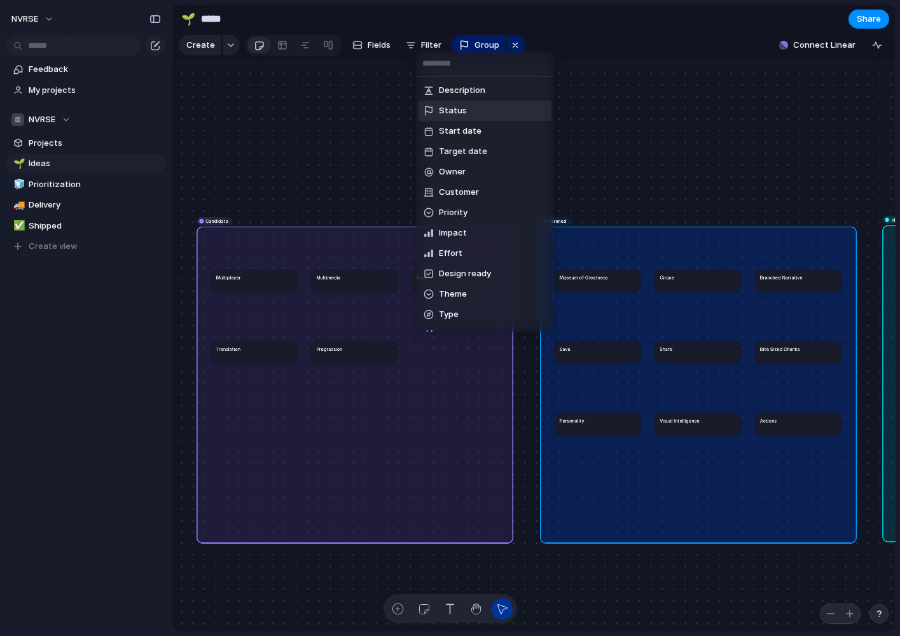
click at [448, 109] on span "Status" at bounding box center [453, 110] width 28 height 13
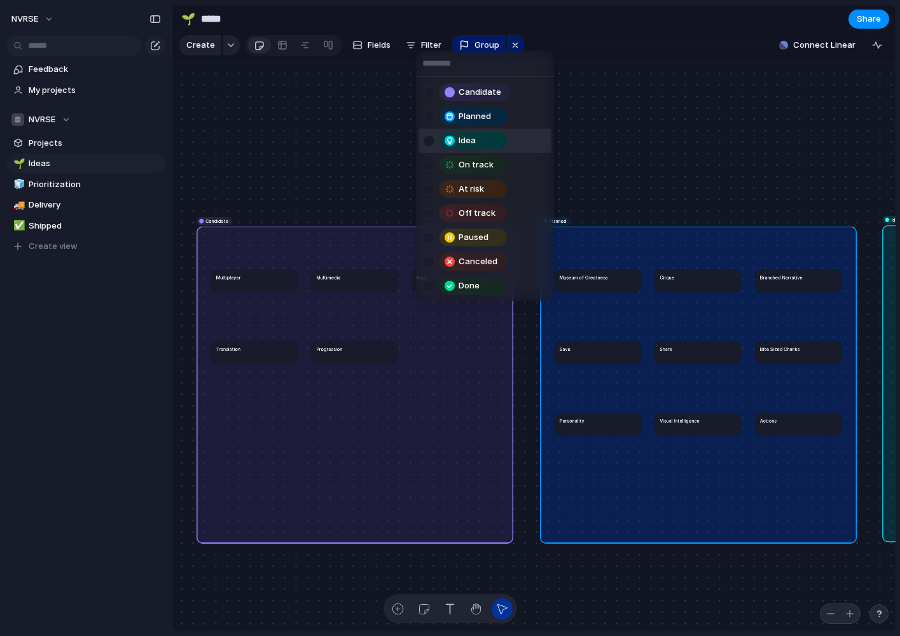
click at [474, 139] on span "Idea" at bounding box center [467, 140] width 17 height 13
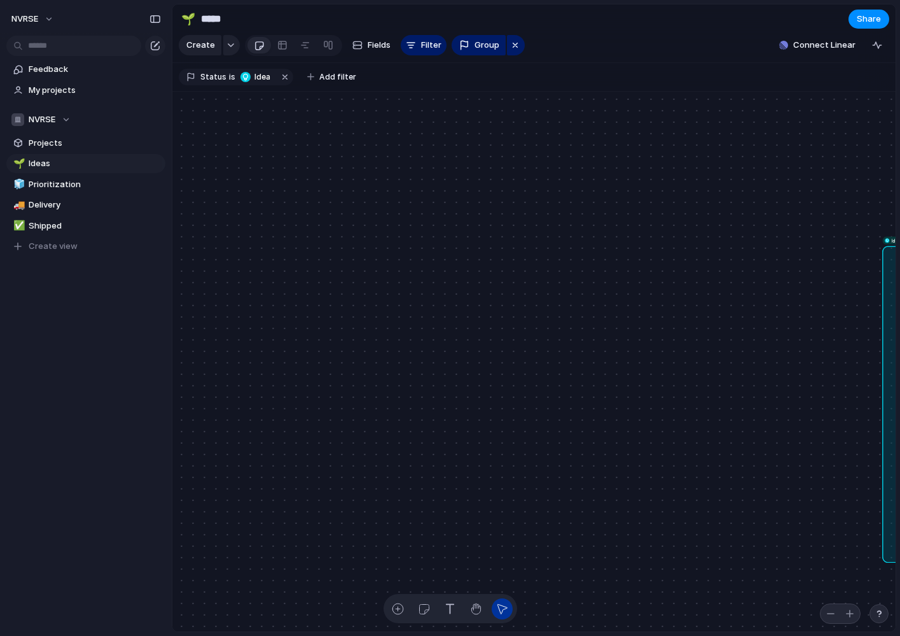
click at [321, 197] on div "Candidate Planned Idea On track At risk Off track Paused Canceled Done" at bounding box center [450, 318] width 900 height 636
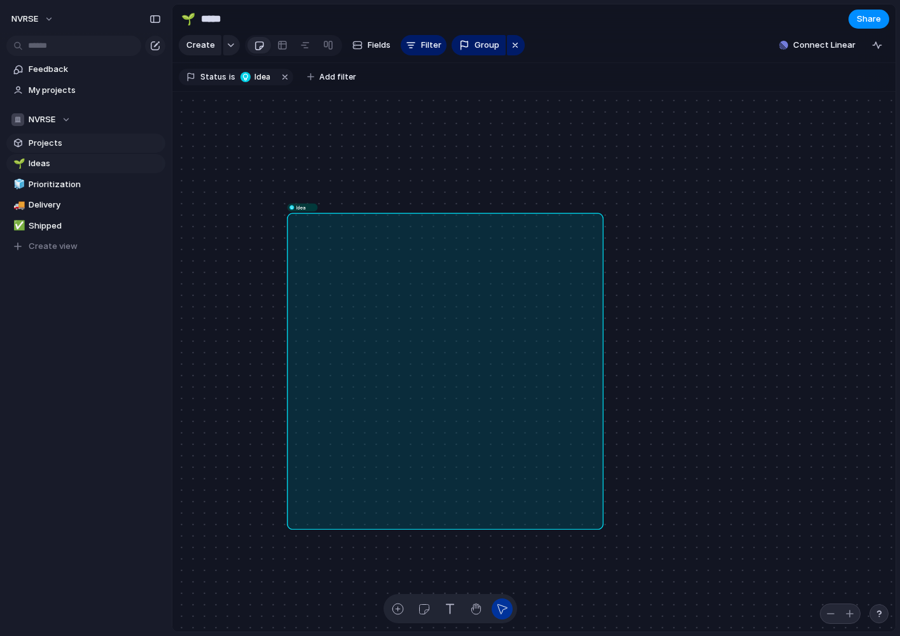
click at [53, 143] on span "Projects" at bounding box center [95, 143] width 132 height 13
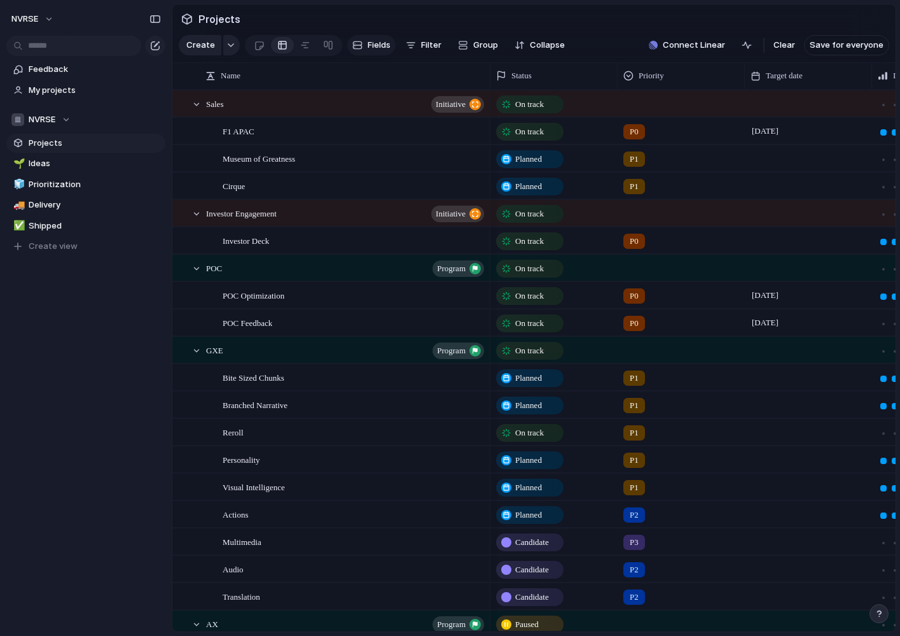
click at [377, 47] on span "Fields" at bounding box center [379, 45] width 23 height 13
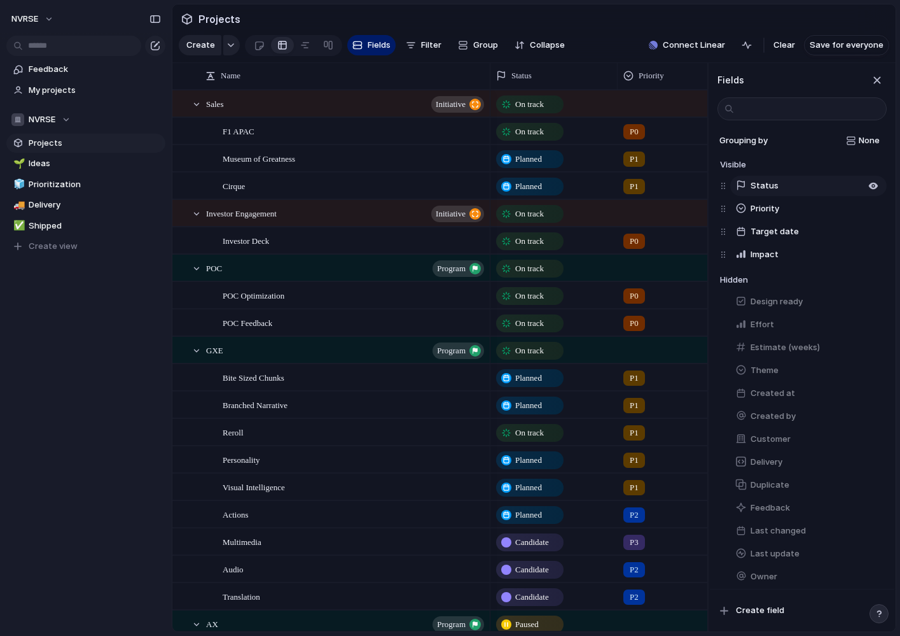
click at [796, 186] on button "Status" at bounding box center [808, 186] width 156 height 20
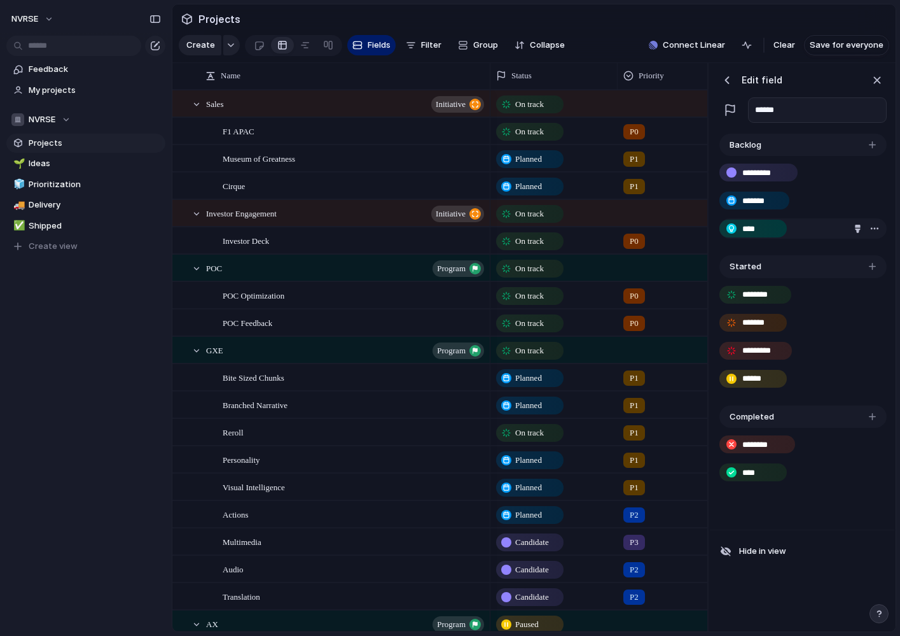
click at [858, 222] on div at bounding box center [867, 228] width 30 height 14
click at [856, 227] on div "button" at bounding box center [858, 229] width 8 height 8
click at [875, 228] on div at bounding box center [450, 318] width 900 height 636
click at [875, 228] on div "button" at bounding box center [875, 228] width 10 height 10
click at [589, 285] on div "Delete" at bounding box center [450, 318] width 900 height 636
